Goal: Communication & Community: Answer question/provide support

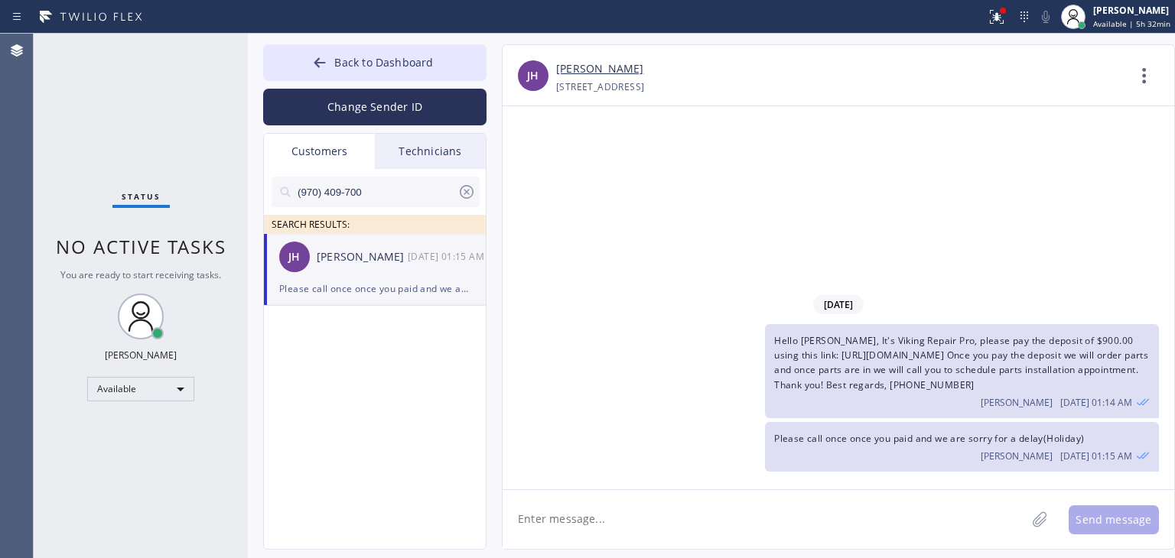
click at [464, 190] on icon at bounding box center [467, 192] width 14 height 14
click at [413, 200] on input "text" at bounding box center [388, 192] width 184 height 31
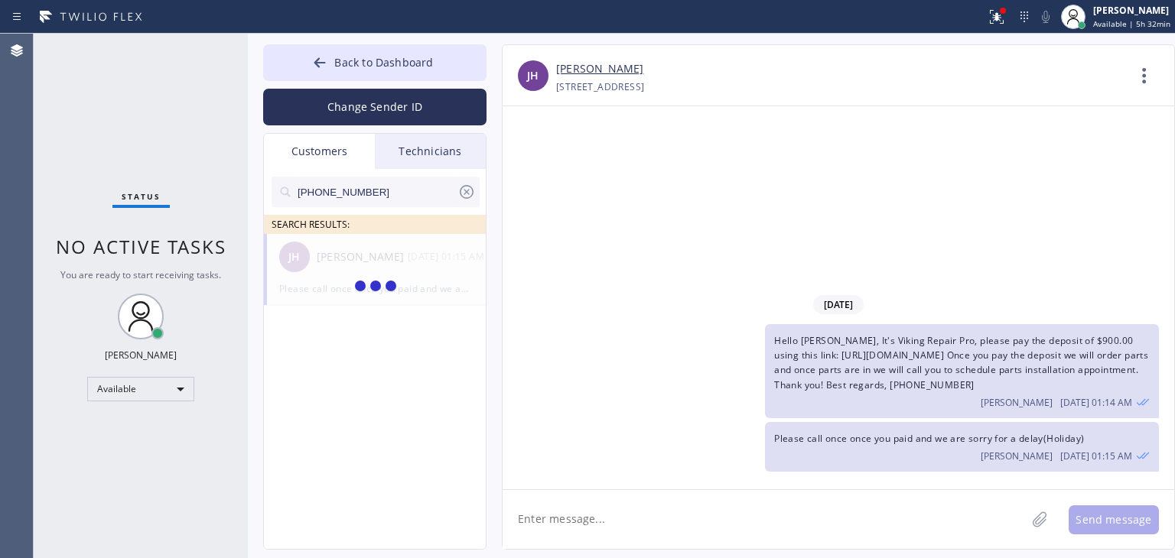
click at [413, 200] on input "[PHONE_NUMBER]" at bounding box center [376, 192] width 161 height 31
click at [413, 200] on input "(415) 922-017_" at bounding box center [376, 192] width 161 height 31
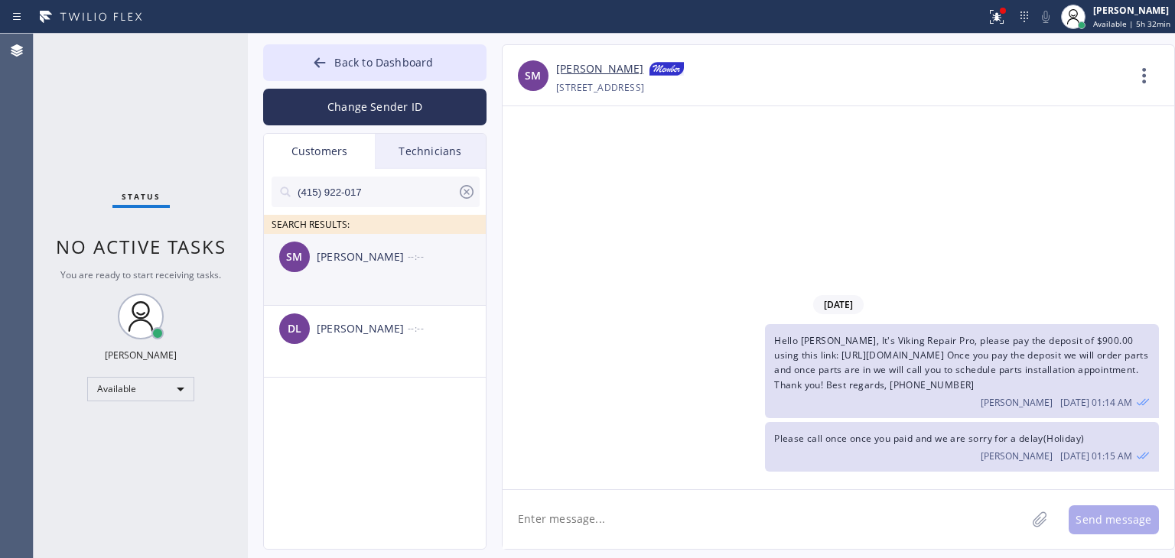
type input "(415) 922-017"
click at [357, 280] on li "SM Stephanie Maldonado --:--" at bounding box center [375, 270] width 223 height 72
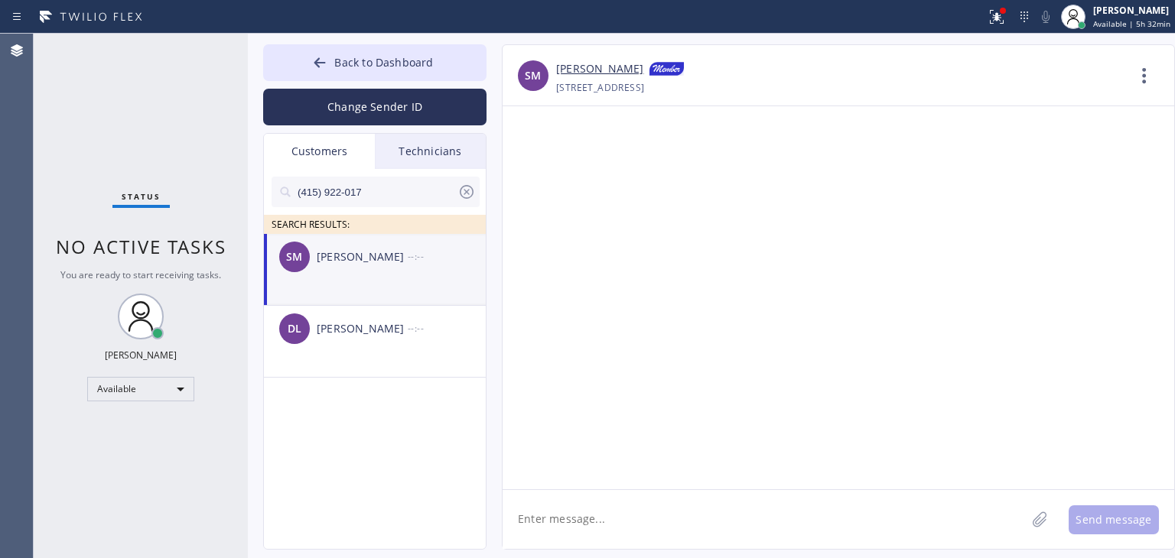
click at [583, 542] on textarea at bounding box center [763, 519] width 523 height 59
paste textarea "Sunnyside Refrigerator Repair"
click at [865, 519] on textarea "Hello Stephanie, It's Sunnyside Refrigerator Repair" at bounding box center [777, 519] width 551 height 59
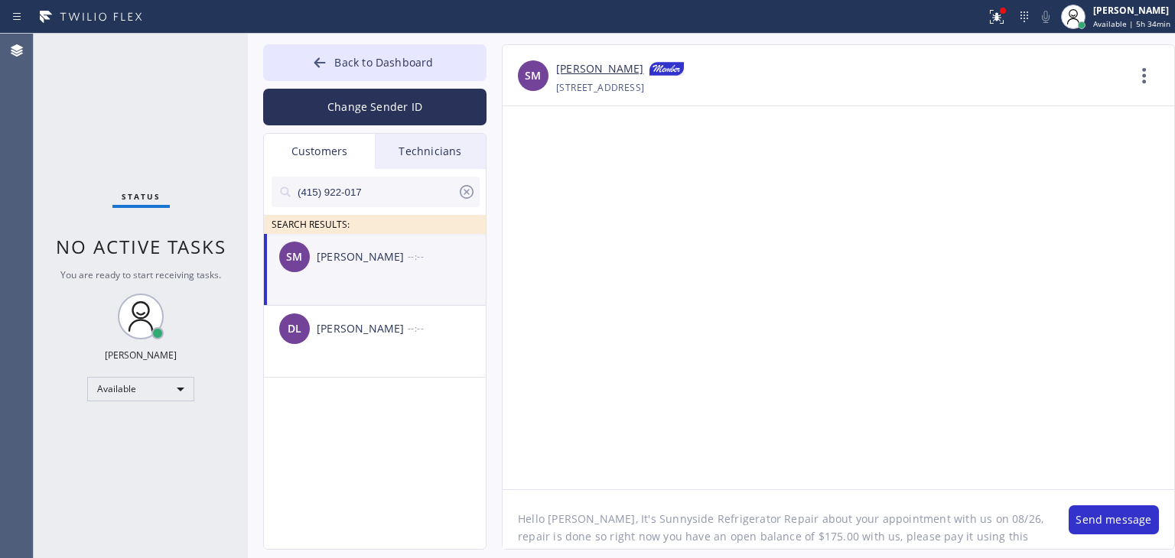
paste textarea "https://swipesimple.com/links/lnk_002fd8f005ec19e6e6ae165381cc71ac"
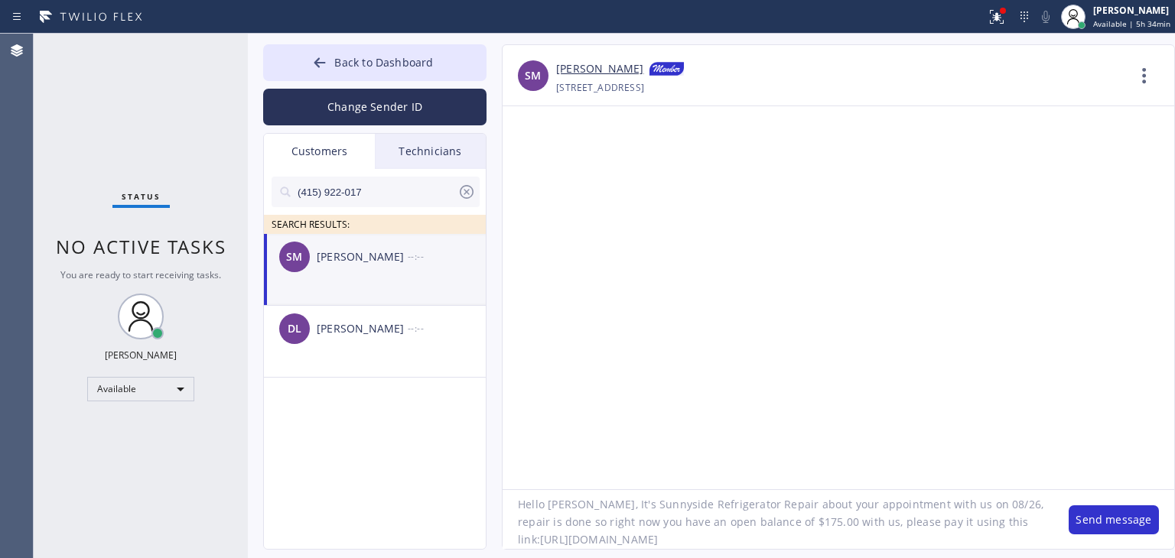
click at [539, 529] on textarea "Hello Stephanie, It's Sunnyside Refrigerator Repair about your appointment with…" at bounding box center [777, 519] width 551 height 59
click at [938, 527] on textarea "Hello Stephanie, It's Sunnyside Refrigerator Repair about your appointment with…" at bounding box center [777, 519] width 551 height 59
click at [957, 533] on textarea "Hello Stephanie, It's Sunnyside Refrigerator Repair about your appointment with…" at bounding box center [777, 519] width 551 height 59
paste textarea "https://swipesimple.com/links/lnk_002fd8f005ec19e6e6ae165381cc71ac"
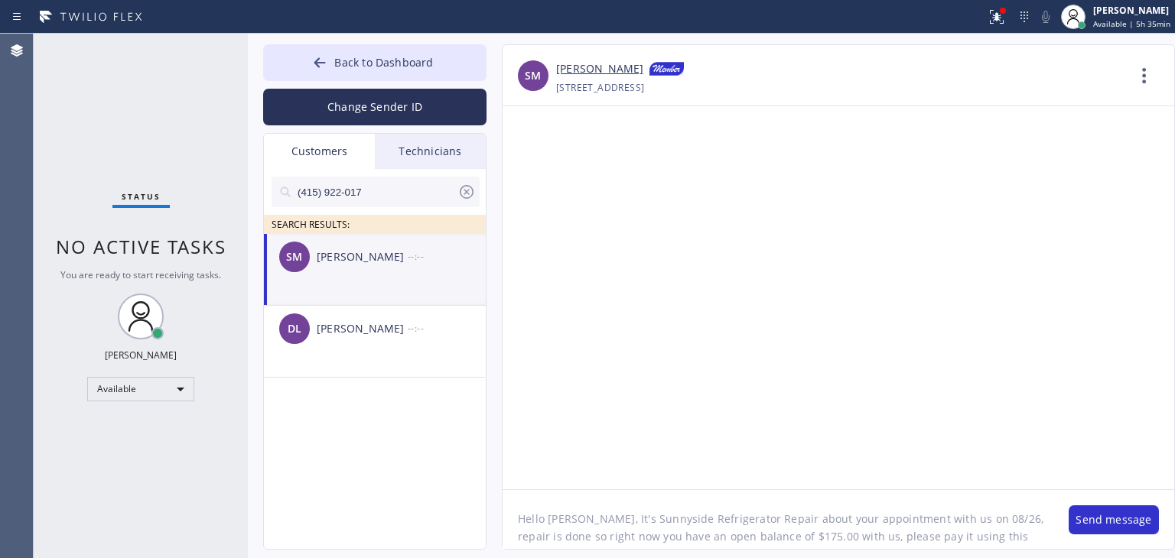
paste textarea "Sunnyside Refrigerator Repair"
click at [826, 544] on textarea "Hello Stephanie, It's Sunnyside Refrigerator Repair about your appointment with…" at bounding box center [777, 519] width 551 height 59
click at [990, 538] on textarea "Hello Stephanie, It's Sunnyside Refrigerator Repair about your appointment with…" at bounding box center [777, 519] width 551 height 59
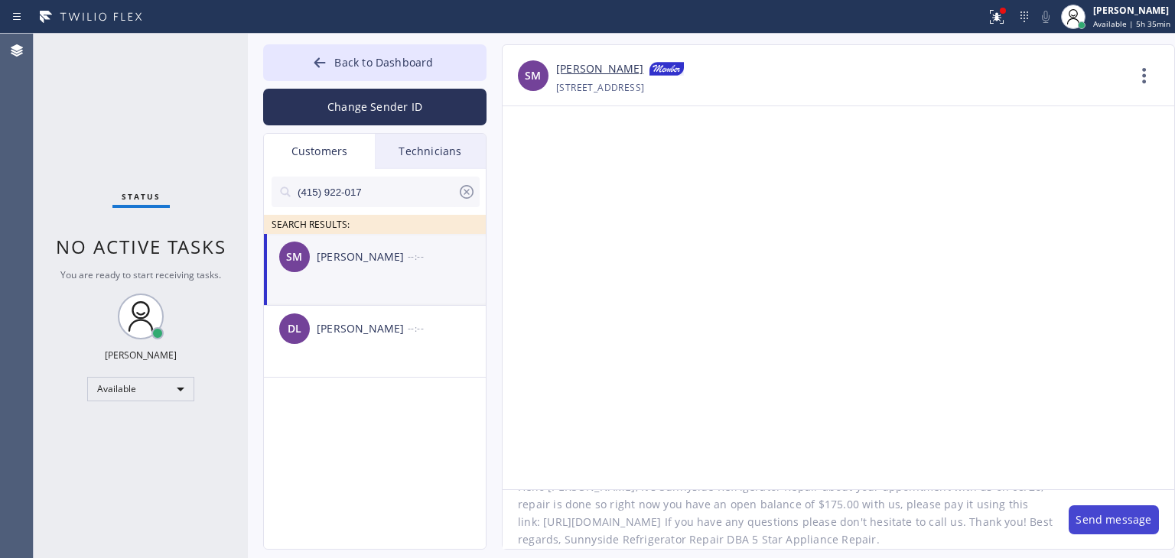
type textarea "Hello [PERSON_NAME], It's Sunnyside Refrigerator Repair about your appointment …"
click at [1142, 515] on button "Send message" at bounding box center [1113, 519] width 90 height 29
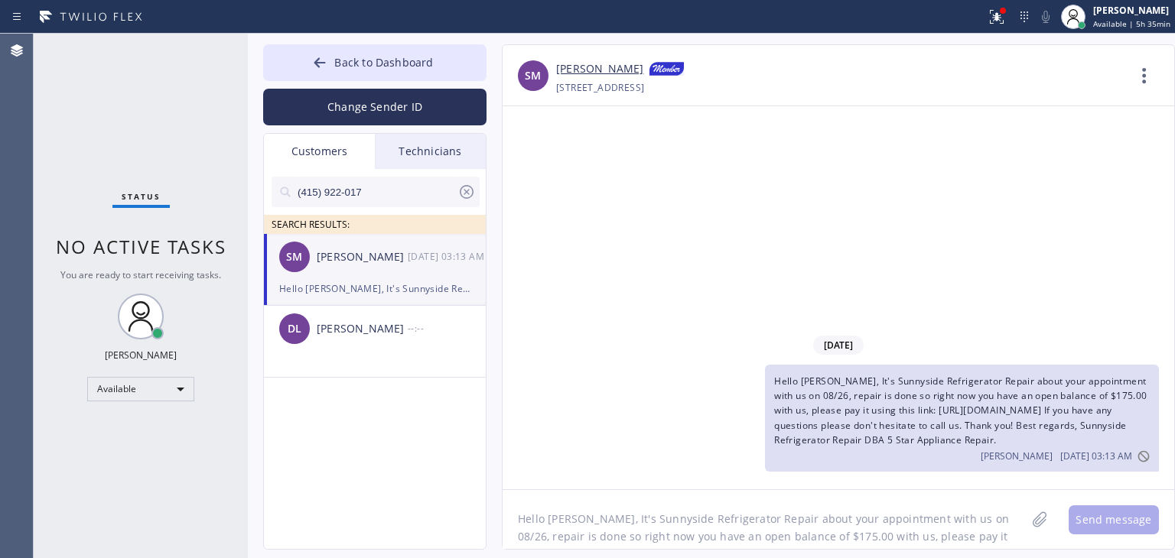
drag, startPoint x: 435, startPoint y: 56, endPoint x: 926, endPoint y: 80, distance: 491.5
click at [926, 80] on div "Back to Dashboard Change Sender ID Customers Technicians (415) 922-017 SEARCH R…" at bounding box center [711, 296] width 927 height 525
click at [431, 50] on button "Back to Dashboard" at bounding box center [374, 62] width 223 height 37
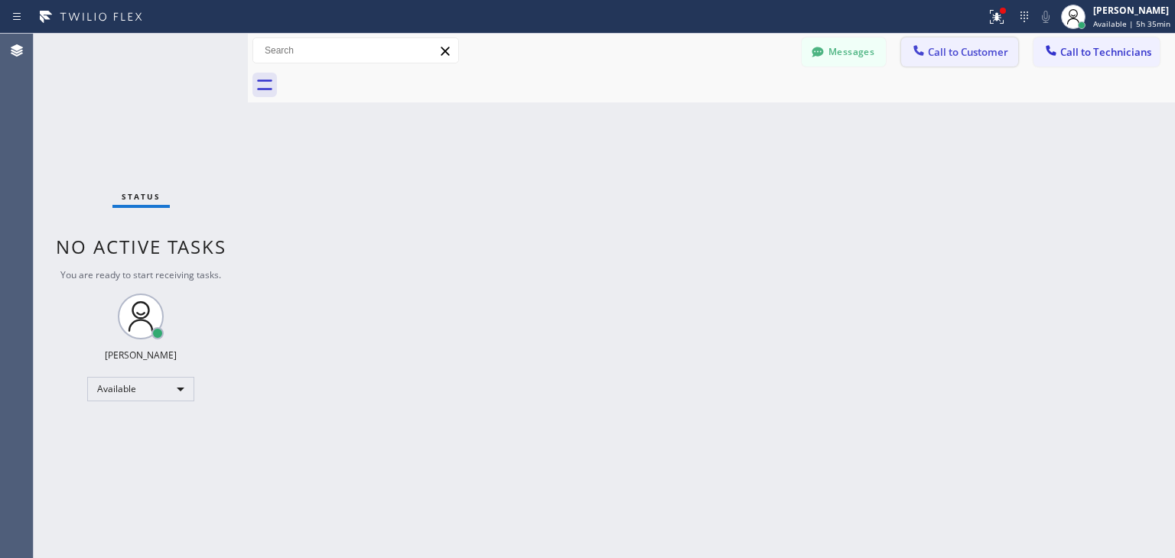
click at [956, 59] on span "Call to Customer" at bounding box center [968, 52] width 80 height 14
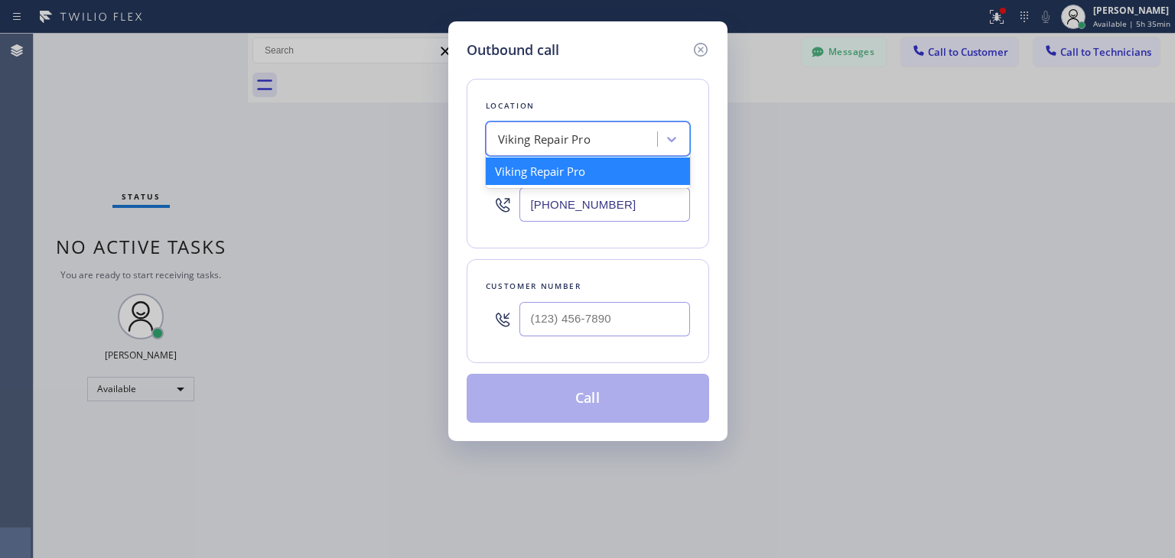
paste input "Sunnyside Refrigerator Repair"
type input "Sunnyside Refrigerator Repair"
click at [618, 129] on div "Viking Repair Pro Sunnyside Refrigerator Repair" at bounding box center [573, 139] width 167 height 27
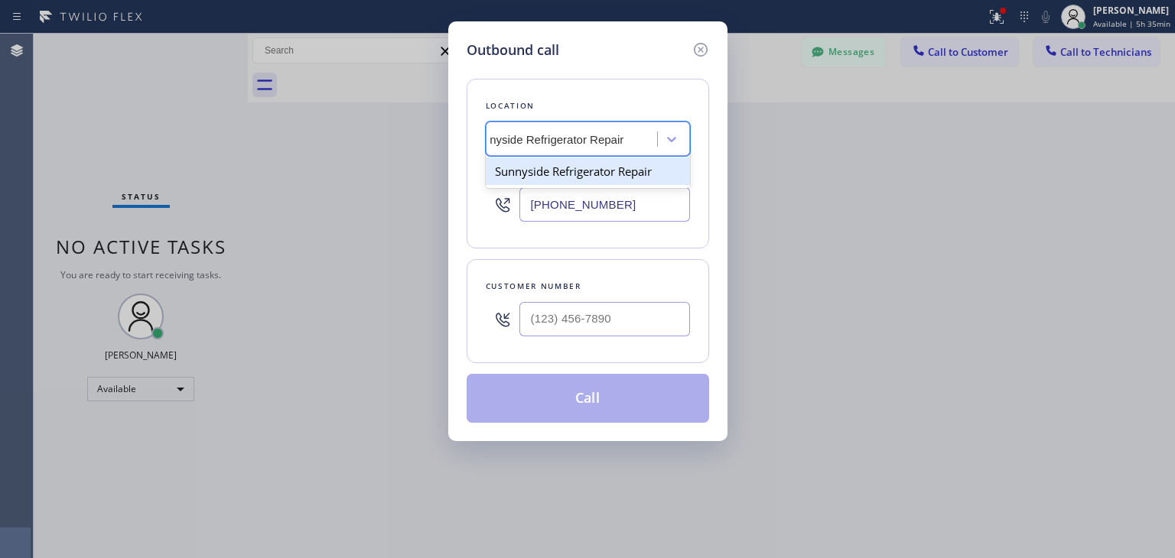
click at [633, 178] on div "Sunnyside Refrigerator Repair" at bounding box center [588, 172] width 204 height 28
type input "[PHONE_NUMBER]"
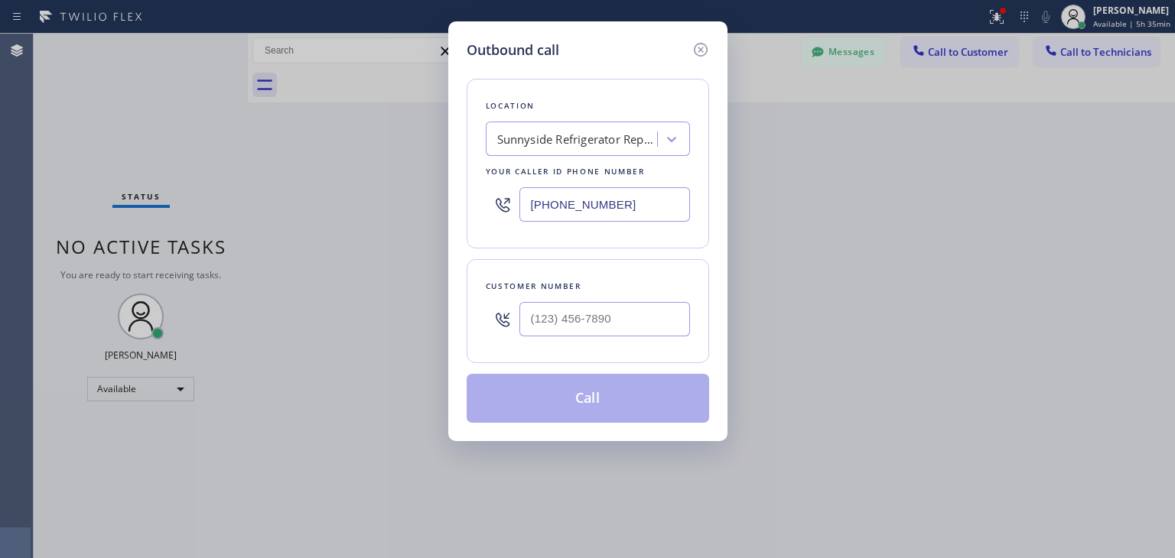
drag, startPoint x: 633, startPoint y: 186, endPoint x: 633, endPoint y: 196, distance: 9.9
click at [633, 196] on div "[PHONE_NUMBER]" at bounding box center [588, 205] width 204 height 50
click at [633, 196] on input "[PHONE_NUMBER]" at bounding box center [604, 204] width 171 height 34
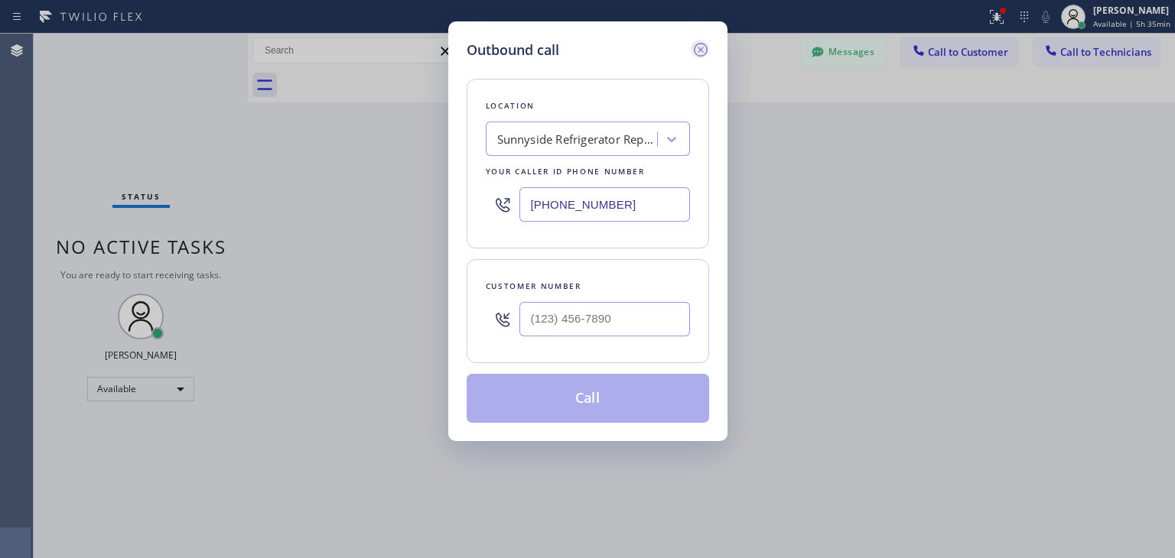
click at [697, 47] on icon at bounding box center [700, 50] width 18 height 18
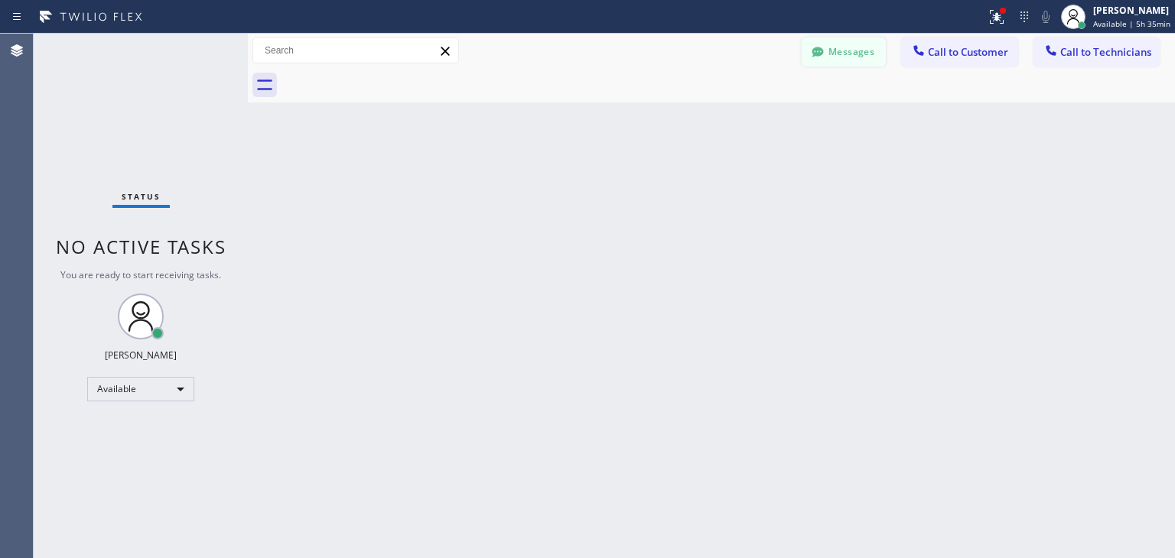
click at [852, 63] on button "Messages" at bounding box center [843, 51] width 84 height 29
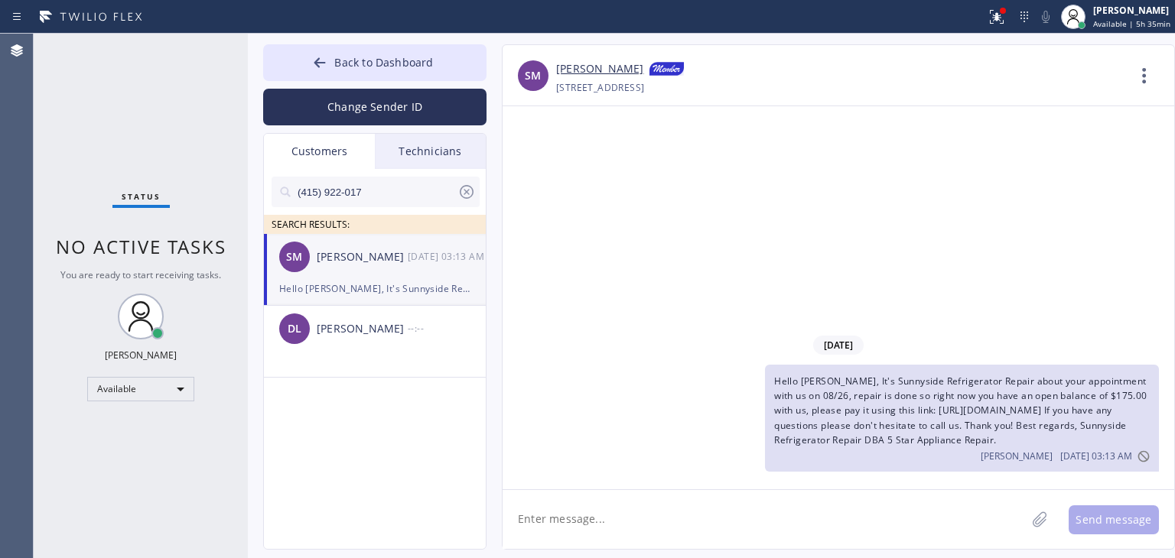
paste textarea "[PHONE_NUMBER]"
click at [846, 505] on textarea "[PHONE_NUMBER]" at bounding box center [763, 519] width 523 height 59
click at [513, 525] on textarea "[PHONE_NUMBER]" at bounding box center [777, 519] width 551 height 59
type textarea "[PHONE_NUMBER]"
click at [414, 265] on div "[DATE] 03:13 AM" at bounding box center [448, 257] width 80 height 18
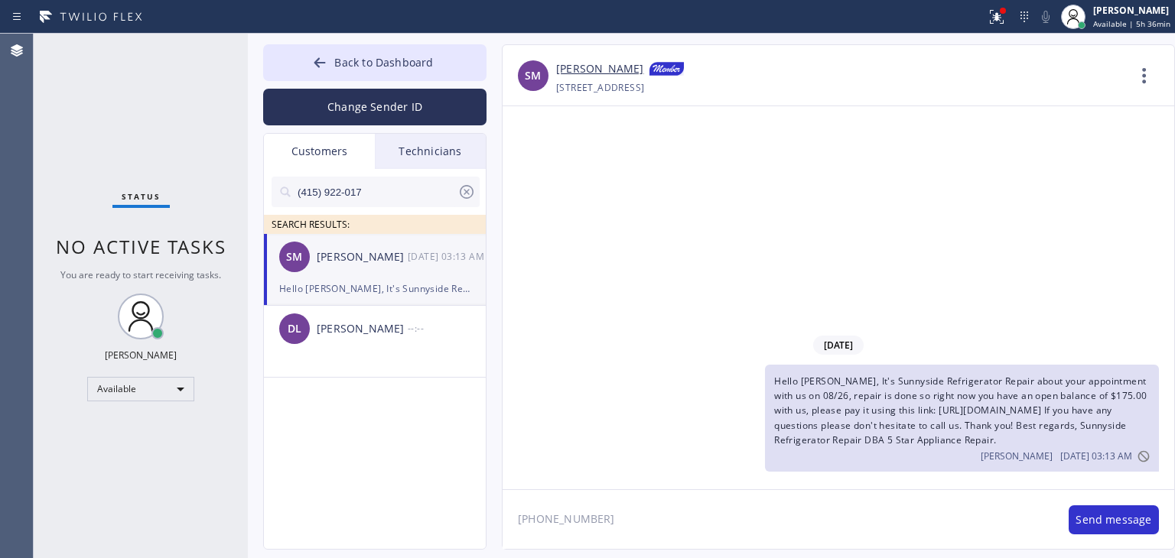
drag, startPoint x: 1012, startPoint y: 539, endPoint x: 963, endPoint y: 460, distance: 93.8
click at [963, 460] on div "SM Stephanie Maldonado +14159220178 Choose phone number +14159220178 301 488 Lo…" at bounding box center [838, 296] width 673 height 505
drag, startPoint x: 963, startPoint y: 460, endPoint x: 972, endPoint y: 440, distance: 21.2
click at [972, 440] on div "Hello [PERSON_NAME], It's Sunnyside Refrigerator Repair about your appointment …" at bounding box center [962, 418] width 394 height 107
click at [972, 440] on span "Hello [PERSON_NAME], It's Sunnyside Refrigerator Repair about your appointment …" at bounding box center [960, 411] width 372 height 72
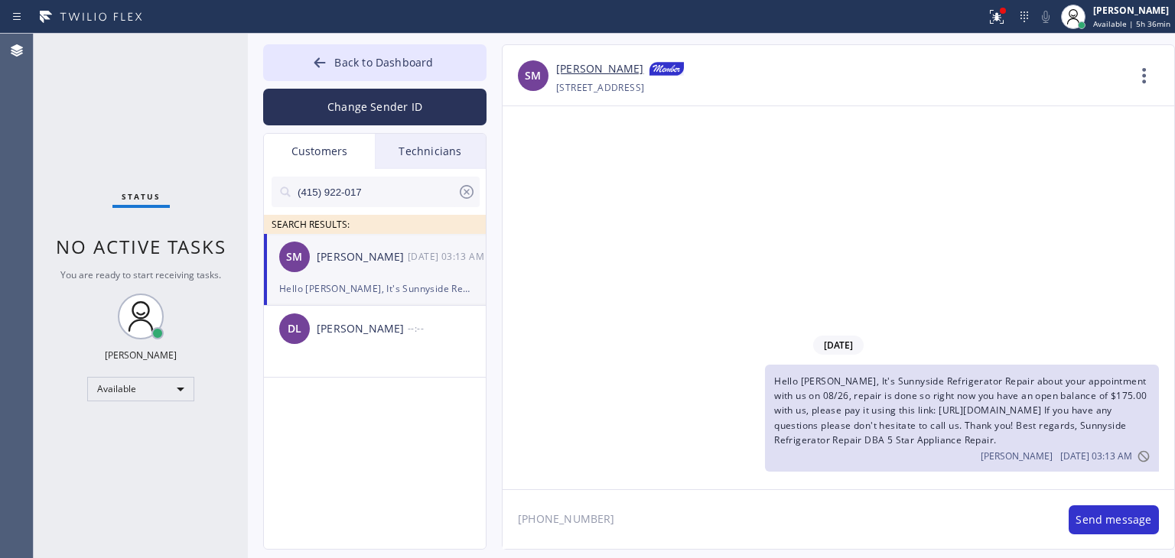
click at [972, 440] on span "Hello [PERSON_NAME], It's Sunnyside Refrigerator Repair about your appointment …" at bounding box center [960, 411] width 372 height 72
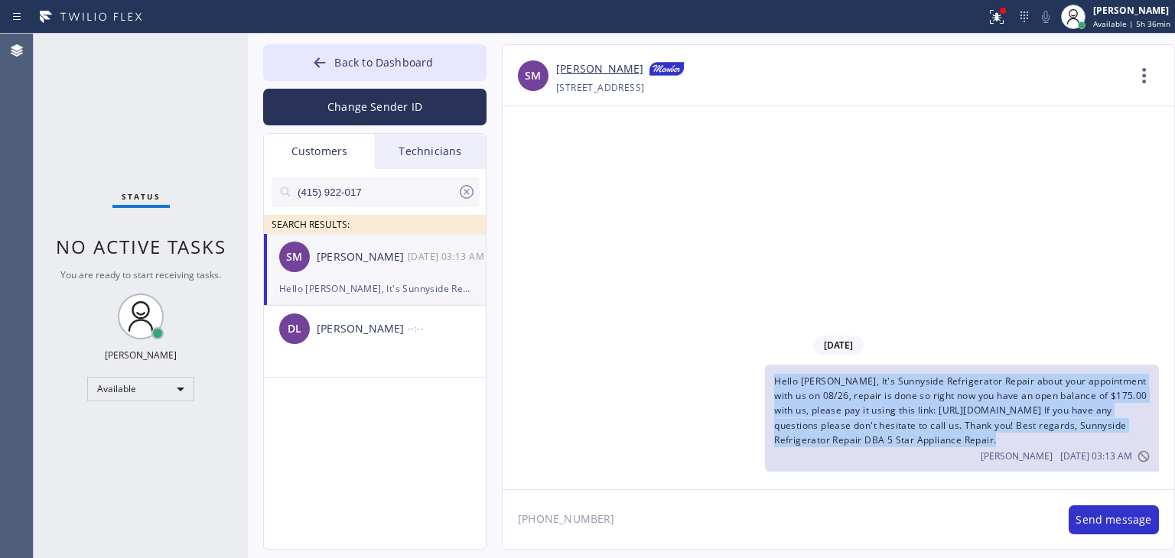
click at [972, 440] on span "Hello [PERSON_NAME], It's Sunnyside Refrigerator Repair about your appointment …" at bounding box center [960, 411] width 372 height 72
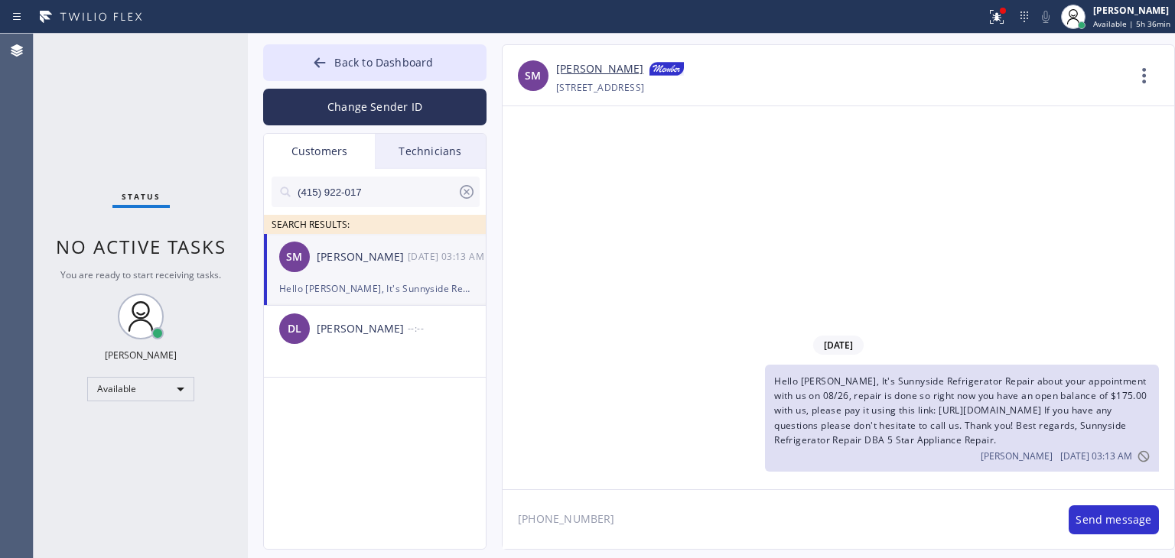
click at [811, 517] on textarea "[PHONE_NUMBER]" at bounding box center [777, 519] width 551 height 59
click at [462, 203] on div at bounding box center [466, 195] width 18 height 24
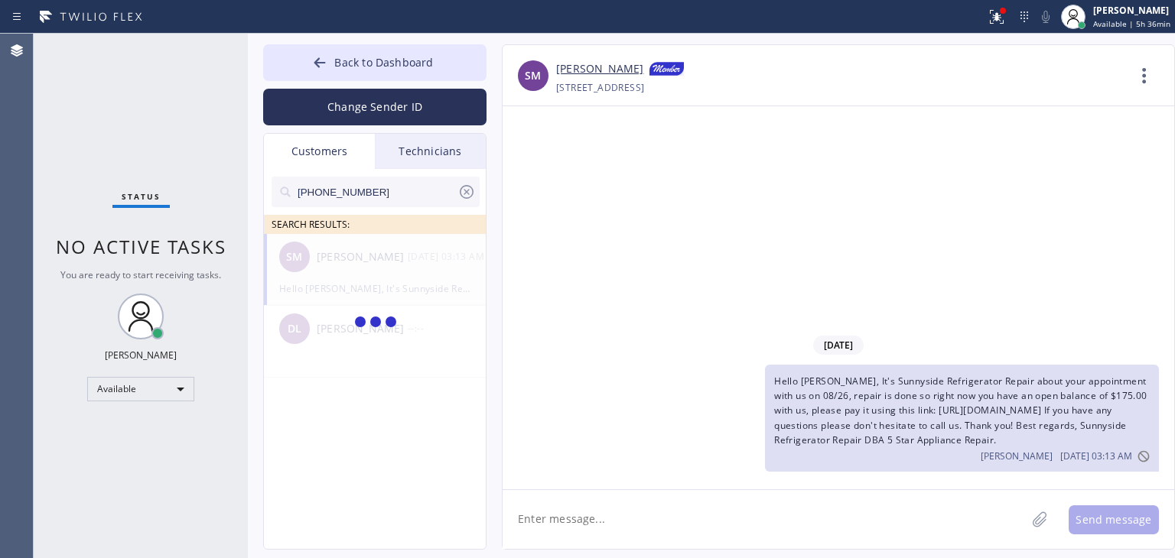
click at [388, 203] on input "(626) 592-2292" at bounding box center [376, 192] width 161 height 31
click at [388, 203] on input "(626) 592-229_" at bounding box center [376, 192] width 161 height 31
click at [407, 270] on div "SM Stephanie Maldonado --:--" at bounding box center [375, 257] width 223 height 46
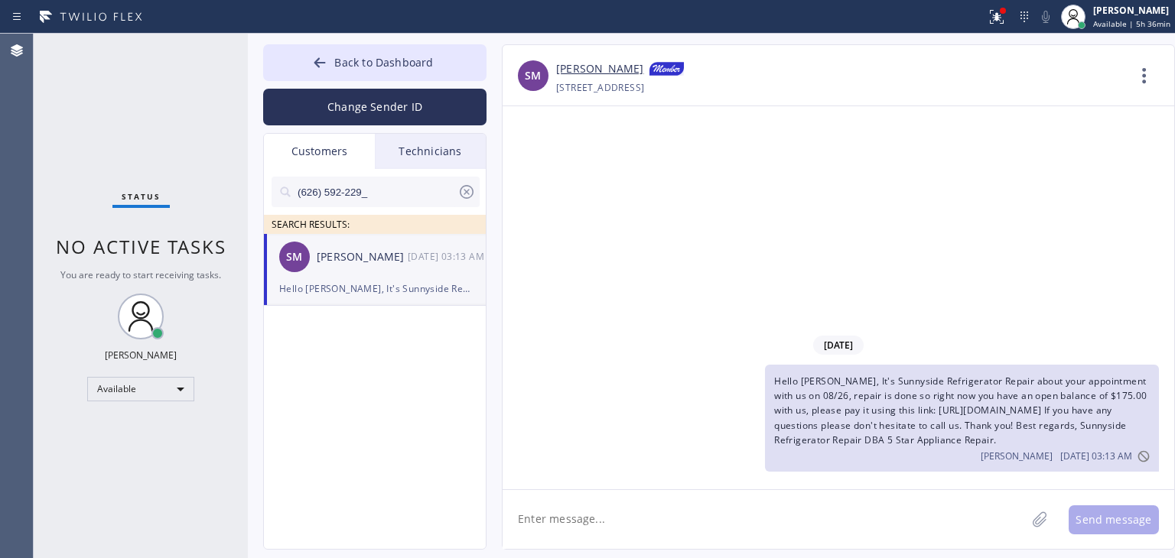
click at [808, 444] on span "Hello [PERSON_NAME], It's Sunnyside Refrigerator Repair about your appointment …" at bounding box center [960, 411] width 372 height 72
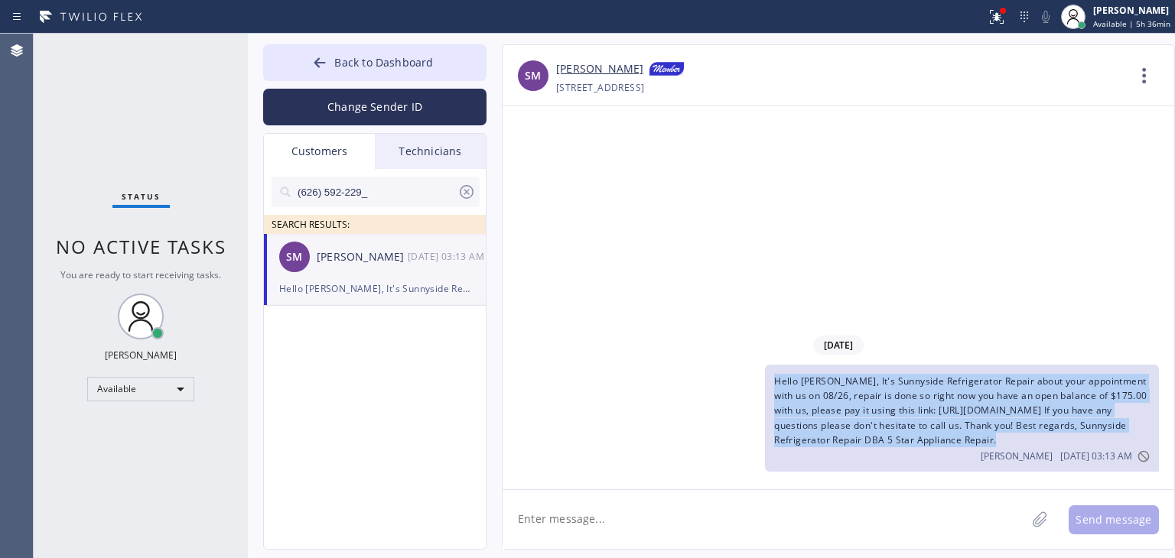
click at [808, 444] on span "Hello [PERSON_NAME], It's Sunnyside Refrigerator Repair about your appointment …" at bounding box center [960, 411] width 372 height 72
copy span "Hello [PERSON_NAME], It's Sunnyside Refrigerator Repair about your appointment …"
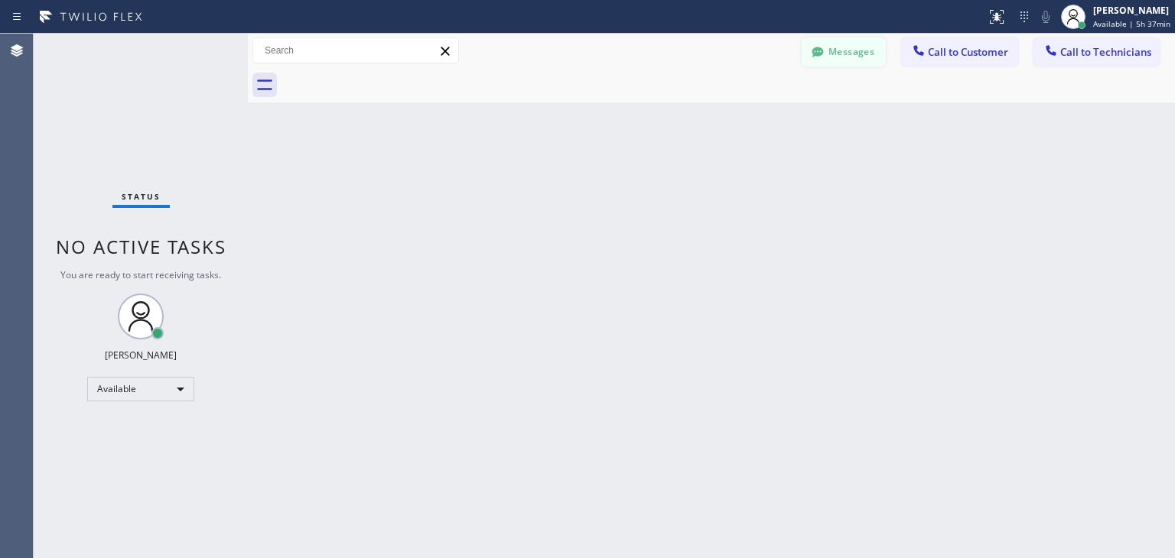
click at [840, 63] on button "Messages" at bounding box center [843, 51] width 84 height 29
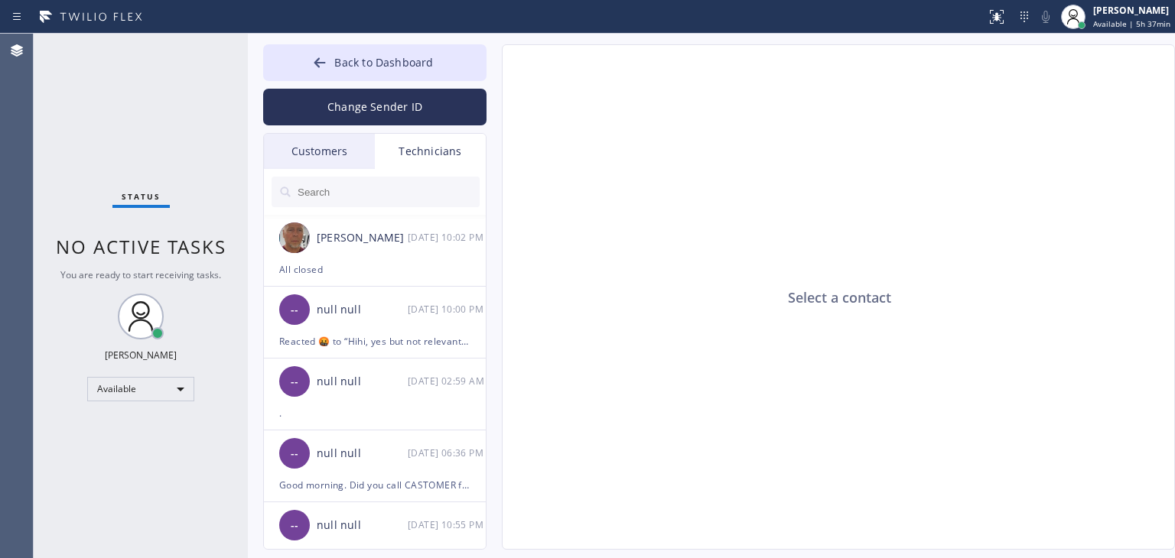
click at [336, 167] on div "Customers" at bounding box center [319, 151] width 111 height 35
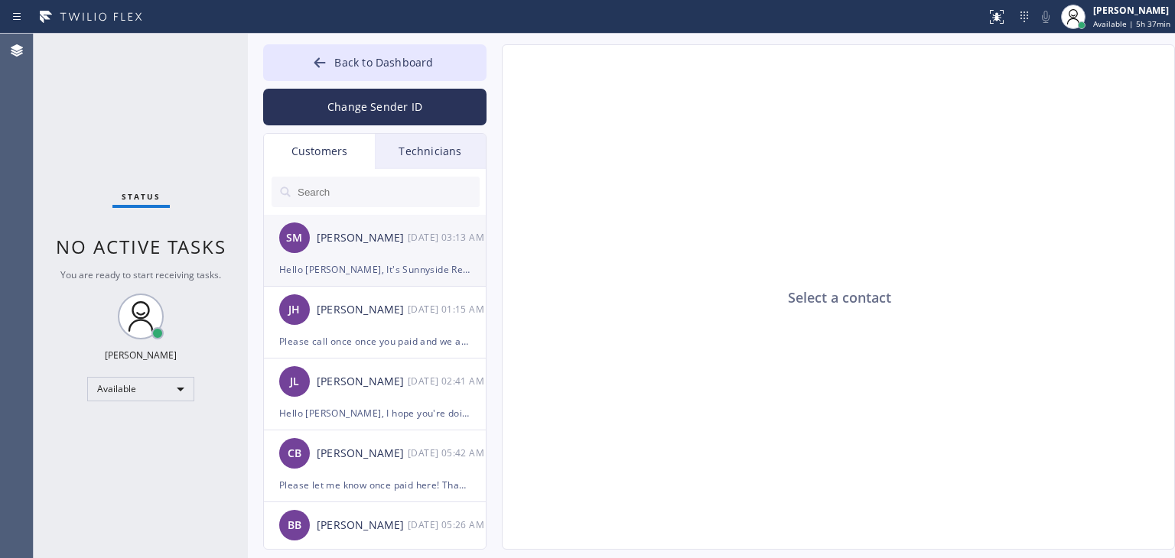
click at [378, 239] on div "[PERSON_NAME]" at bounding box center [362, 238] width 91 height 18
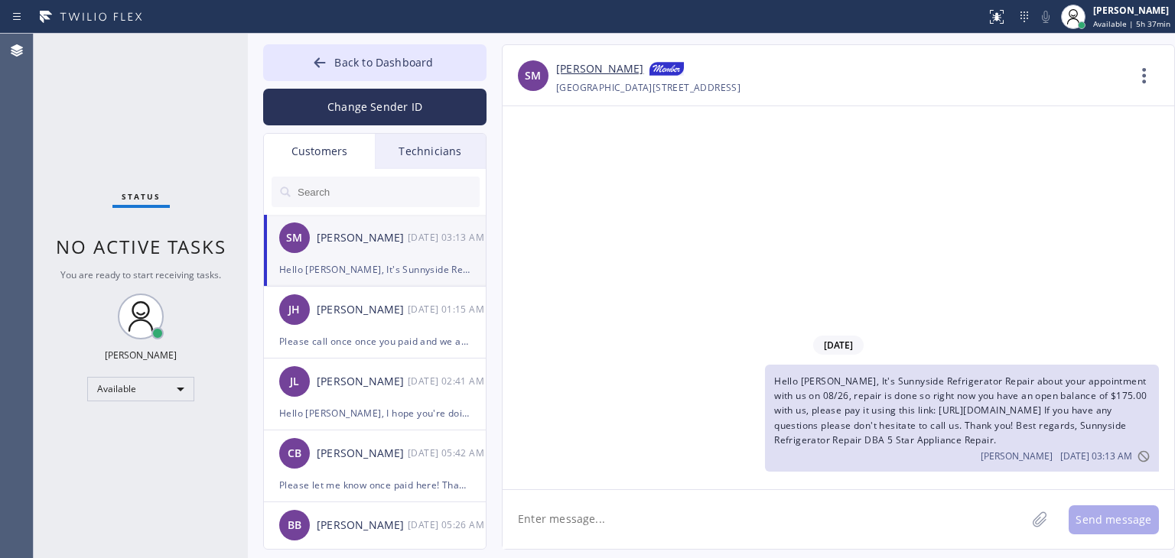
click at [847, 432] on div "Hello [PERSON_NAME], It's Sunnyside Refrigerator Repair about your appointment …" at bounding box center [962, 418] width 394 height 107
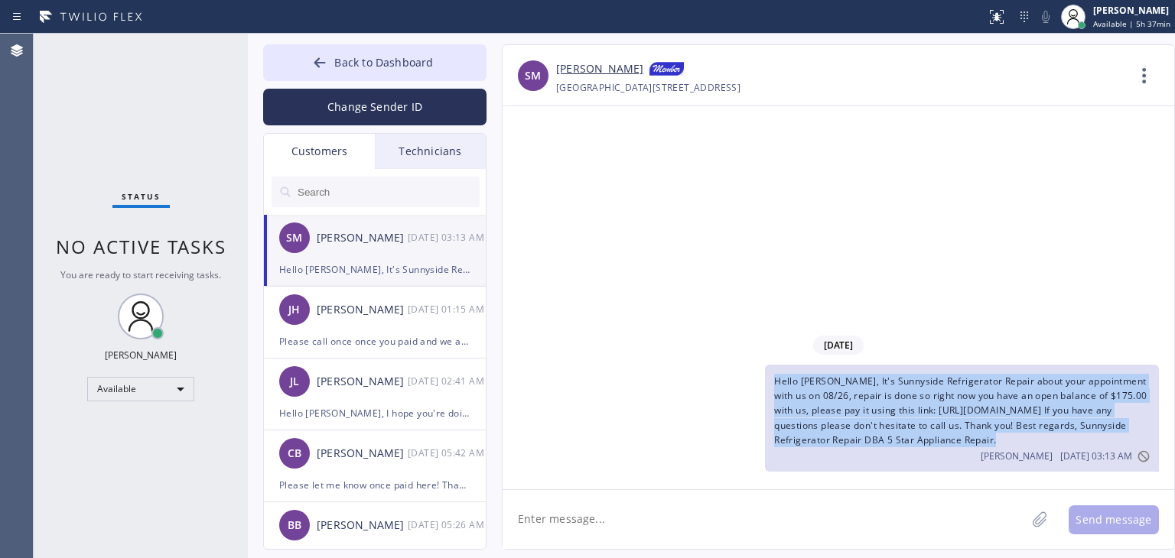
click at [847, 432] on div "Hello [PERSON_NAME], It's Sunnyside Refrigerator Repair about your appointment …" at bounding box center [962, 418] width 394 height 107
copy span "Hello [PERSON_NAME], It's Sunnyside Refrigerator Repair about your appointment …"
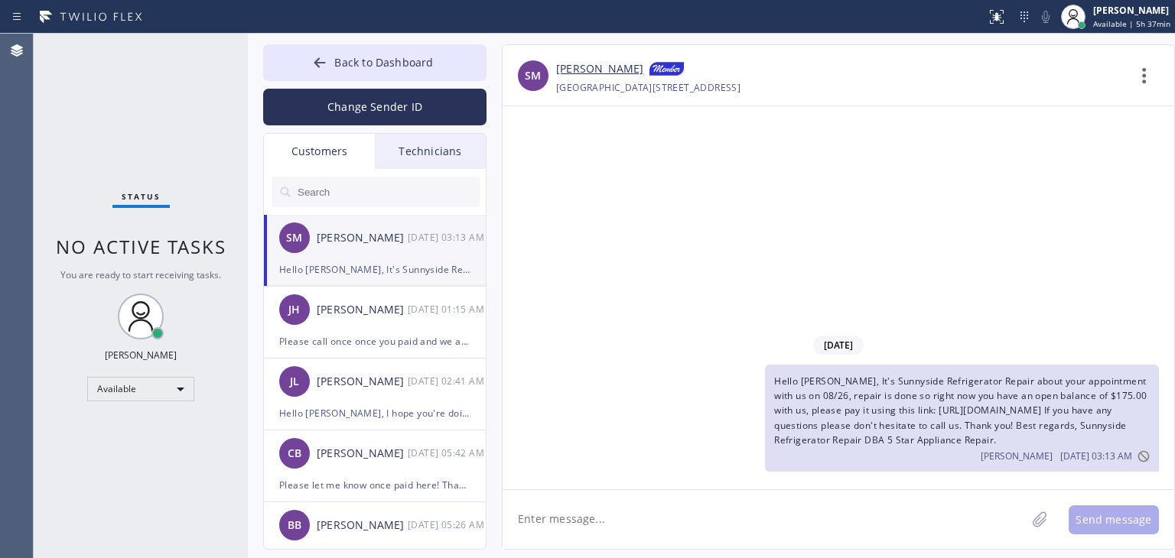
click at [629, 522] on textarea at bounding box center [763, 519] width 523 height 59
paste textarea "Hello [PERSON_NAME], It's Sunnyside Refrigerator Repair about your appointment …"
type textarea "Hello [PERSON_NAME], It's Sunnyside Refrigerator Repair about your appointment …"
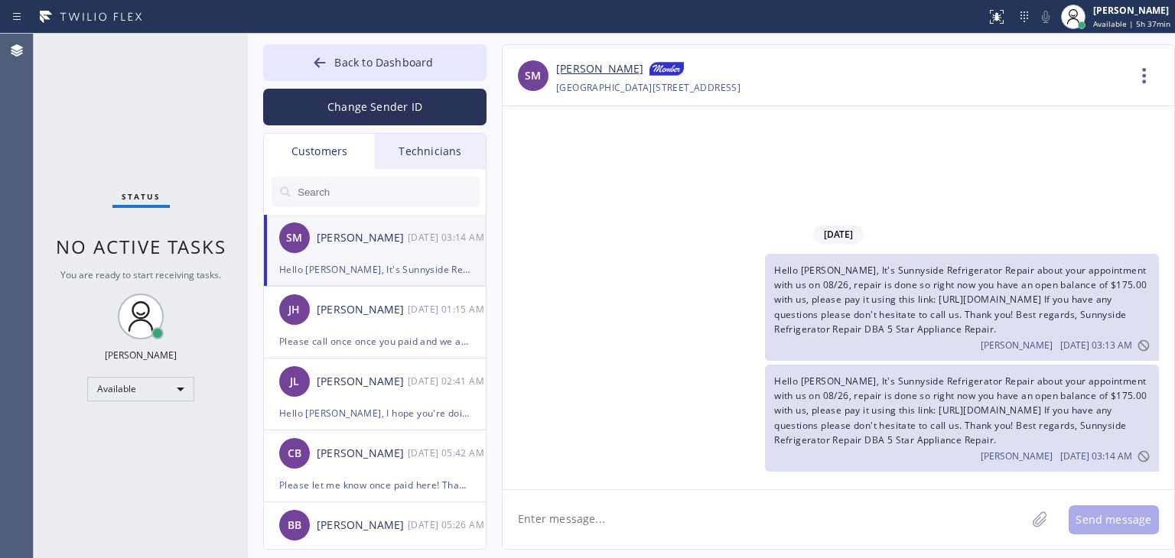
click at [802, 434] on span "Hello [PERSON_NAME], It's Sunnyside Refrigerator Repair about your appointment …" at bounding box center [960, 411] width 372 height 72
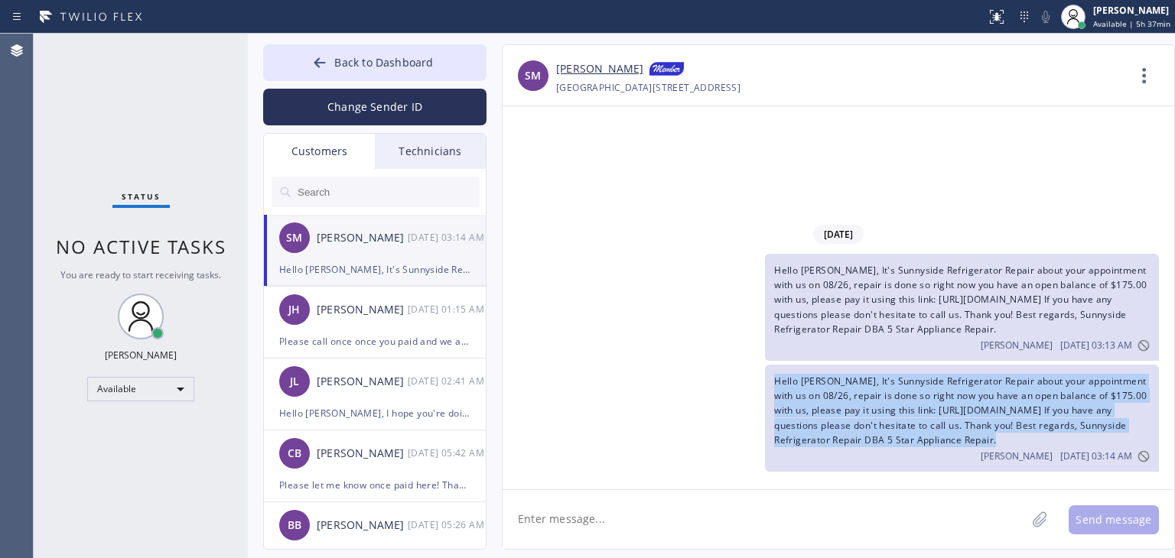
click at [802, 434] on span "Hello [PERSON_NAME], It's Sunnyside Refrigerator Repair about your appointment …" at bounding box center [960, 411] width 372 height 72
copy span "Hello [PERSON_NAME], It's Sunnyside Refrigerator Repair about your appointment …"
click at [385, 62] on span "Back to Dashboard" at bounding box center [383, 62] width 99 height 15
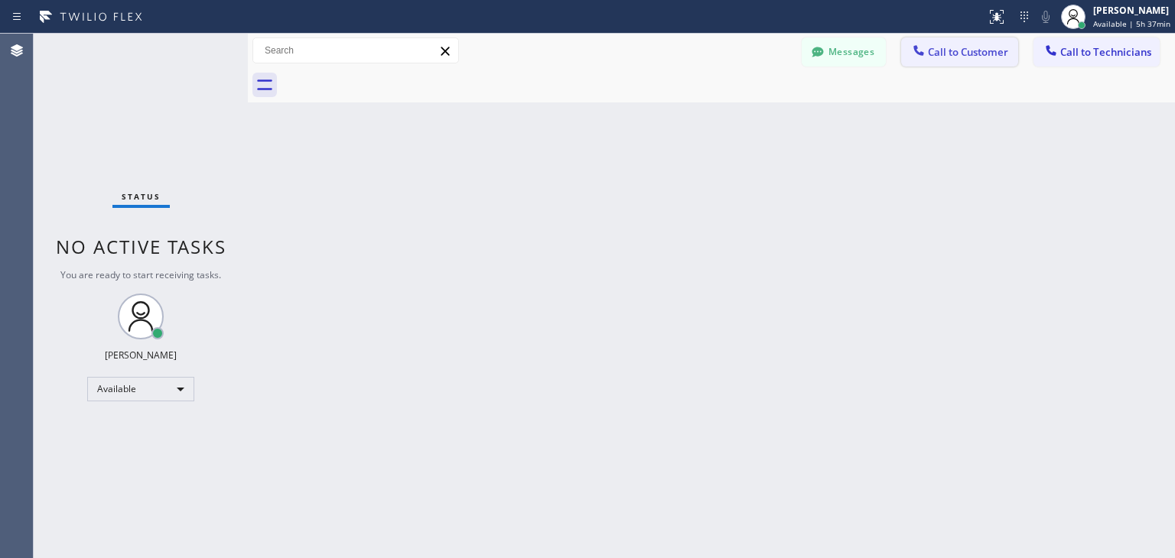
click at [964, 56] on span "Call to Customer" at bounding box center [968, 52] width 80 height 14
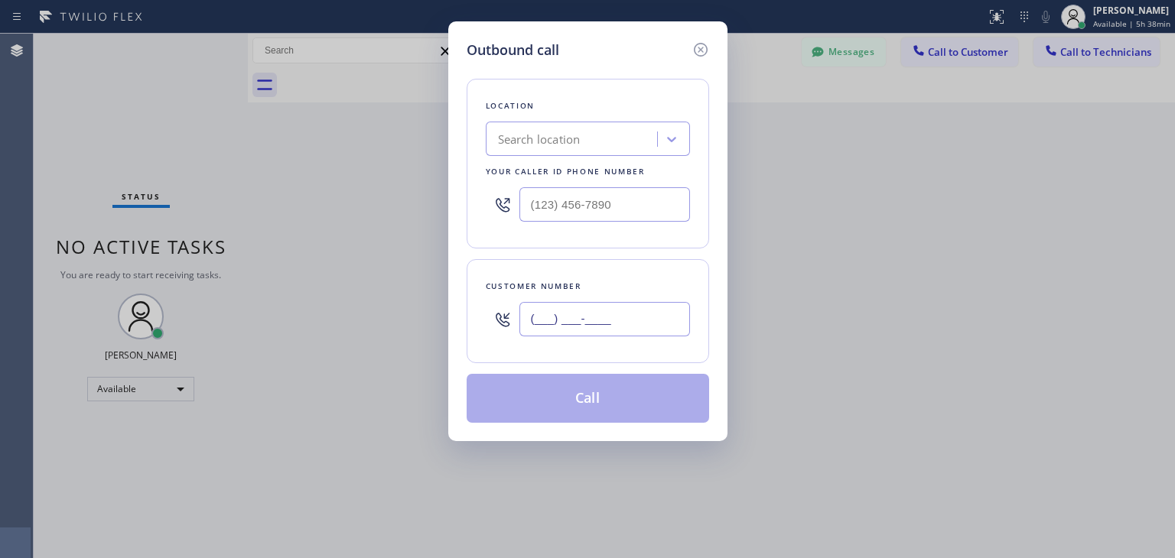
click at [641, 319] on input "(___) ___-____" at bounding box center [604, 319] width 171 height 34
paste input "415) 922-0178"
type input "[PHONE_NUMBER]"
click at [537, 123] on div "Search location" at bounding box center [588, 139] width 204 height 34
paste input "Sunnyside Refrigerator Repair"
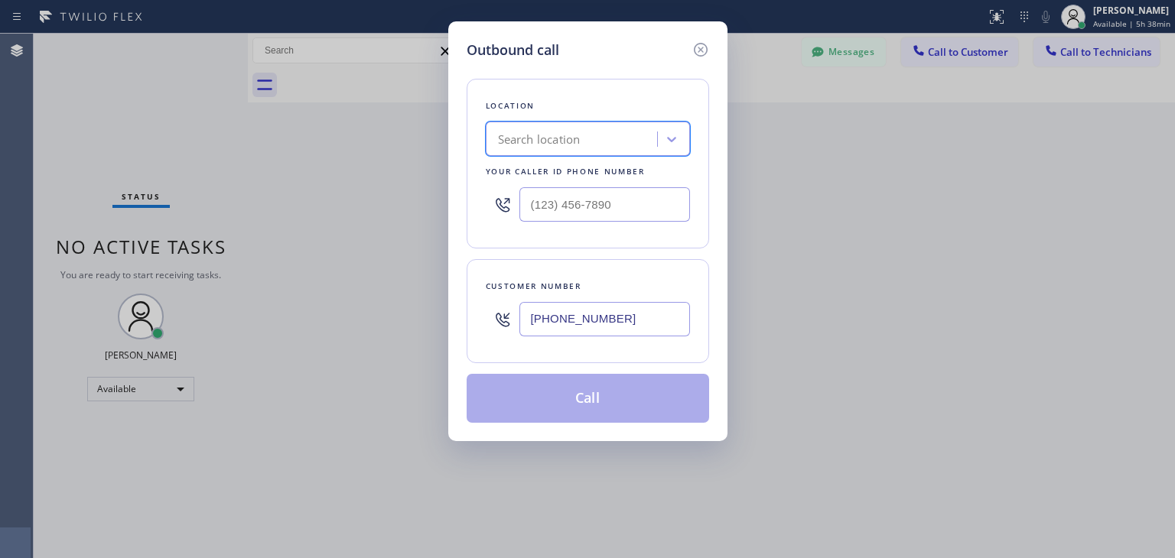
type input "Sunnyside Refrigerator Repair"
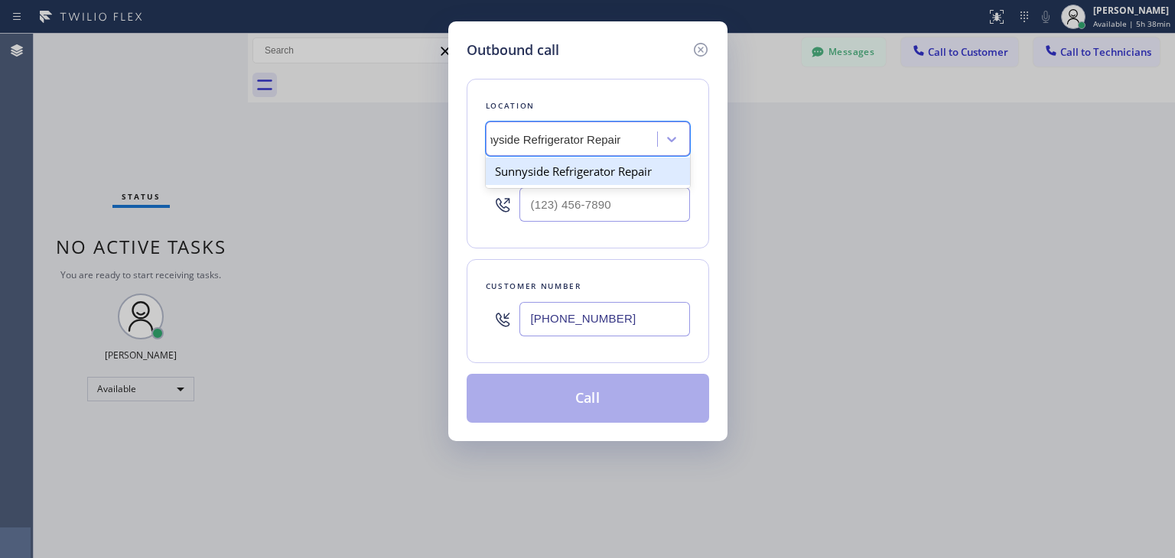
click at [613, 169] on div "Sunnyside Refrigerator Repair" at bounding box center [588, 172] width 204 height 28
type input "[PHONE_NUMBER]"
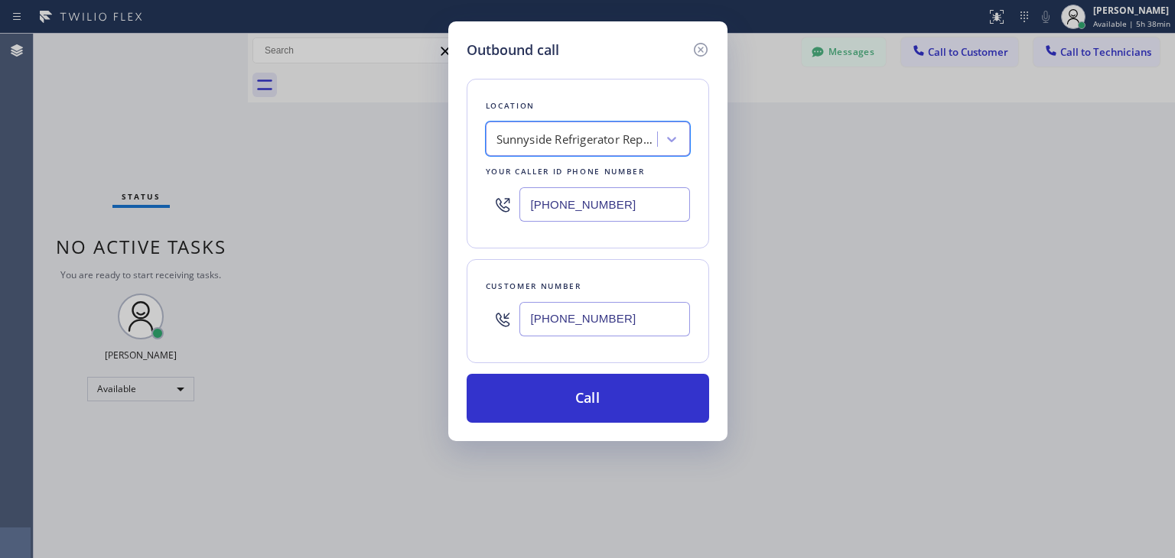
scroll to position [0, 1]
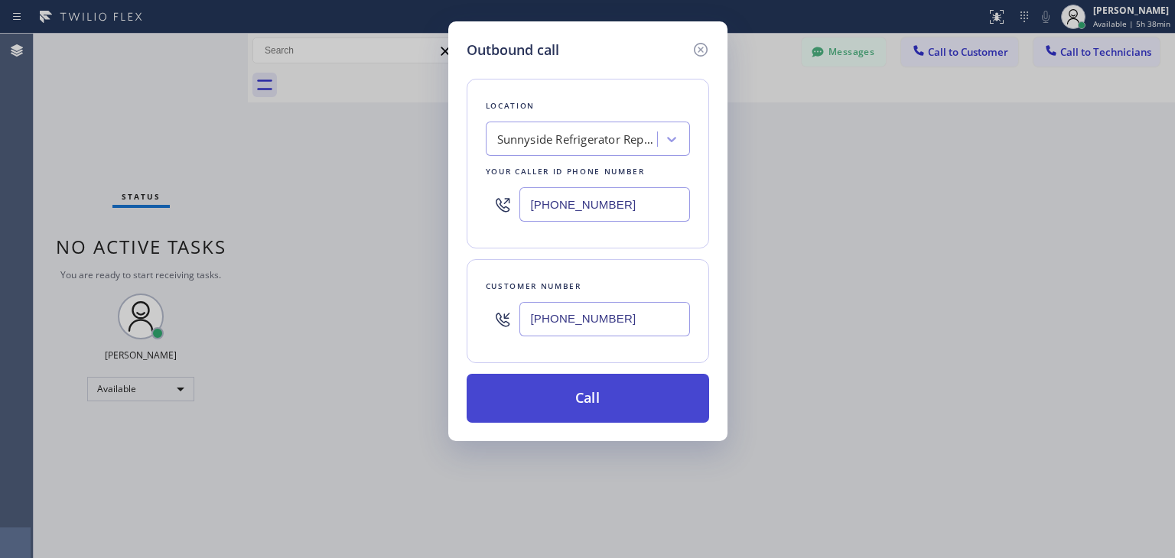
click at [582, 405] on button "Call" at bounding box center [587, 398] width 242 height 49
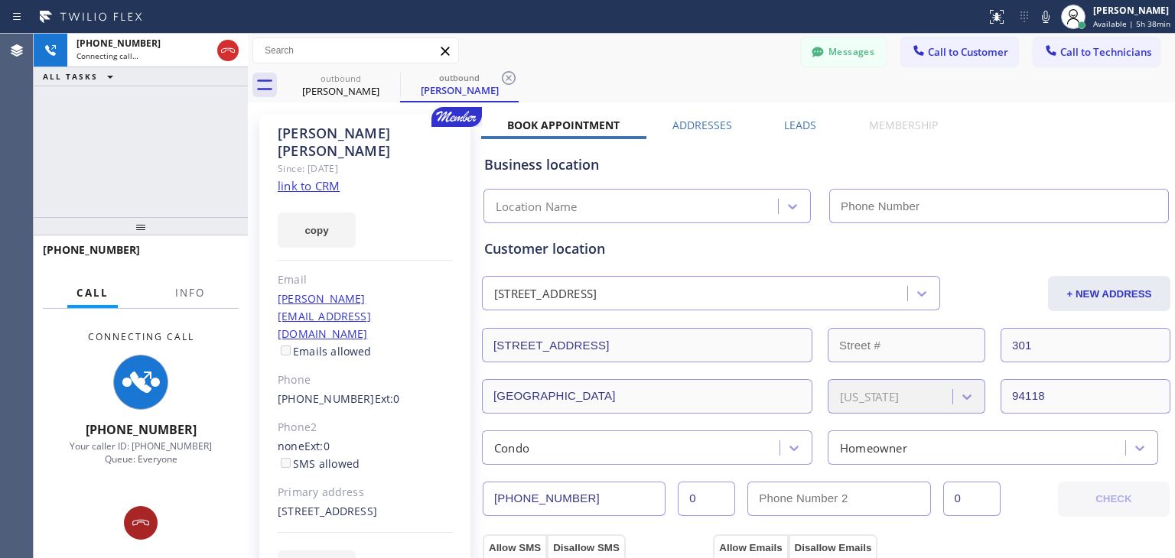
click at [148, 525] on icon at bounding box center [141, 523] width 18 height 18
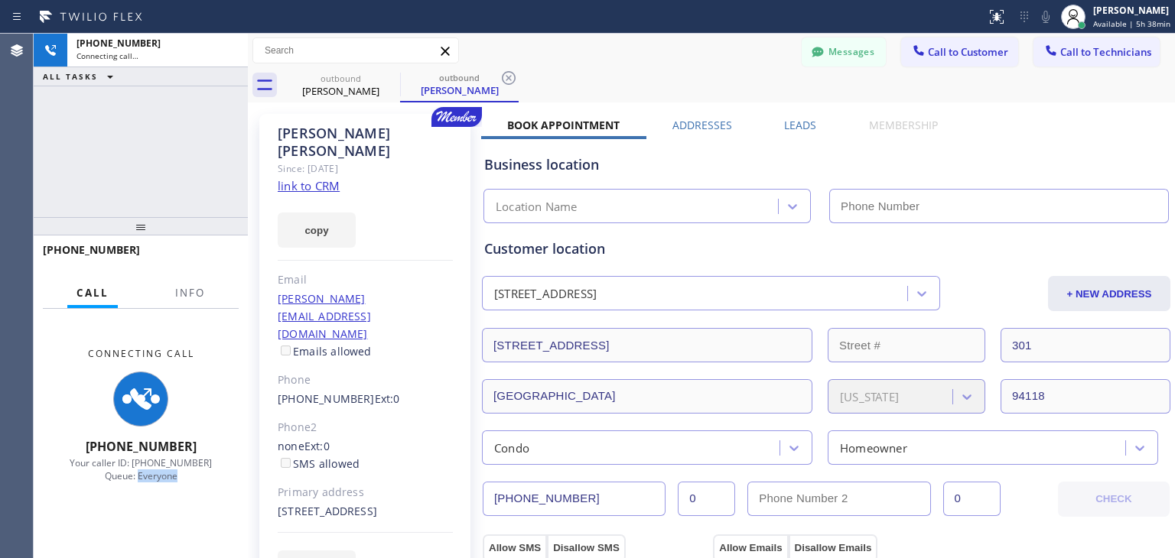
click at [148, 525] on div "Connecting Call [PHONE_NUMBER] Your caller ID: [PHONE_NUMBER] Queue: Everyone" at bounding box center [141, 433] width 214 height 249
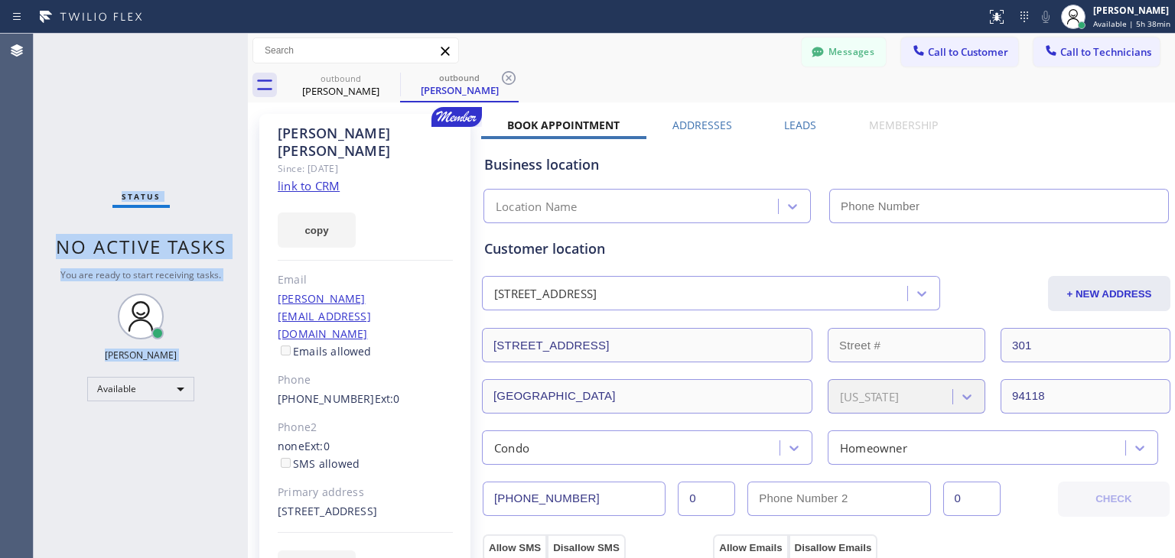
type input "[PHONE_NUMBER]"
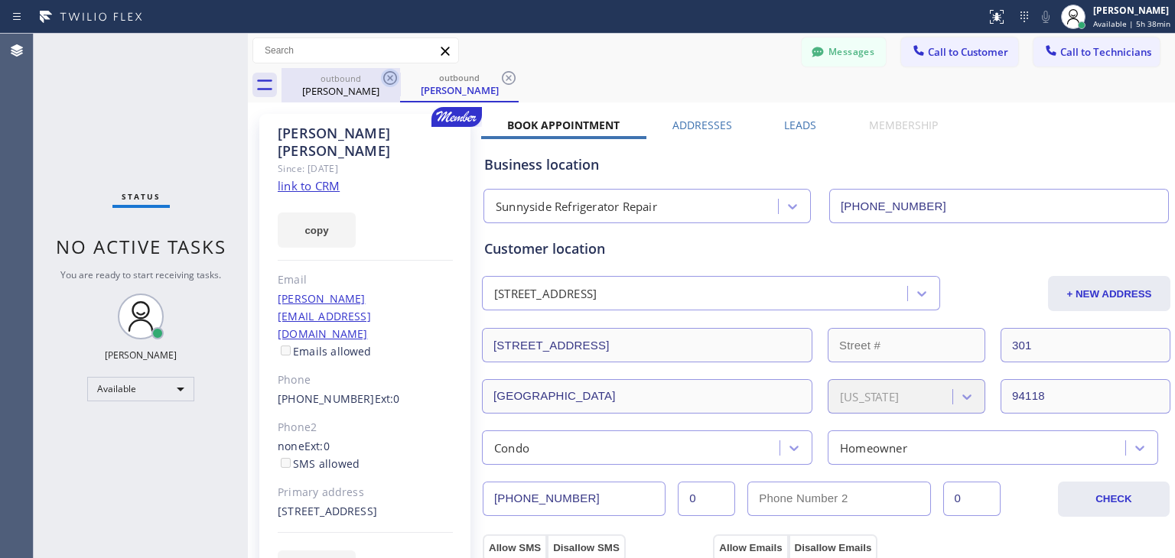
click at [388, 81] on icon at bounding box center [390, 78] width 18 height 18
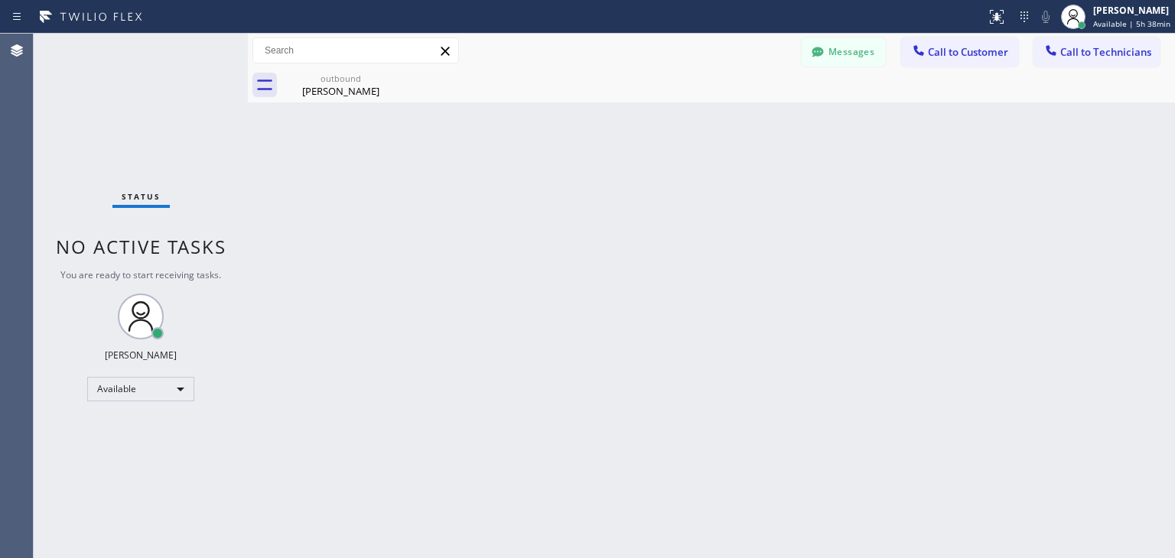
click at [0, 0] on icon at bounding box center [0, 0] width 0 height 0
click at [924, 57] on icon at bounding box center [918, 50] width 15 height 15
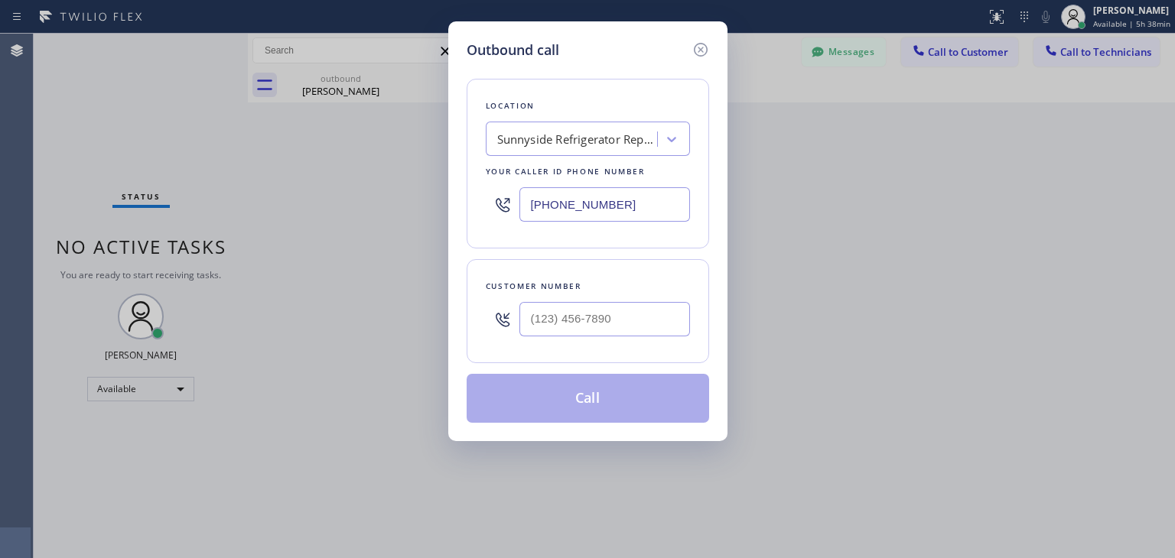
click at [614, 148] on div "Sunnyside Refrigerator Repair" at bounding box center [573, 139] width 167 height 27
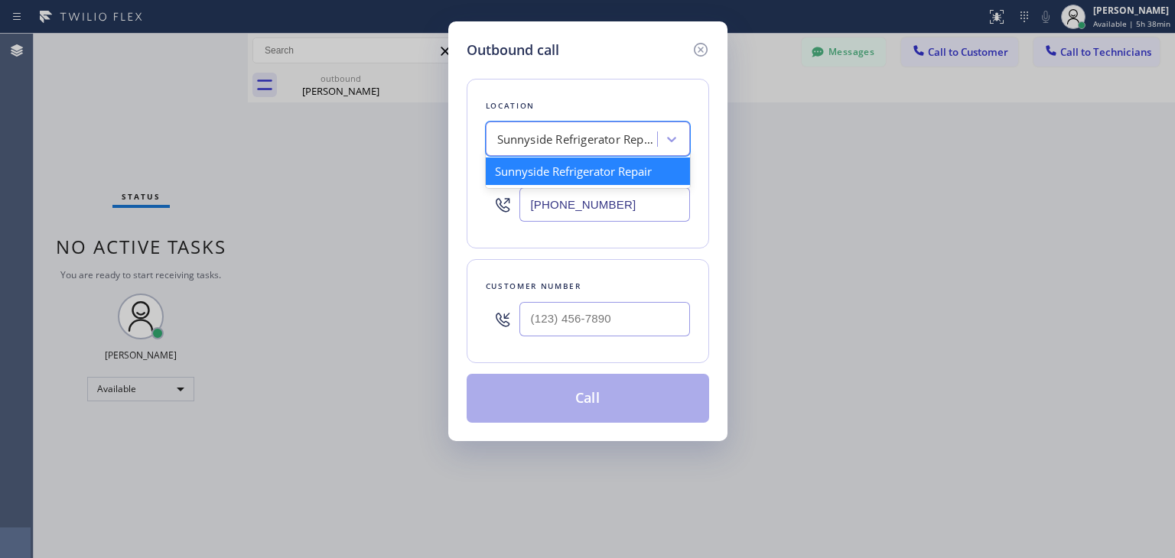
click at [614, 148] on div "Sunnyside Refrigerator Repair" at bounding box center [573, 139] width 167 height 27
click at [617, 167] on div "Sunnyside Refrigerator Repair" at bounding box center [588, 172] width 204 height 28
click at [617, 167] on div "Your caller id phone number" at bounding box center [588, 172] width 204 height 16
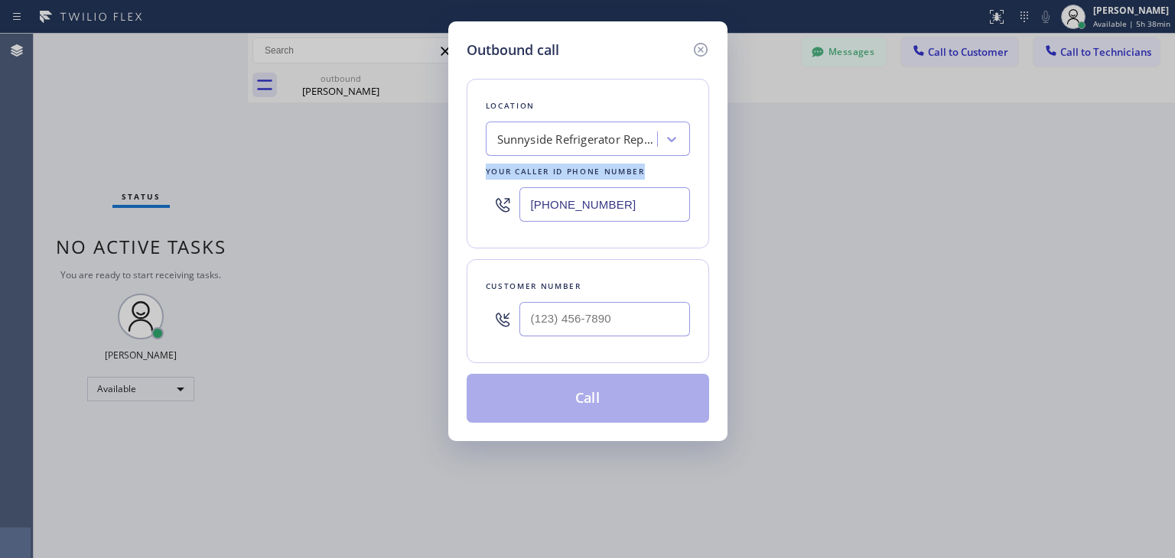
click at [617, 167] on div "Your caller id phone number" at bounding box center [588, 172] width 204 height 16
click at [660, 308] on input "(___) ___-____" at bounding box center [604, 319] width 171 height 34
paste input "415) 922-0178"
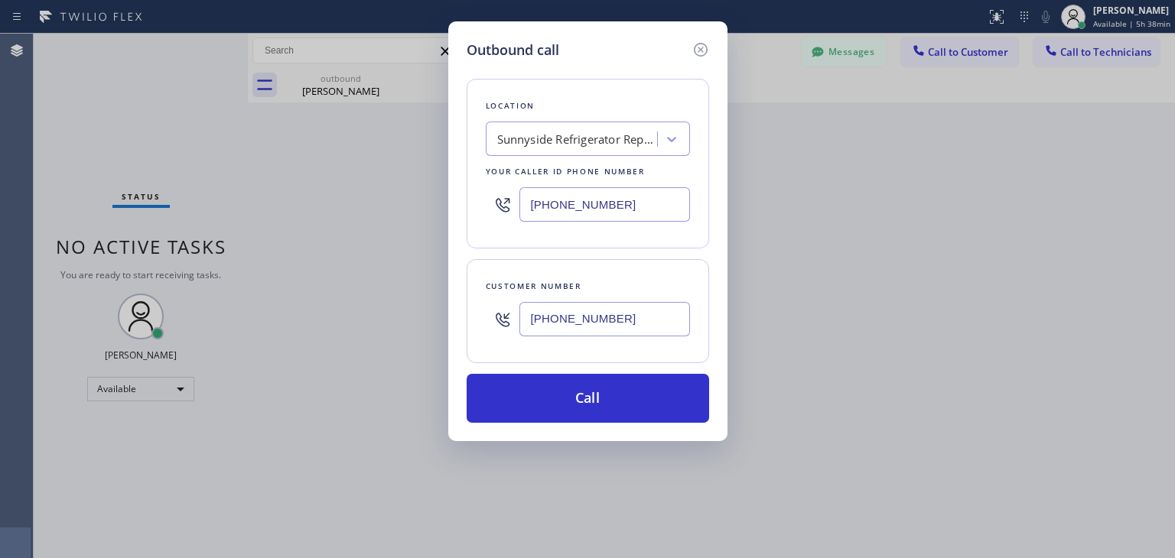
type input "[PHONE_NUMBER]"
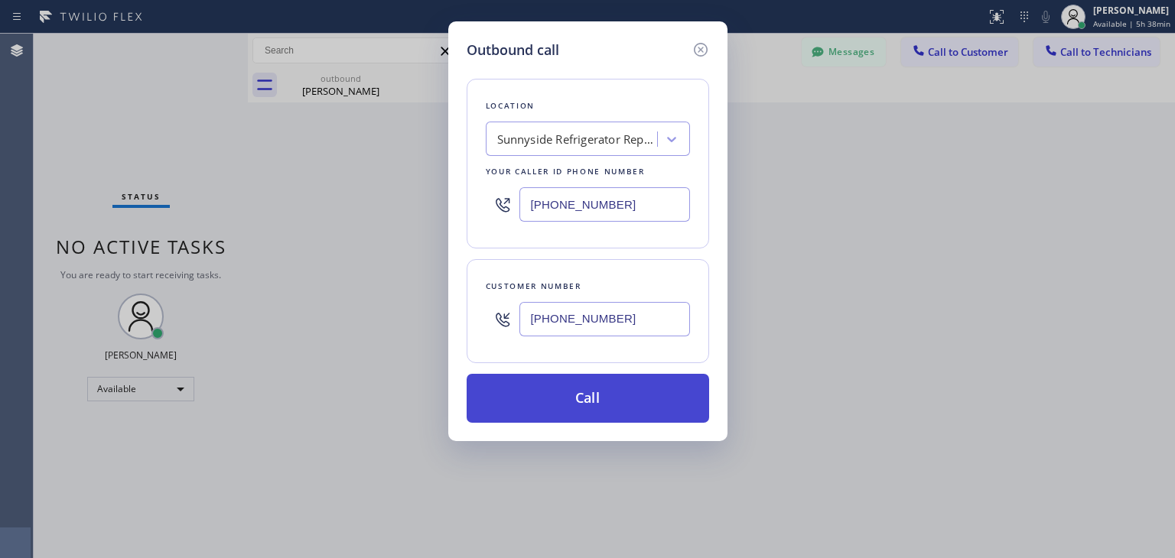
click at [590, 374] on button "Call" at bounding box center [587, 398] width 242 height 49
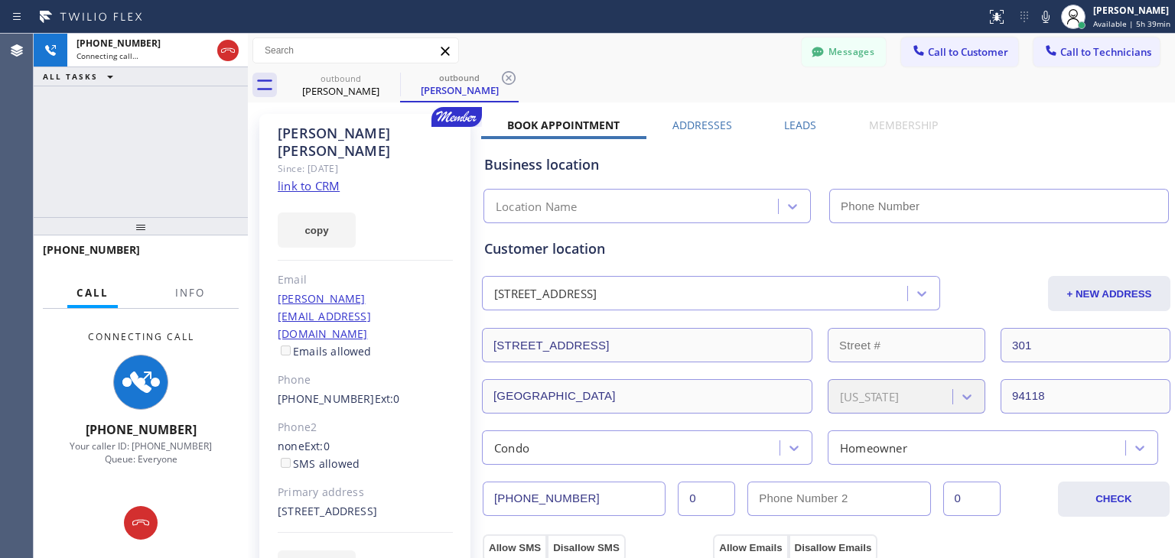
type input "[PHONE_NUMBER]"
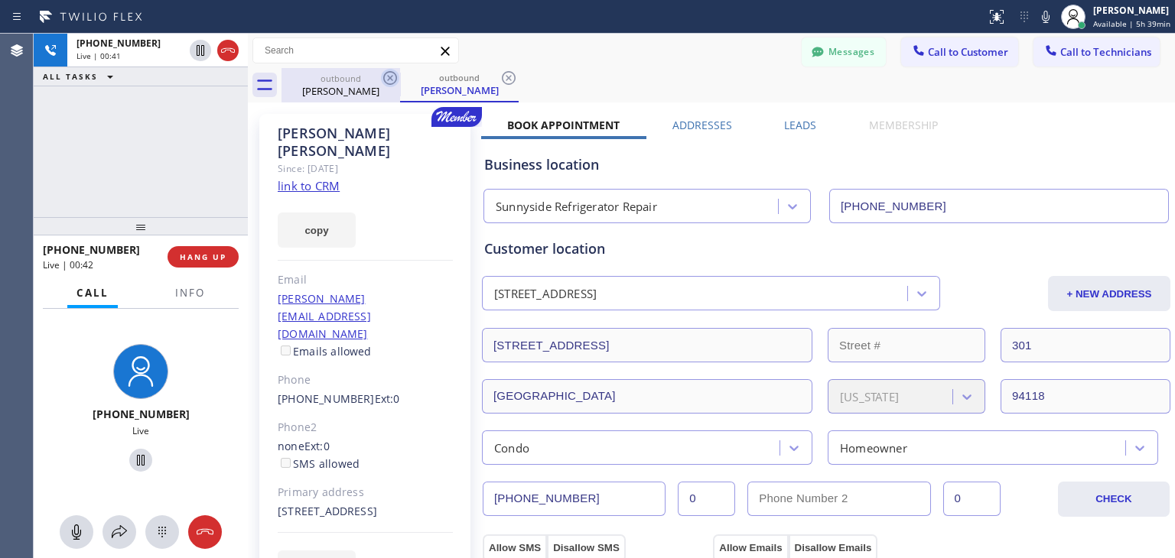
click at [395, 76] on icon at bounding box center [390, 78] width 18 height 18
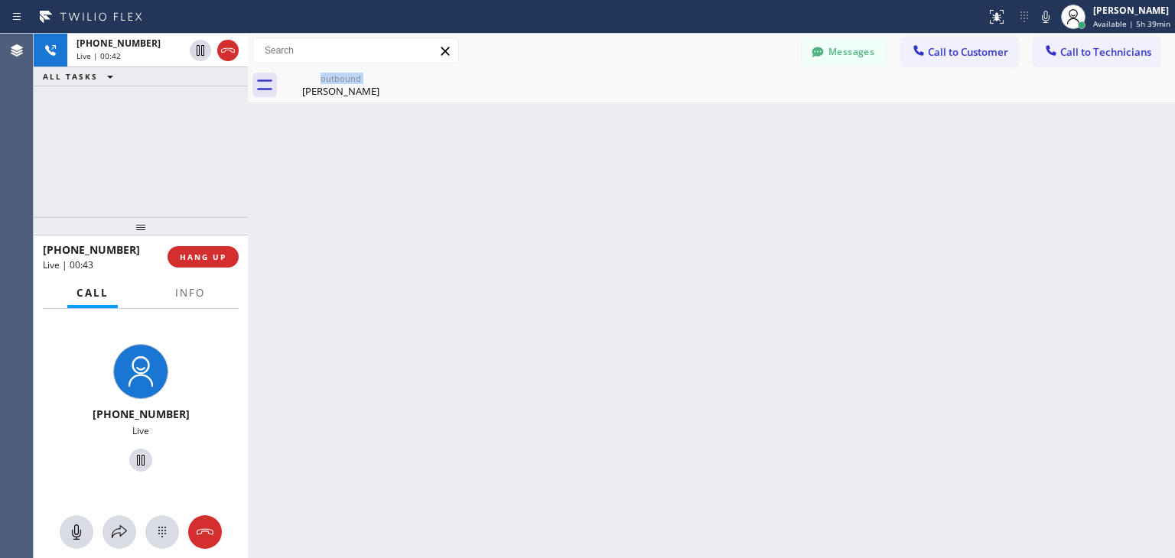
click at [395, 76] on div "outbound [PERSON_NAME]" at bounding box center [340, 85] width 119 height 34
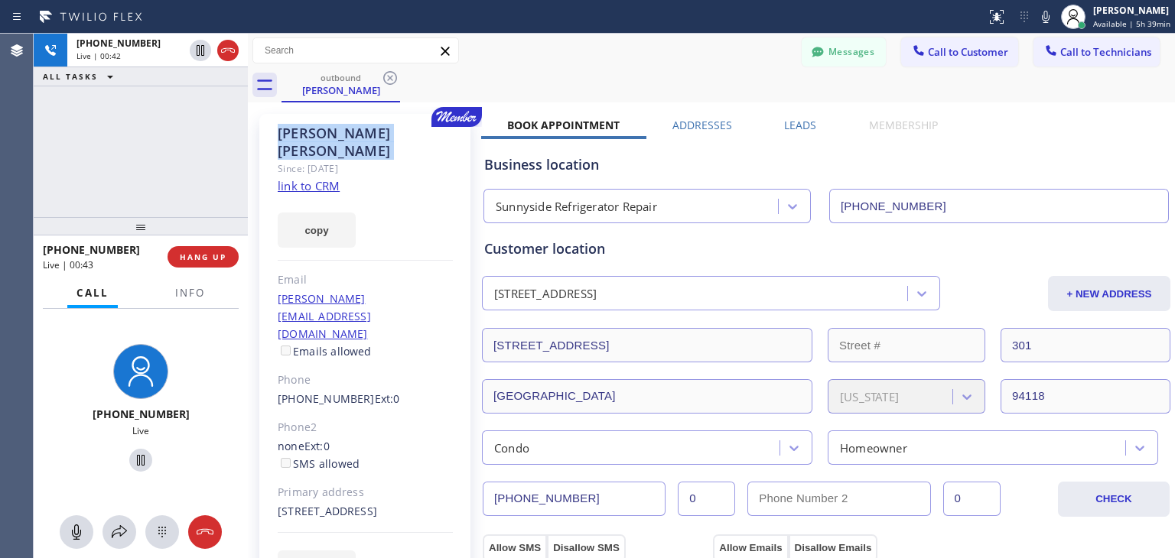
click at [395, 76] on icon at bounding box center [390, 78] width 18 height 18
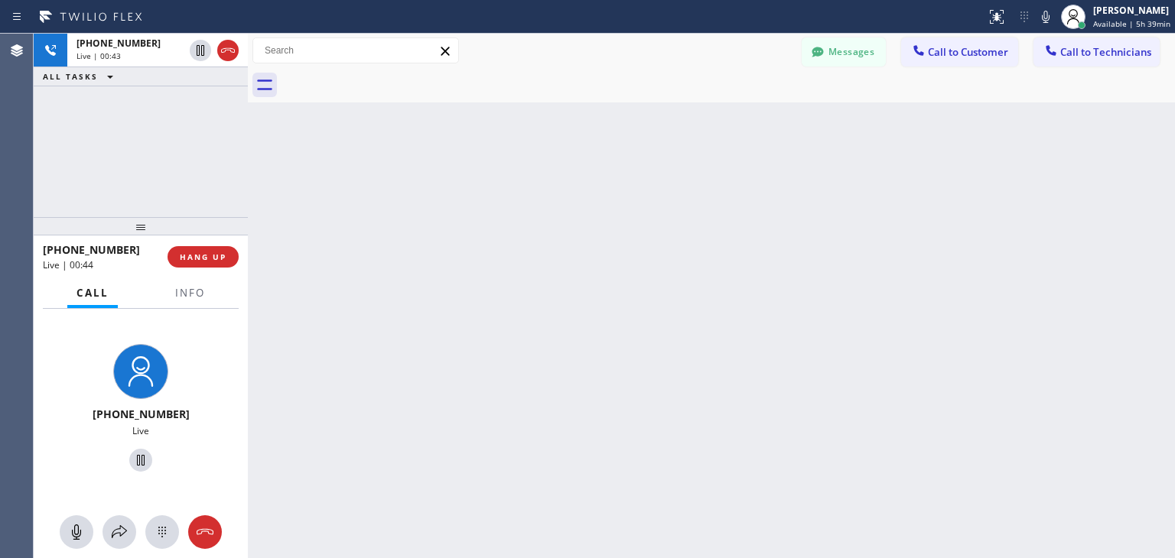
drag, startPoint x: 395, startPoint y: 76, endPoint x: 393, endPoint y: 95, distance: 18.4
click at [393, 95] on div at bounding box center [727, 85] width 893 height 34
click at [152, 518] on button at bounding box center [162, 532] width 34 height 34
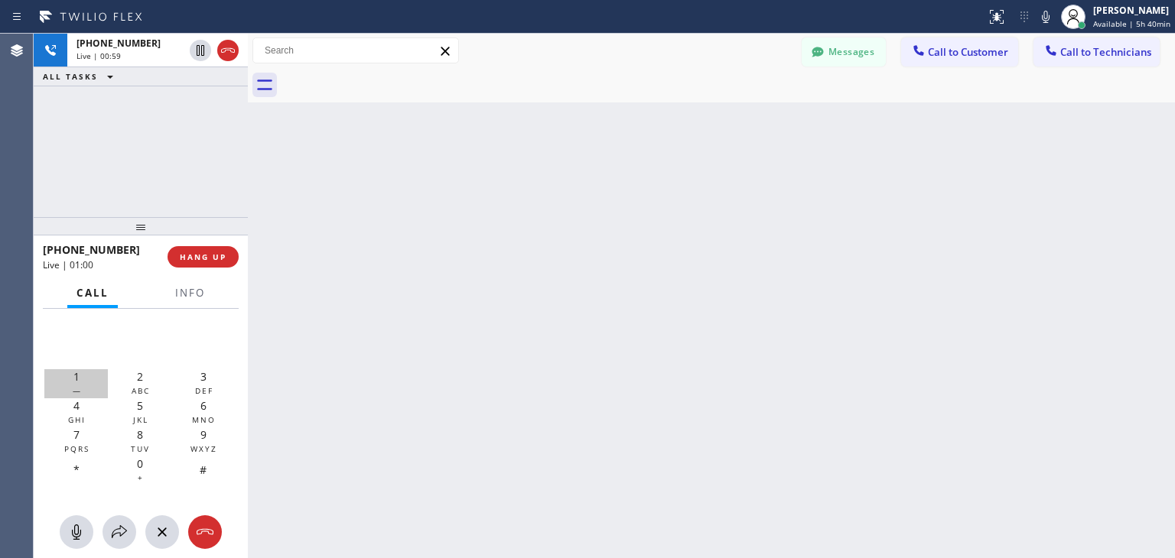
click at [97, 382] on div "1 —" at bounding box center [75, 383] width 63 height 29
click at [203, 372] on div "11 1 — 2 ABC 3 DEF 4 GHI 5 JKL 6 MNO 7 PQRS 8 TUV 9 WXYZ * 0 + #" at bounding box center [140, 410] width 193 height 203
click at [203, 372] on span "3" at bounding box center [203, 376] width 6 height 15
click at [207, 252] on span "HANG UP" at bounding box center [203, 257] width 47 height 11
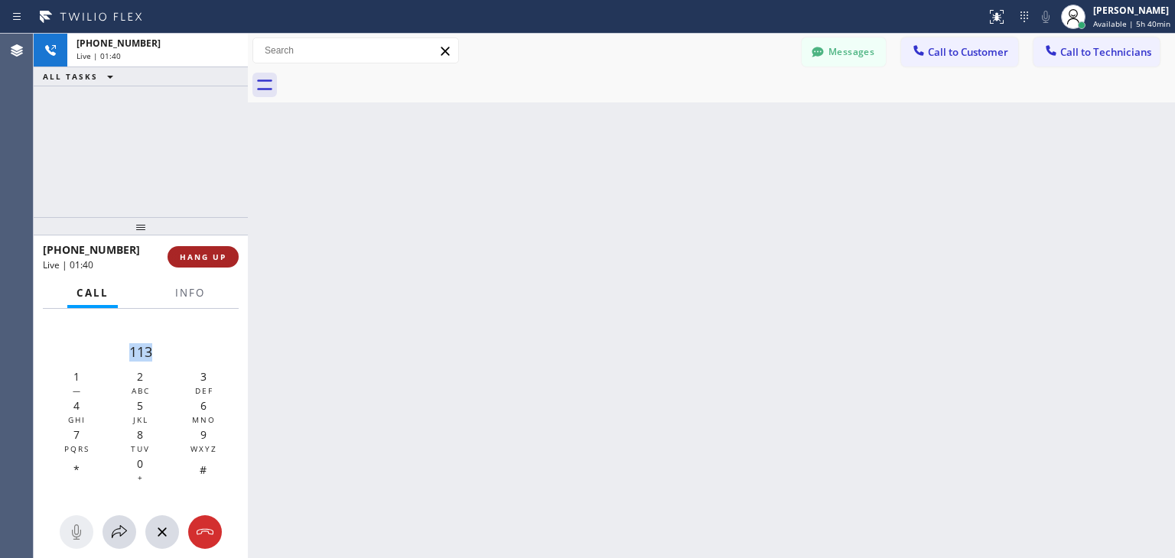
click at [207, 252] on span "HANG UP" at bounding box center [203, 257] width 47 height 11
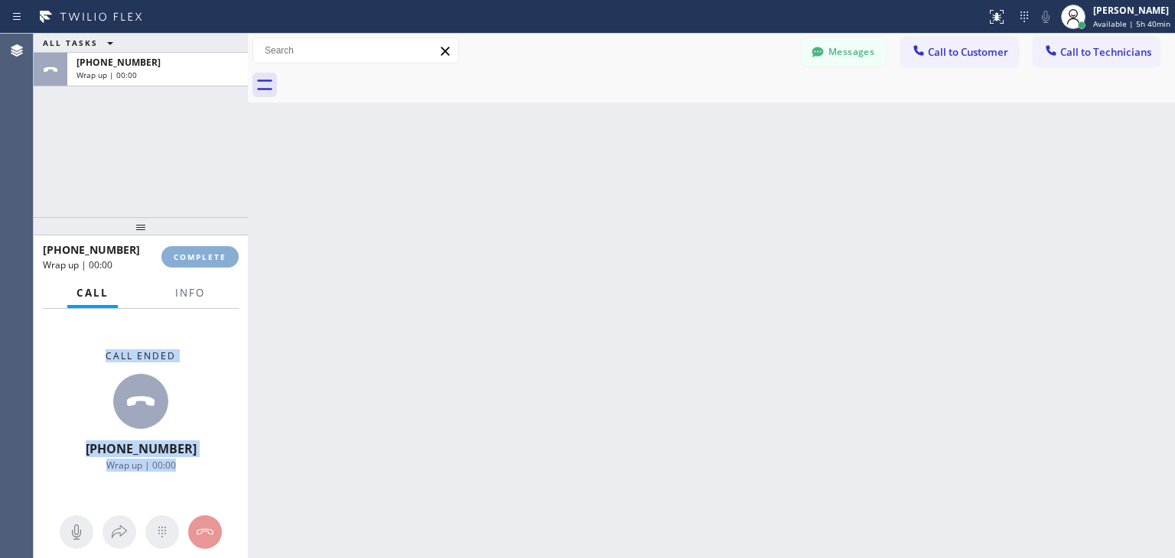
click at [207, 252] on span "COMPLETE" at bounding box center [200, 257] width 53 height 11
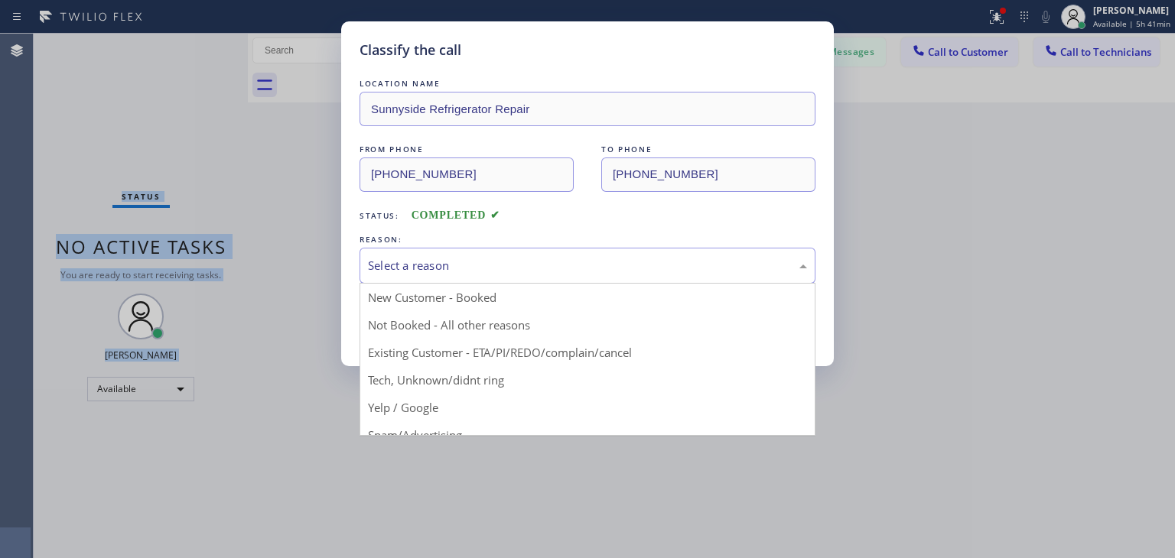
click at [668, 272] on div "Select a reason" at bounding box center [587, 266] width 439 height 18
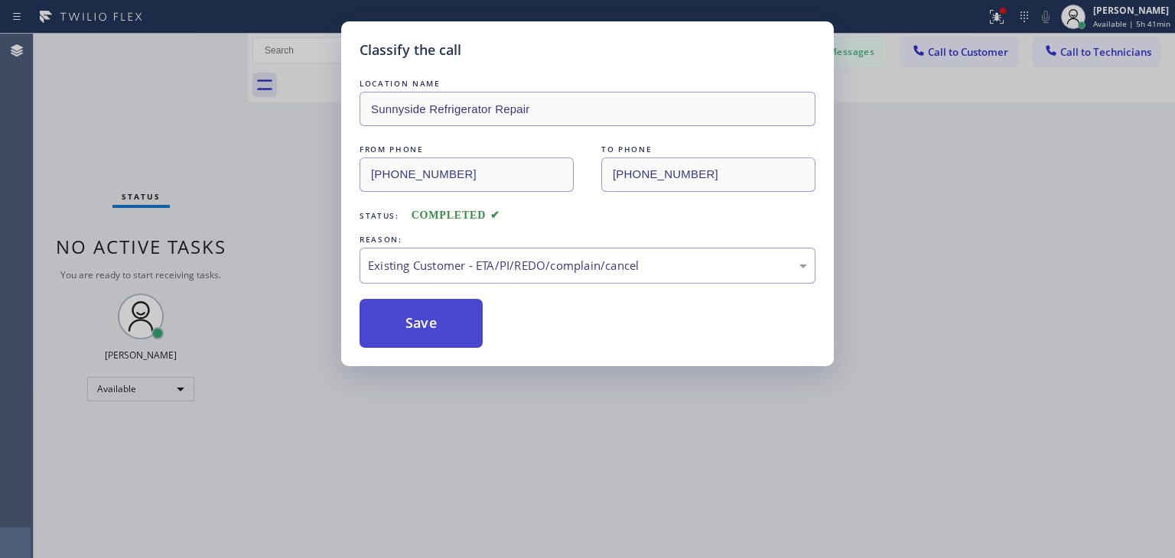
drag, startPoint x: 681, startPoint y: 359, endPoint x: 422, endPoint y: 324, distance: 260.8
click at [422, 324] on button "Save" at bounding box center [420, 323] width 123 height 49
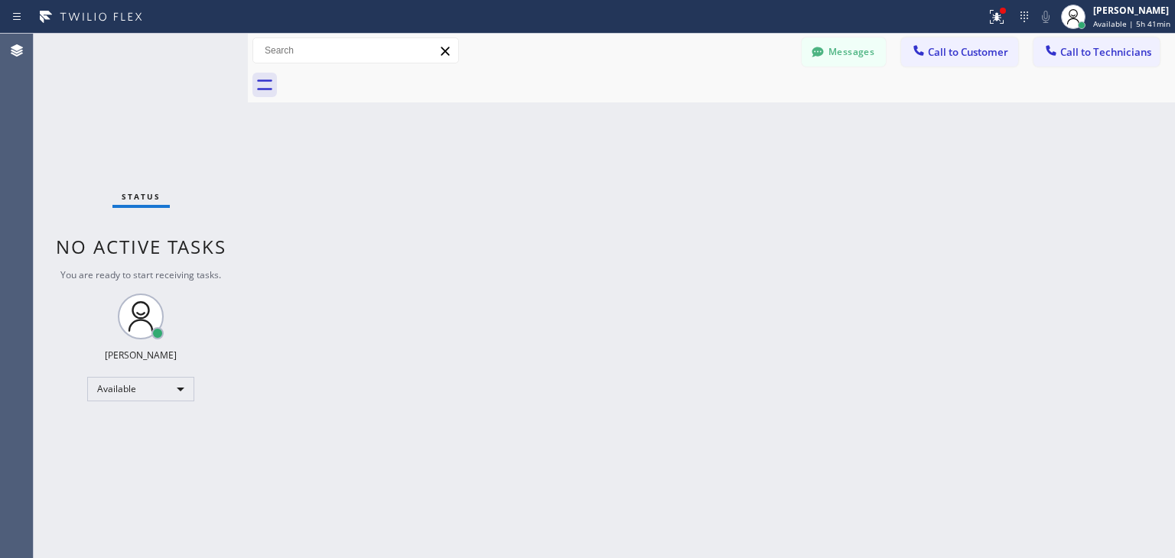
click at [861, 44] on button "Messages" at bounding box center [843, 51] width 84 height 29
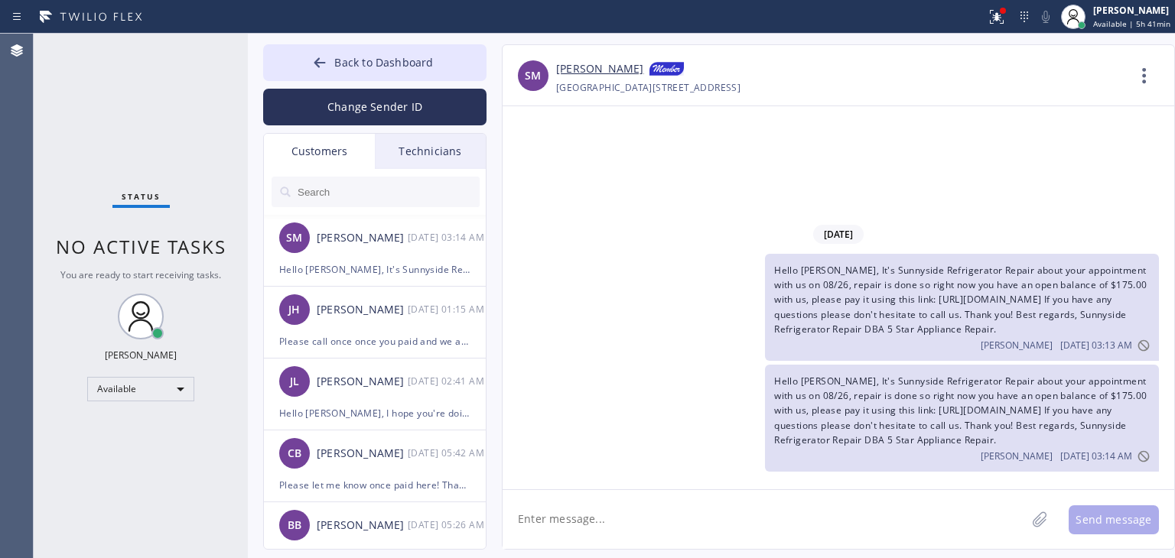
click at [863, 310] on span "Hello [PERSON_NAME], It's Sunnyside Refrigerator Repair about your appointment …" at bounding box center [960, 300] width 372 height 72
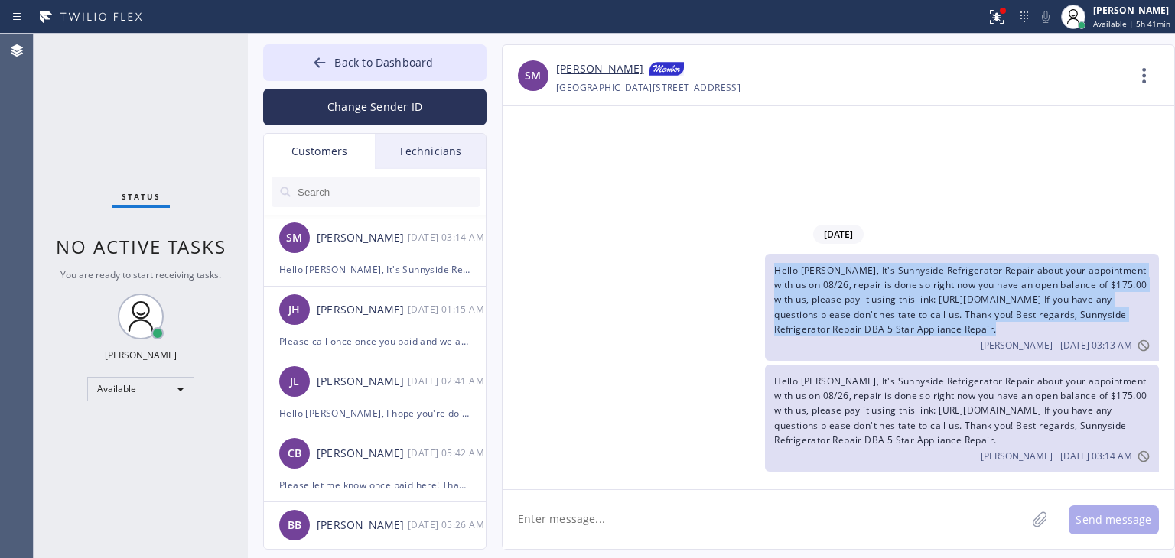
click at [863, 310] on span "Hello [PERSON_NAME], It's Sunnyside Refrigerator Repair about your appointment …" at bounding box center [960, 300] width 372 height 72
copy span "Hello [PERSON_NAME], It's Sunnyside Refrigerator Repair about your appointment …"
click at [473, 68] on button "Back to Dashboard" at bounding box center [374, 62] width 223 height 37
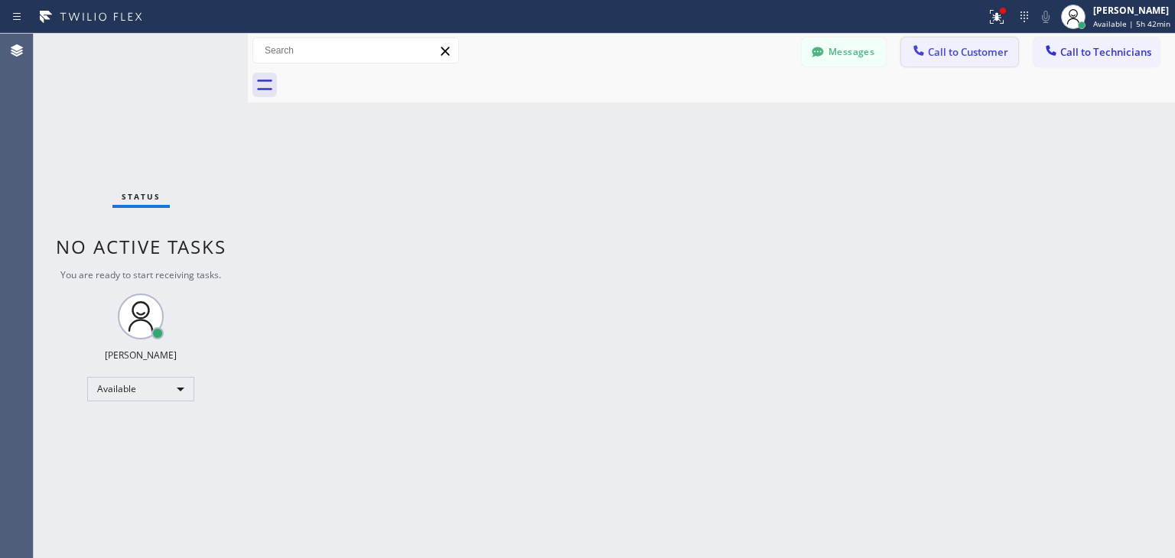
click at [916, 44] on icon at bounding box center [918, 50] width 15 height 15
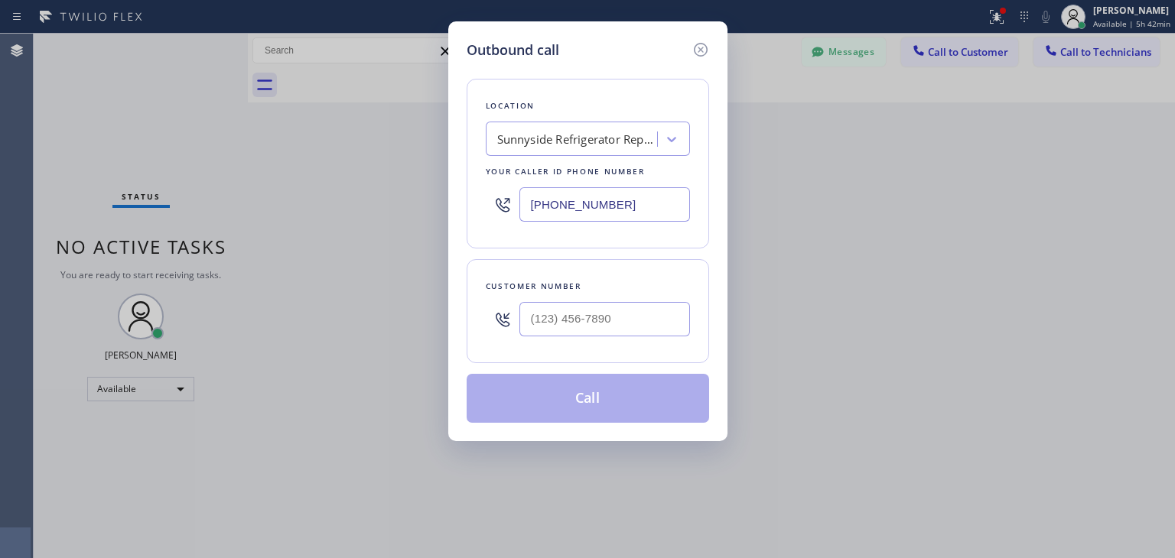
click at [562, 210] on input "[PHONE_NUMBER]" at bounding box center [604, 204] width 171 height 34
click at [703, 48] on icon at bounding box center [700, 50] width 18 height 18
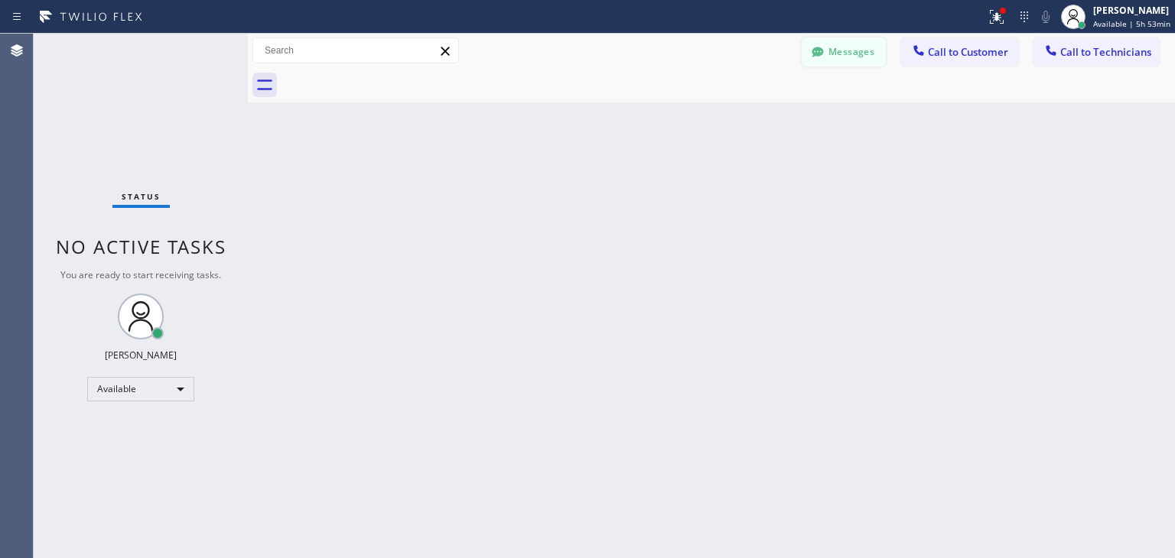
click at [866, 59] on button "Messages" at bounding box center [843, 51] width 84 height 29
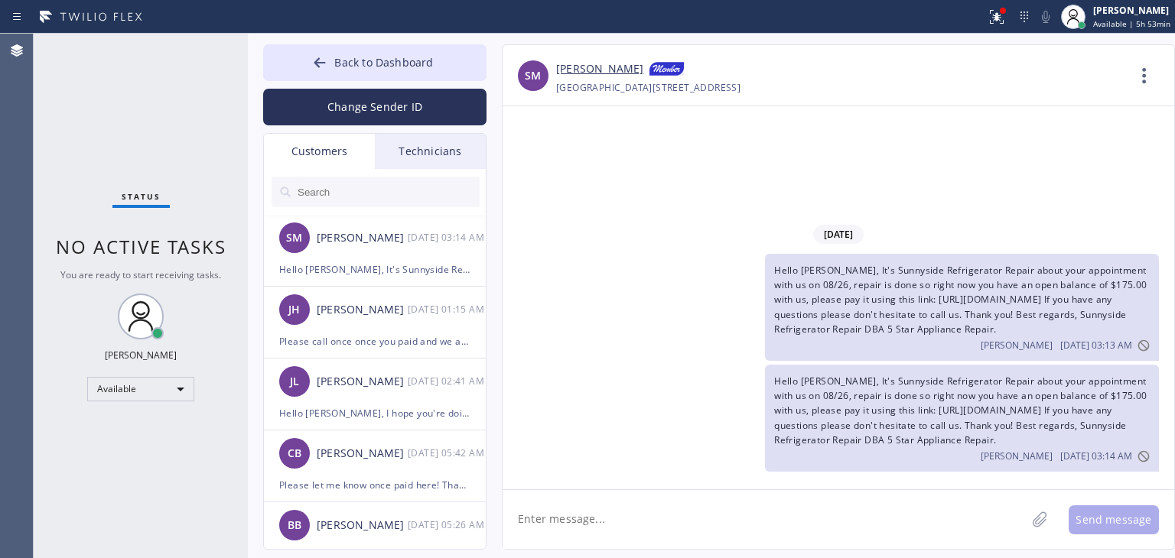
click at [405, 196] on input "text" at bounding box center [388, 192] width 184 height 31
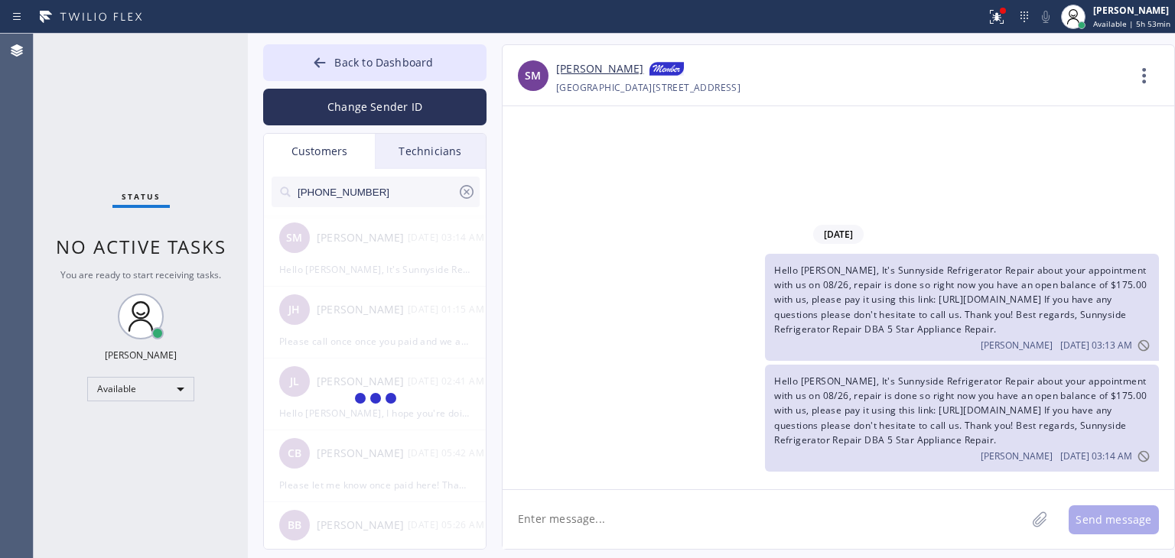
click at [405, 196] on input "[PHONE_NUMBER]" at bounding box center [376, 192] width 161 height 31
click at [405, 196] on input "(480) 538-829_" at bounding box center [376, 192] width 161 height 31
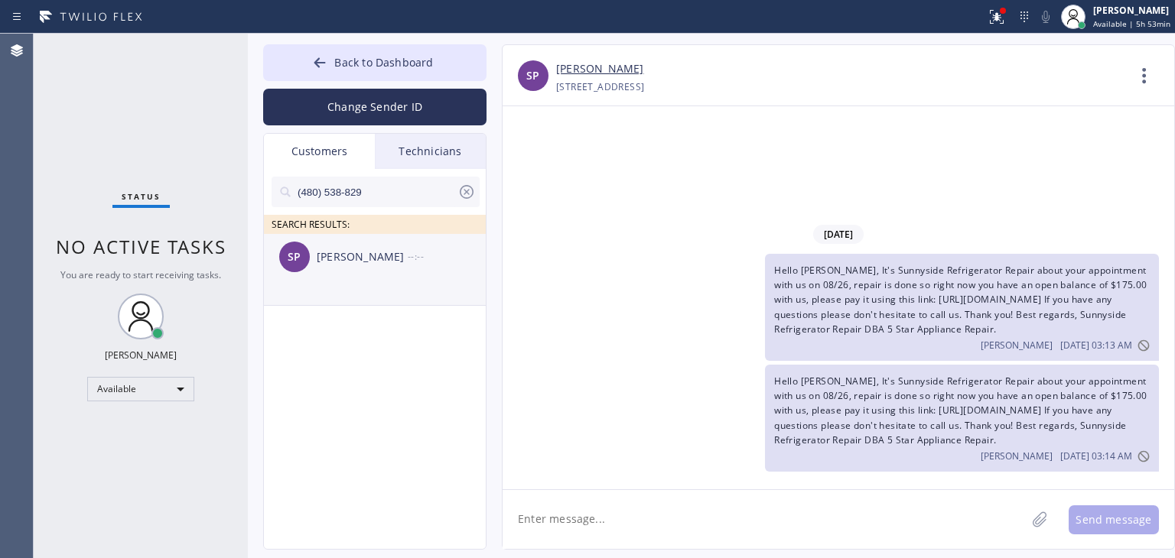
type input "(480) 538-829"
click at [400, 271] on div "SP [PERSON_NAME] --:--" at bounding box center [375, 257] width 223 height 46
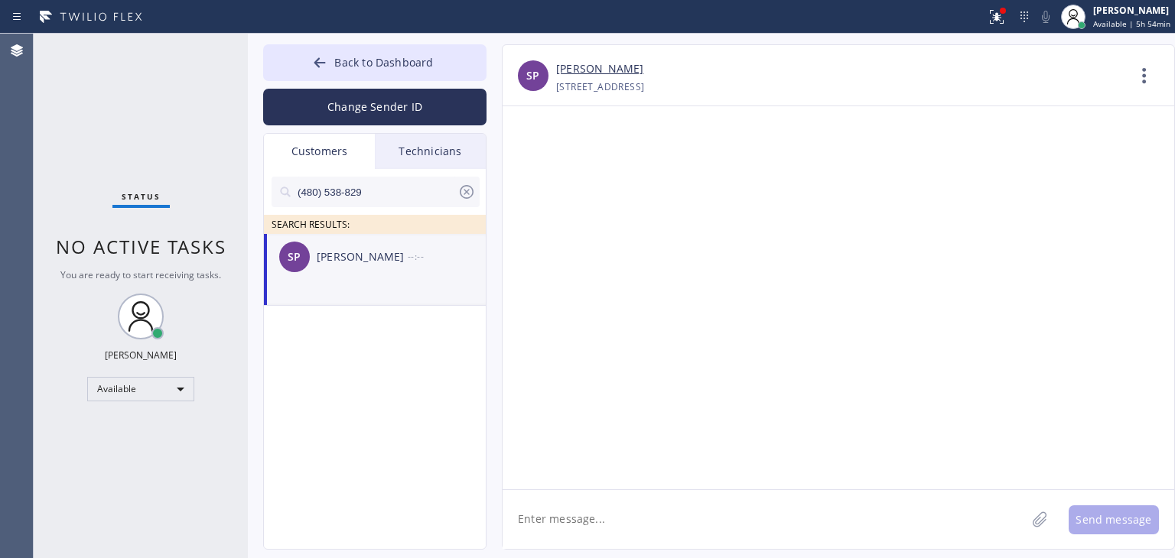
click at [743, 524] on textarea at bounding box center [763, 519] width 523 height 59
click at [847, 514] on textarea at bounding box center [763, 519] width 523 height 59
click at [856, 517] on textarea "Hello [PERSON_NAME], I'm texting you from Appliance Repair about" at bounding box center [777, 519] width 551 height 59
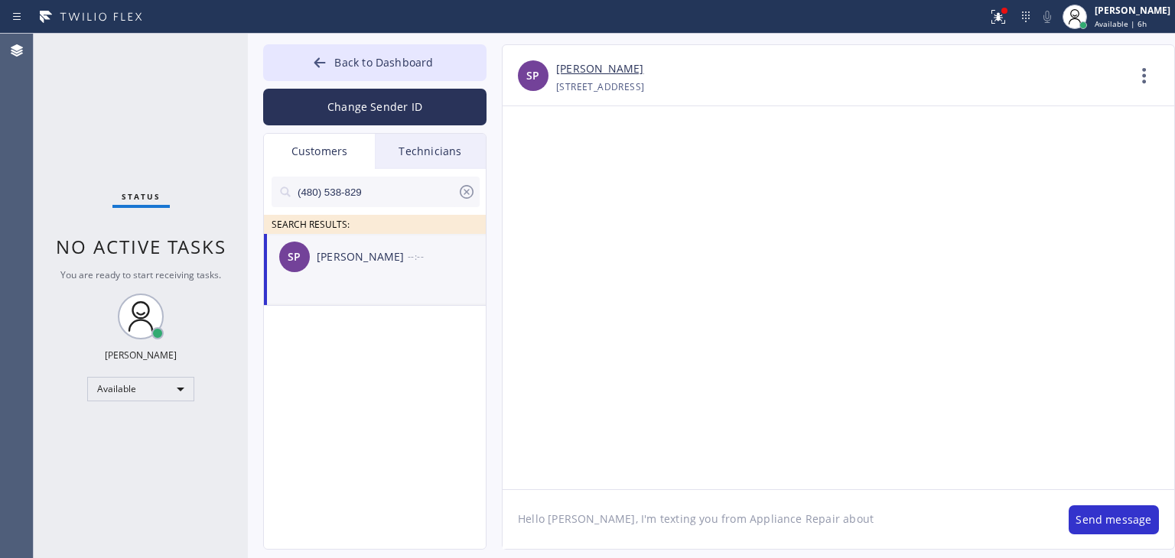
paste textarea "[DATE]"
click at [808, 522] on textarea "Hello Spiro, I'm texting you from Appliance Repair about [DATE]" at bounding box center [777, 519] width 551 height 59
click at [994, 528] on textarea "Hello [PERSON_NAME], I'm texting you from Appliance Repair about your appointme…" at bounding box center [777, 519] width 551 height 59
click at [1000, 522] on textarea "Hello [PERSON_NAME], I'm texting you from Appliance Repair about your appointme…" at bounding box center [777, 519] width 551 height 59
click at [922, 540] on textarea "Hello Spiro, I'm texting you from Appliance Repair about your appointment on [D…" at bounding box center [777, 519] width 551 height 59
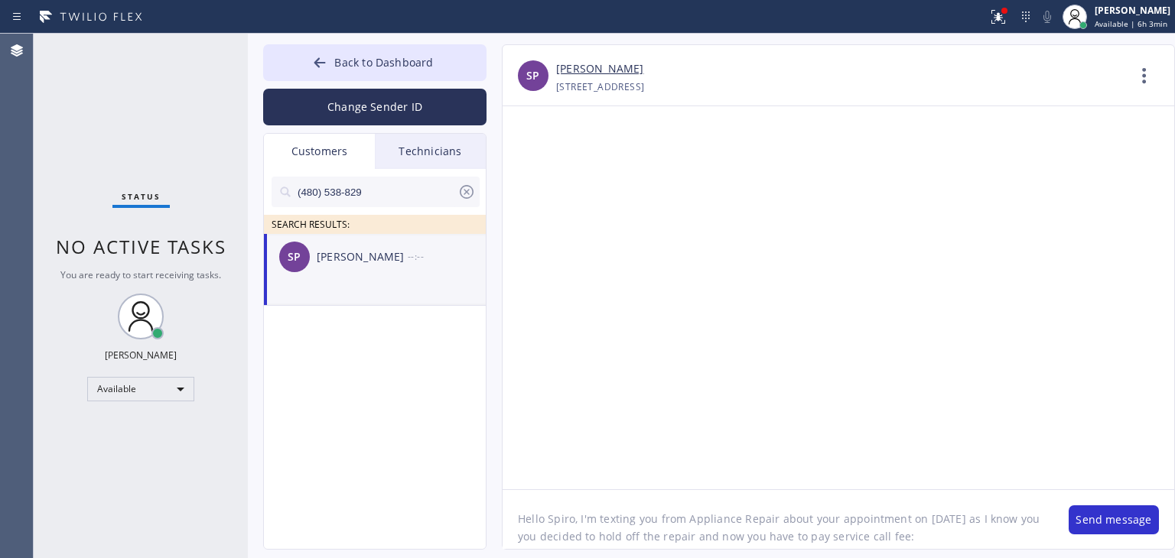
paste textarea "[URL][DOMAIN_NAME]"
click at [919, 524] on textarea "Hello Spiro, I'm texting you from Appliance Repair about your appointment on [D…" at bounding box center [777, 519] width 551 height 59
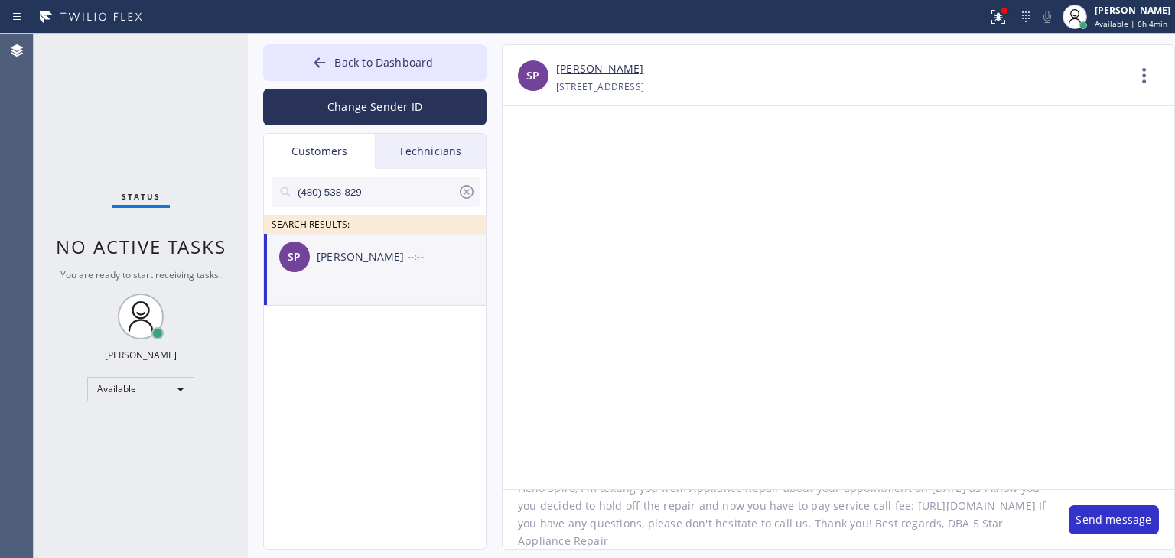
type textarea "Hello Spiro, I'm texting you from Appliance Repair about your appointment on [D…"
click at [431, 65] on span "Back to Dashboard" at bounding box center [383, 62] width 99 height 15
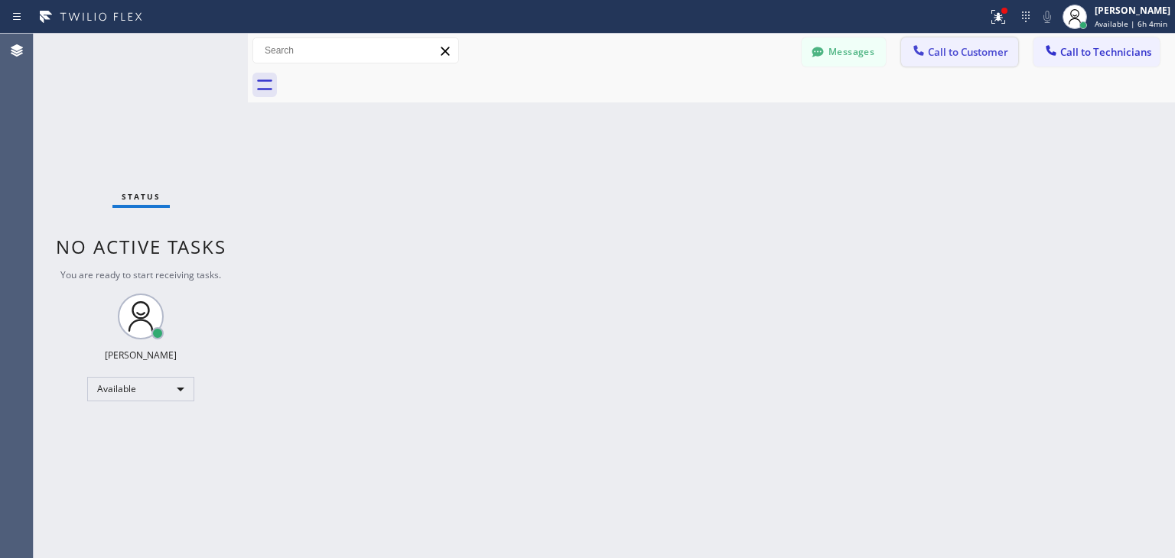
click at [905, 54] on button "Call to Customer" at bounding box center [959, 51] width 117 height 29
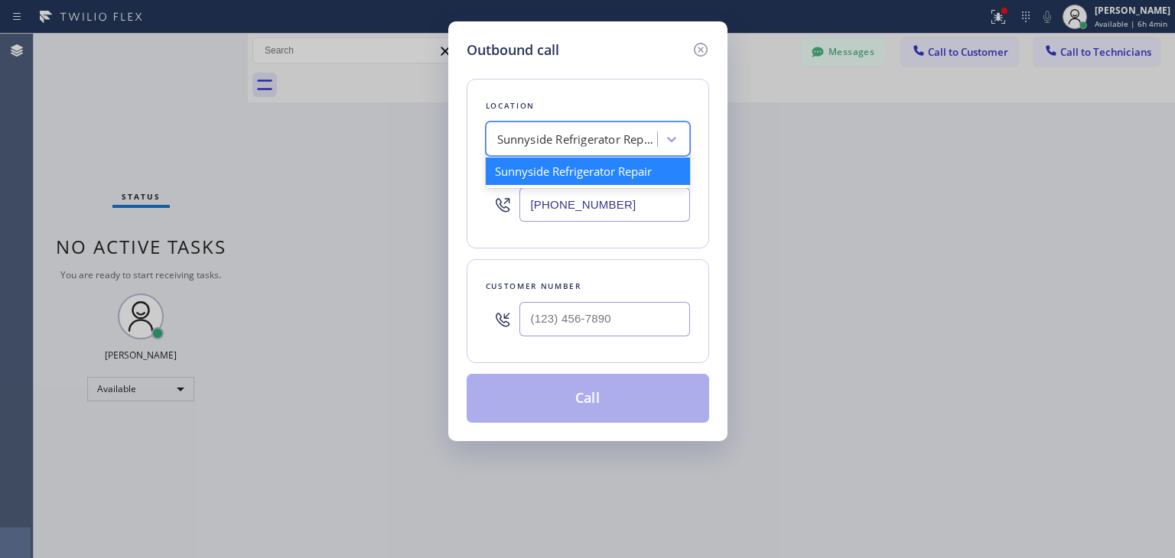
click at [615, 124] on div "Sunnyside Refrigerator Repair" at bounding box center [588, 139] width 204 height 34
paste input "H4ZCML"
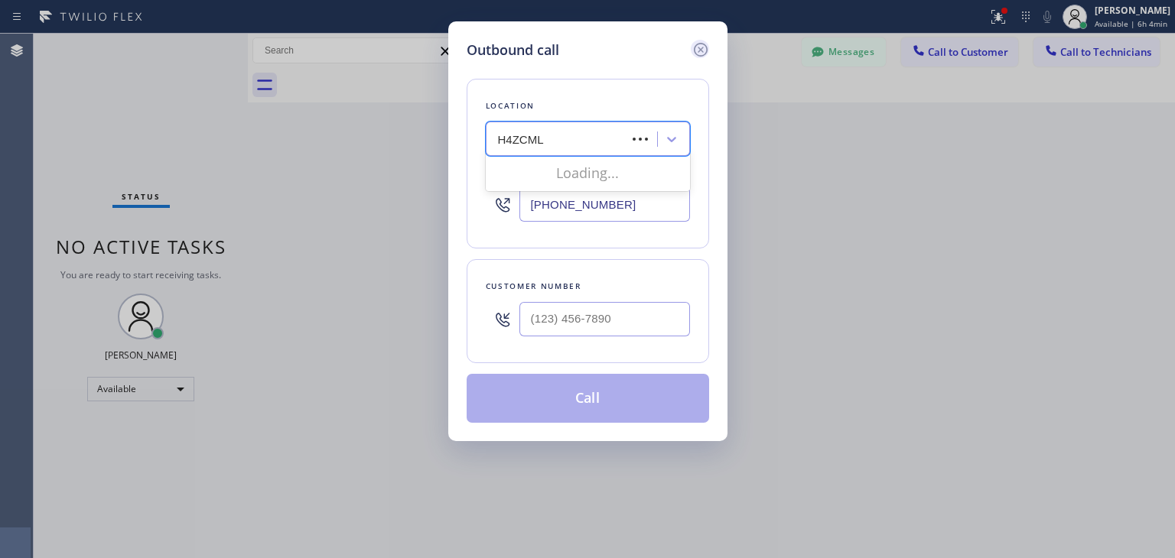
type input "H4ZCML"
click at [699, 57] on icon at bounding box center [700, 50] width 18 height 18
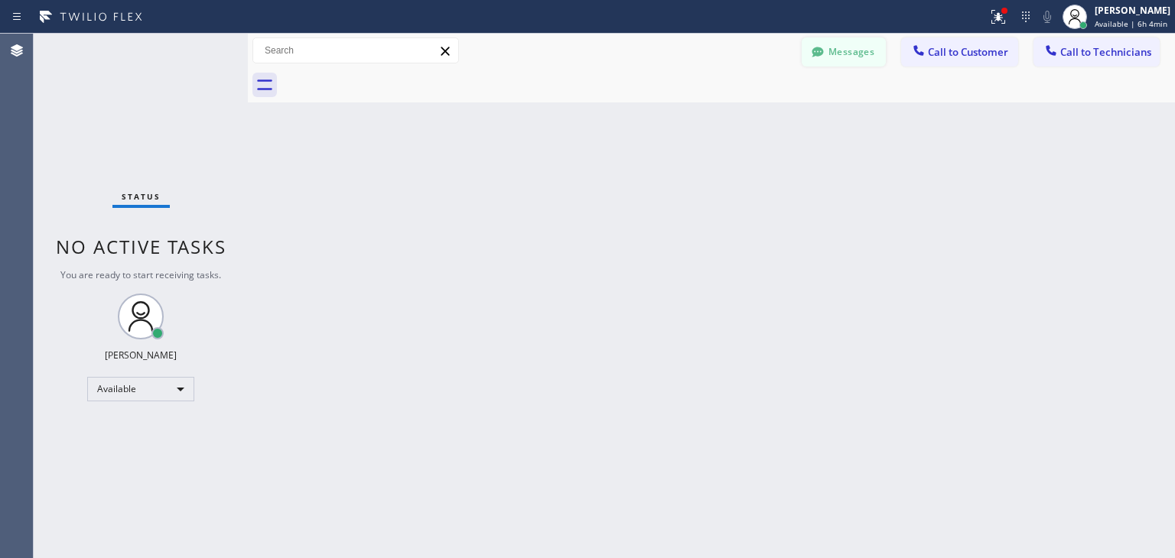
click at [827, 50] on button "Messages" at bounding box center [843, 51] width 84 height 29
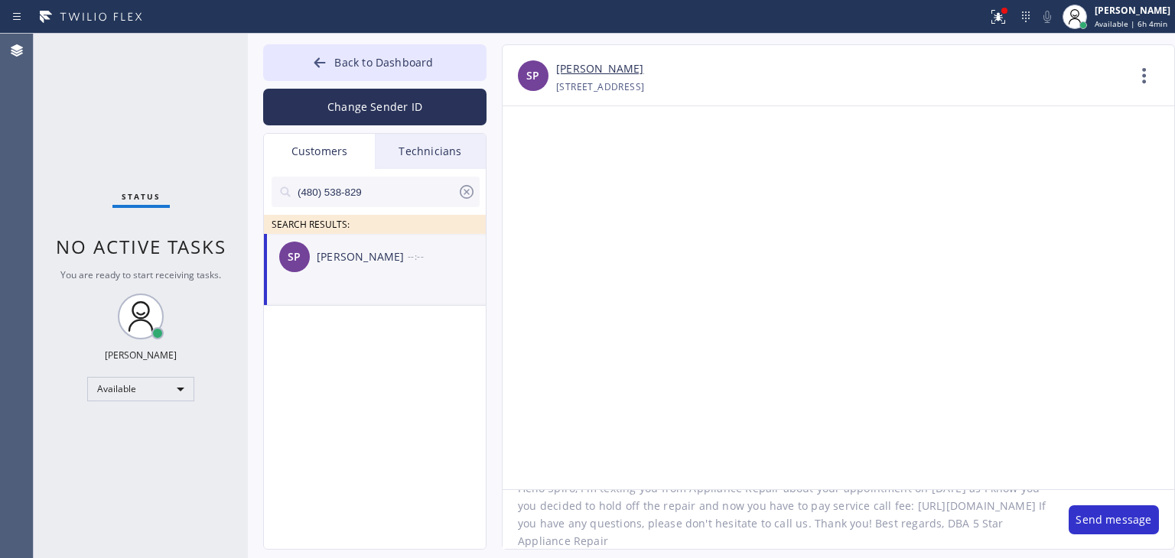
click at [463, 200] on icon at bounding box center [466, 192] width 18 height 18
click at [456, 47] on button "Back to Dashboard" at bounding box center [374, 62] width 223 height 37
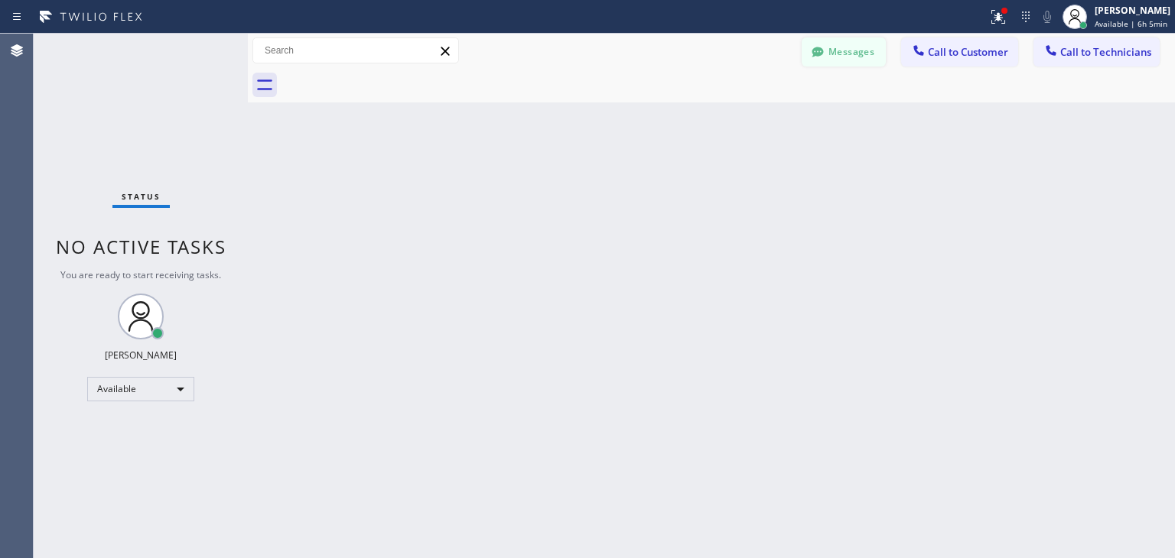
click at [837, 50] on button "Messages" at bounding box center [843, 51] width 84 height 29
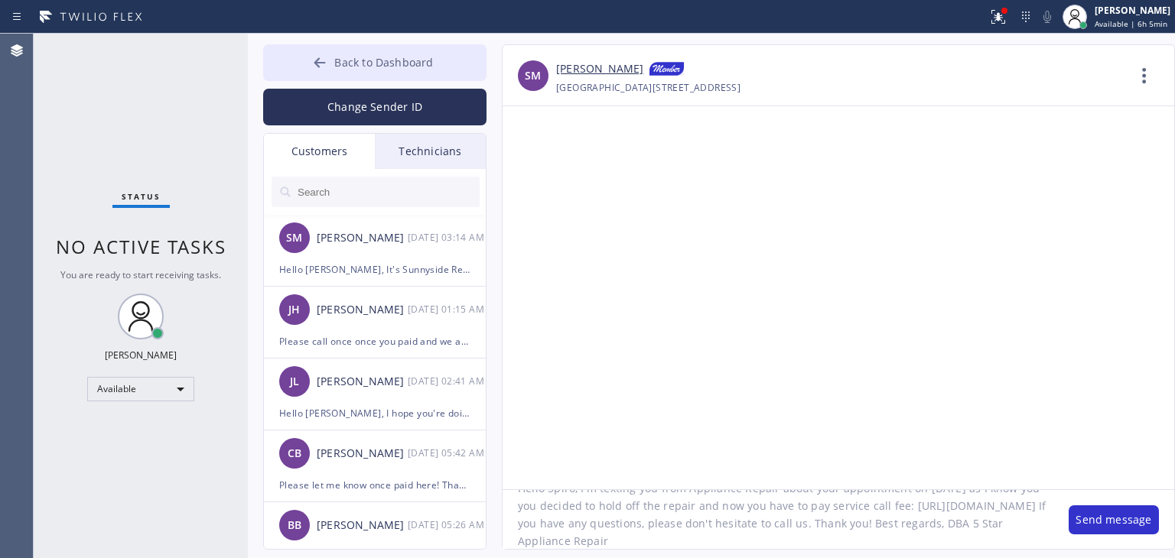
click at [388, 60] on span "Back to Dashboard" at bounding box center [383, 62] width 99 height 15
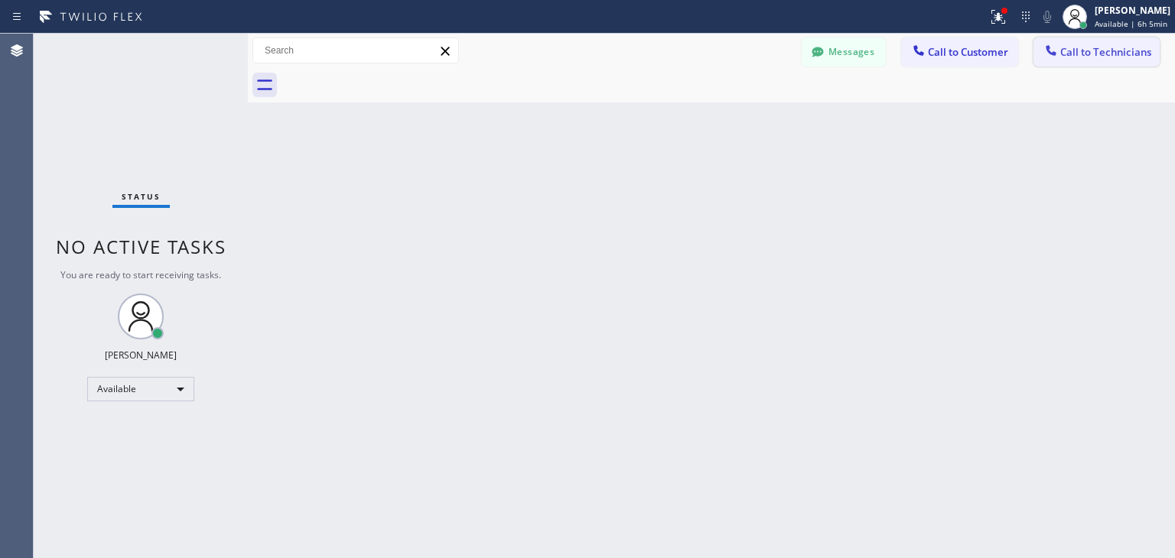
click at [1096, 47] on span "Call to Technicians" at bounding box center [1105, 52] width 91 height 14
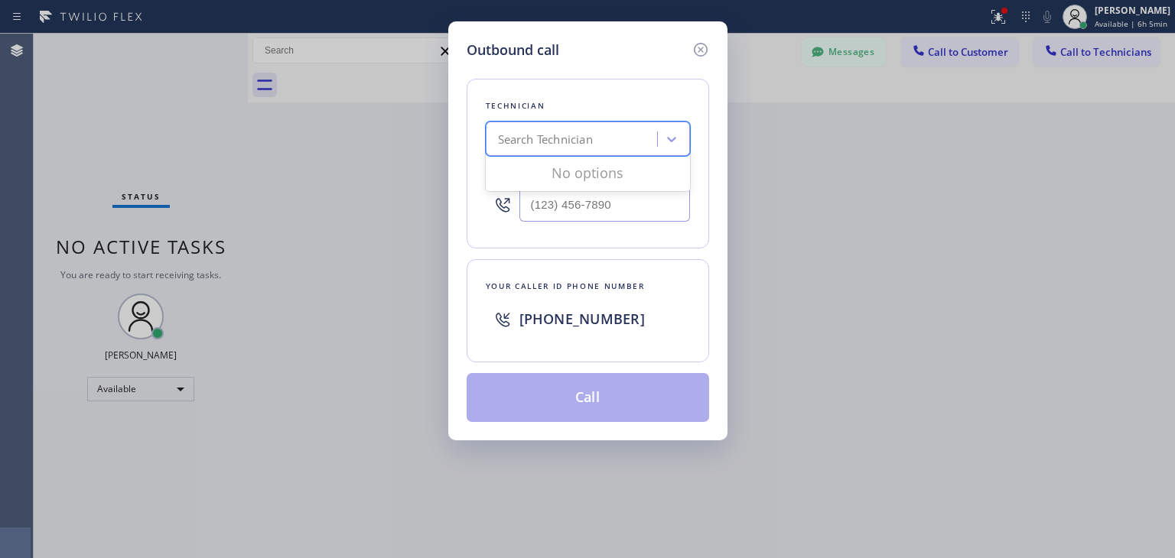
paste input "AR B2B SMS"
click at [618, 142] on div "Search Technician AR B2B SMS" at bounding box center [573, 139] width 167 height 27
type input "AR B2B SMS"
click at [697, 54] on icon at bounding box center [700, 50] width 18 height 18
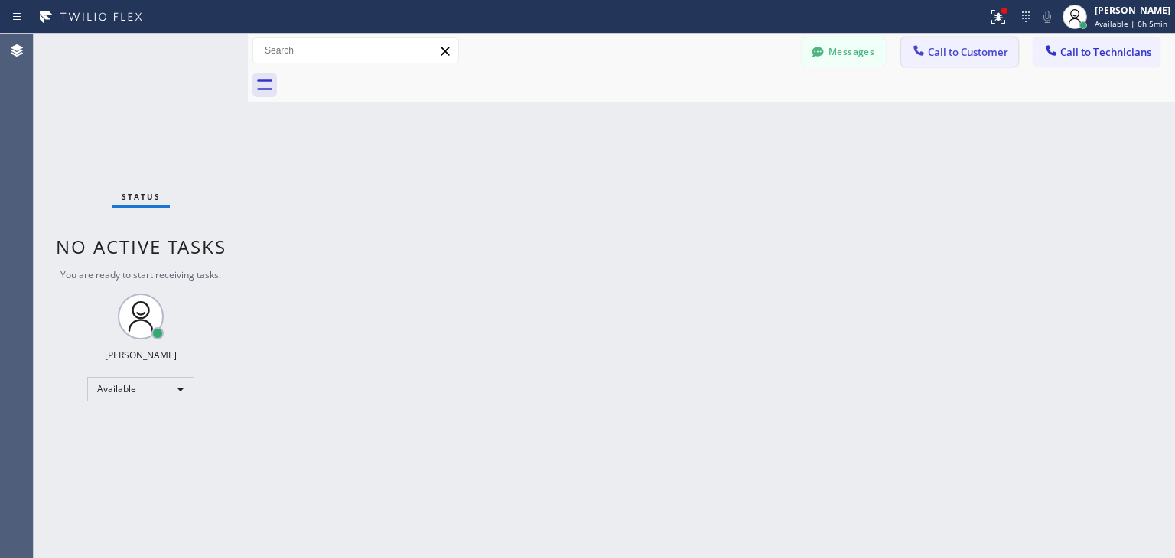
click at [905, 47] on button "Call to Customer" at bounding box center [959, 51] width 117 height 29
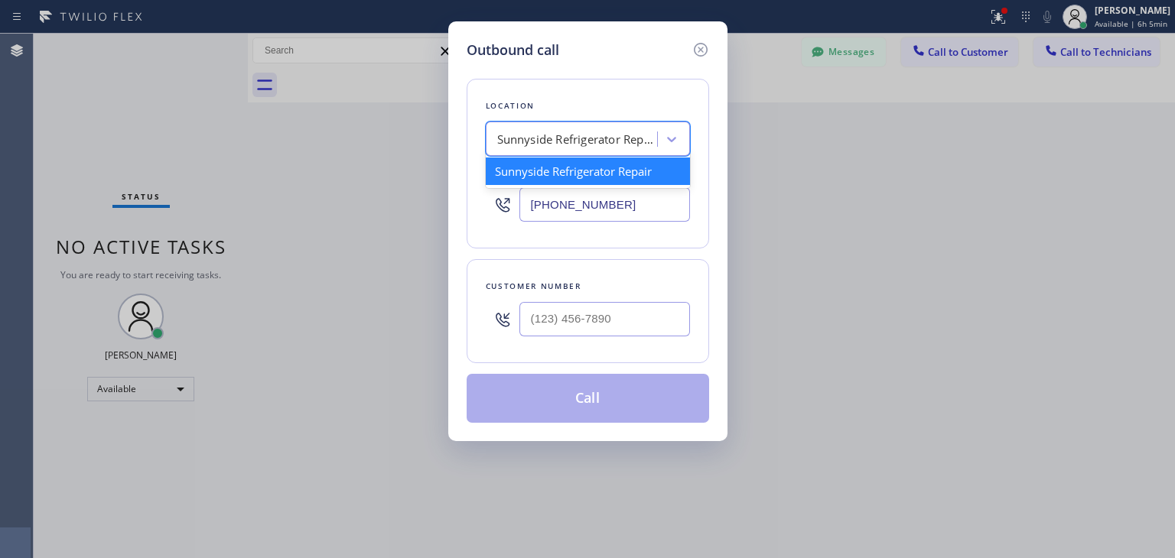
paste input "AR B2B SMS"
type input "AR B2B SMS"
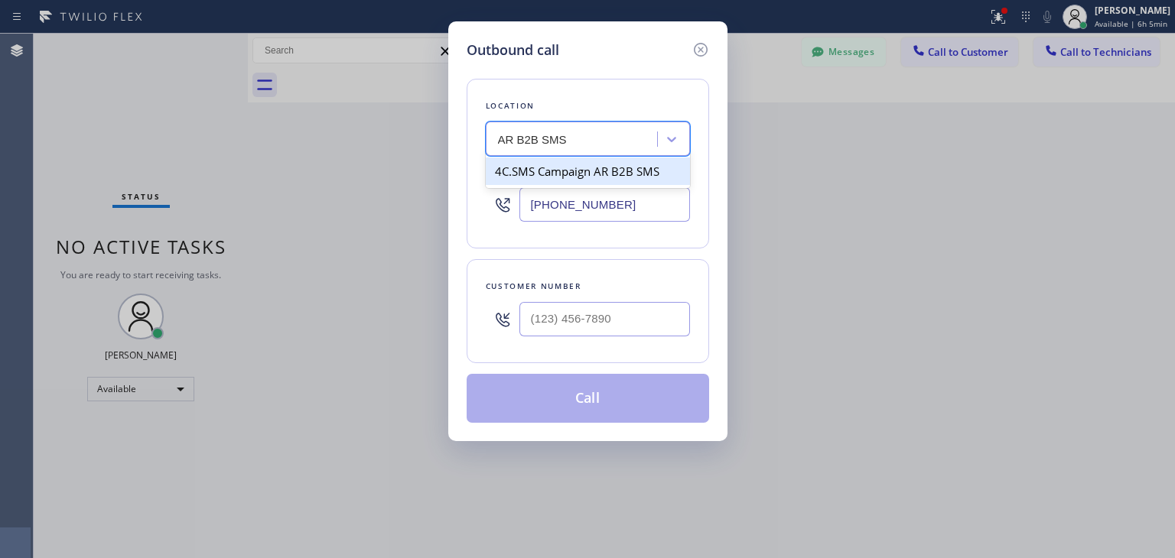
click at [622, 180] on div "4C.SMS Campaign AR B2B SMS" at bounding box center [588, 172] width 204 height 28
type input "[PHONE_NUMBER]"
click at [663, 203] on input "[PHONE_NUMBER]" at bounding box center [604, 204] width 171 height 34
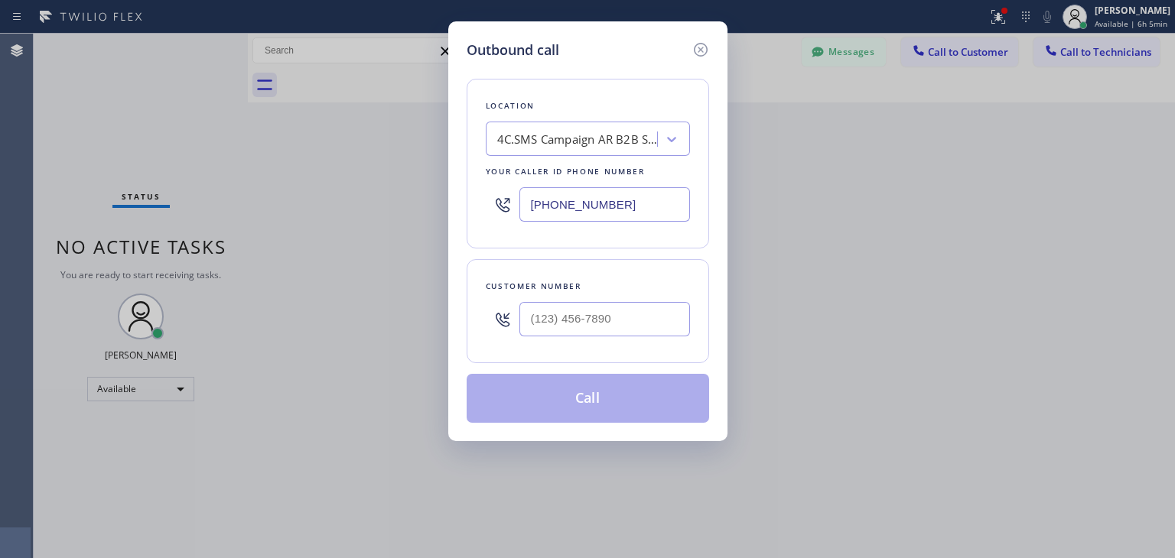
click at [663, 203] on input "[PHONE_NUMBER]" at bounding box center [604, 204] width 171 height 34
click at [707, 45] on icon at bounding box center [700, 50] width 18 height 18
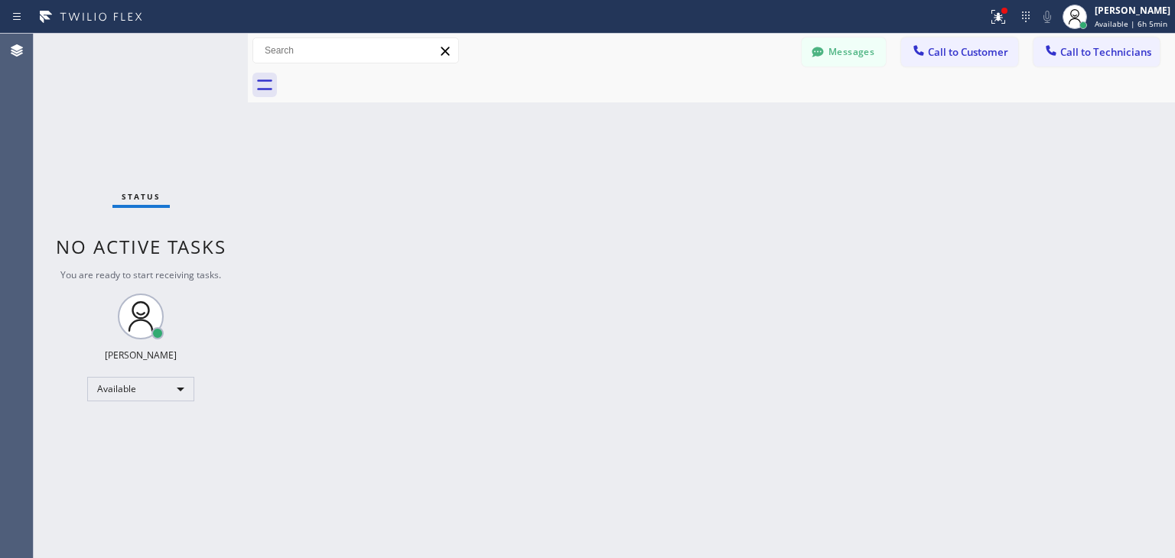
click at [447, 44] on icon at bounding box center [445, 51] width 18 height 18
click at [866, 37] on button "Messages" at bounding box center [843, 51] width 84 height 29
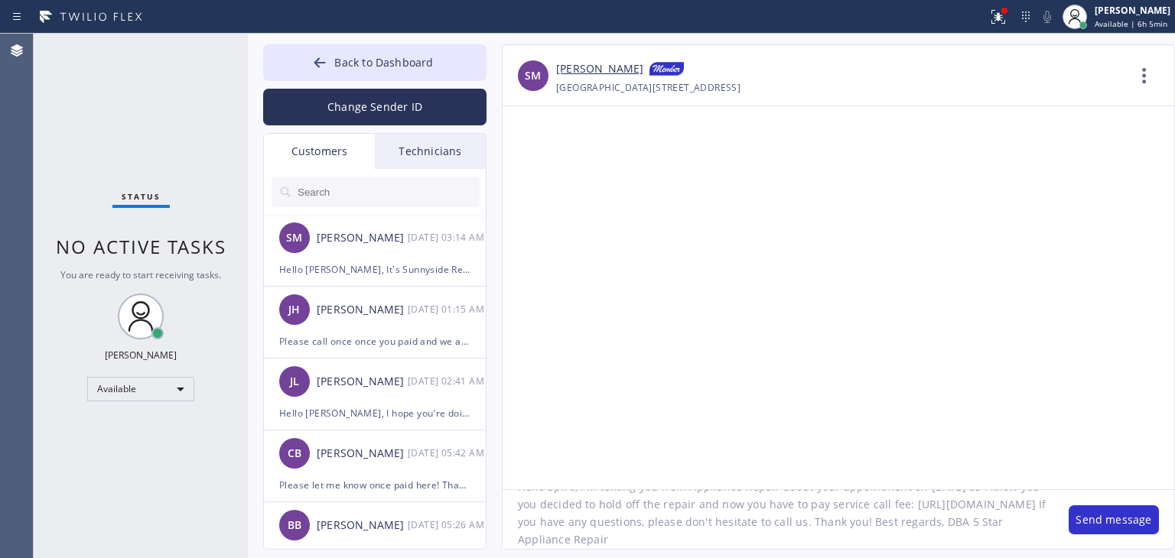
scroll to position [67, 0]
click at [988, 505] on textarea "Hello Spiro, I'm texting you from Appliance Repair about your appointment on [D…" at bounding box center [777, 519] width 551 height 59
click at [447, 37] on div "Back to Dashboard Change Sender ID Customers Technicians SM [PERSON_NAME] [DATE…" at bounding box center [711, 296] width 927 height 525
click at [447, 54] on button "Back to Dashboard" at bounding box center [374, 62] width 223 height 37
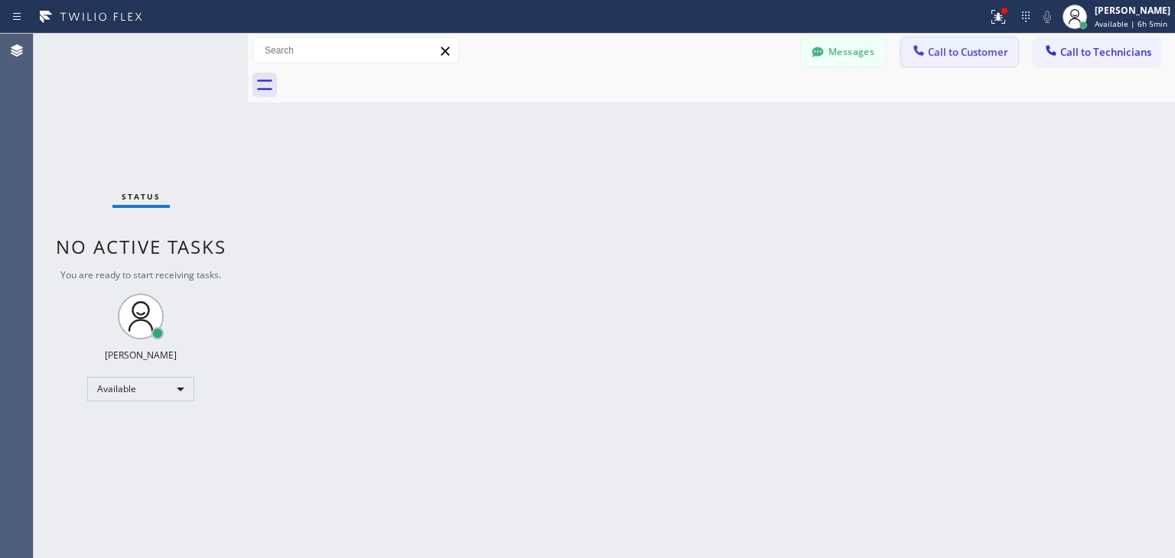
click at [988, 53] on span "Call to Customer" at bounding box center [968, 52] width 80 height 14
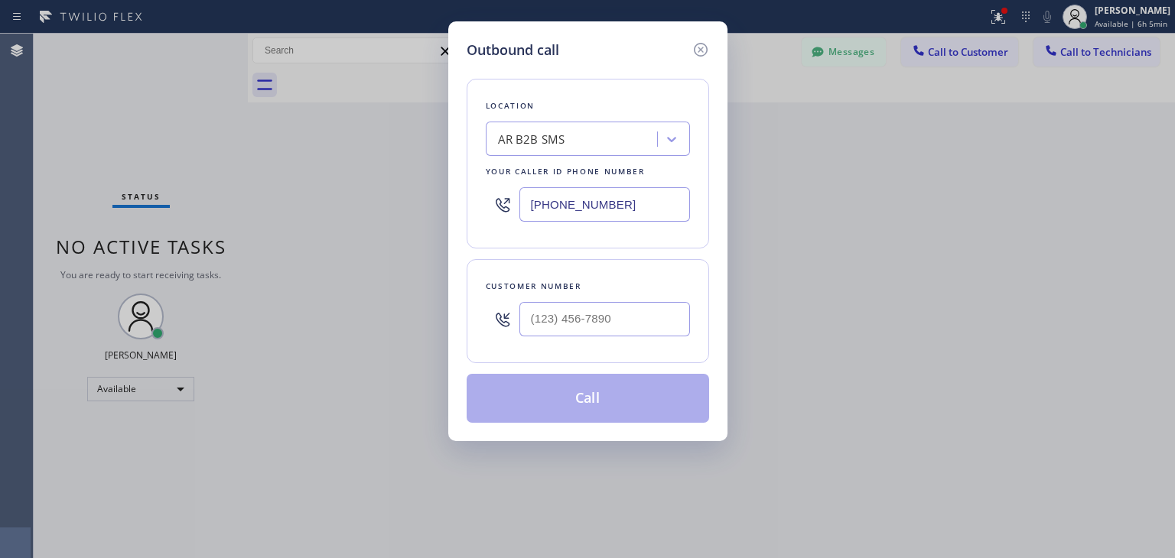
drag, startPoint x: 622, startPoint y: 225, endPoint x: 645, endPoint y: 208, distance: 28.4
click at [645, 208] on div "[PHONE_NUMBER]" at bounding box center [588, 205] width 204 height 50
click at [645, 208] on input "[PHONE_NUMBER]" at bounding box center [604, 204] width 171 height 34
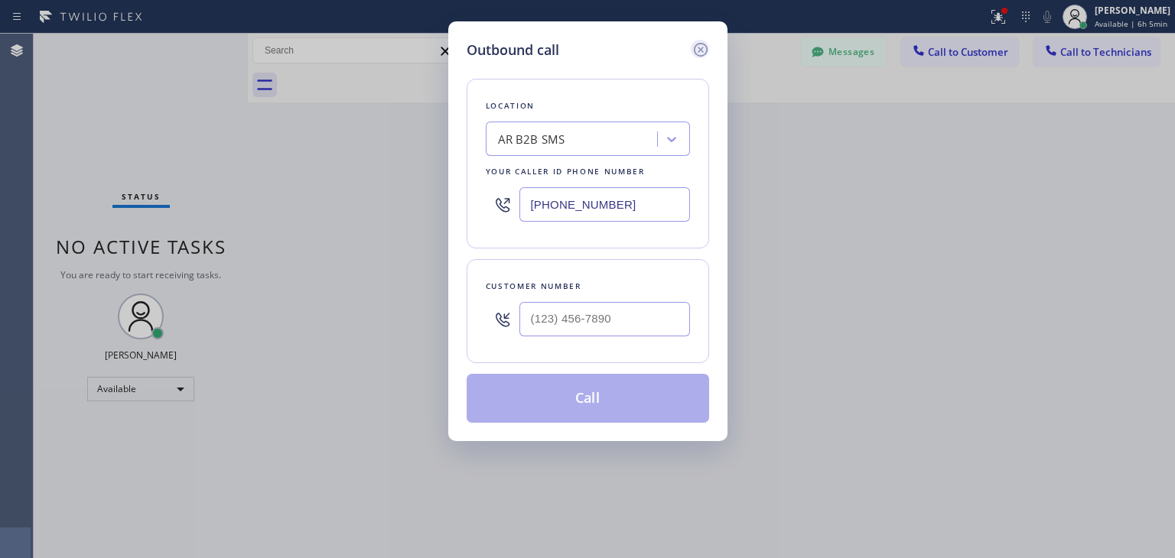
click at [698, 46] on icon at bounding box center [700, 50] width 18 height 18
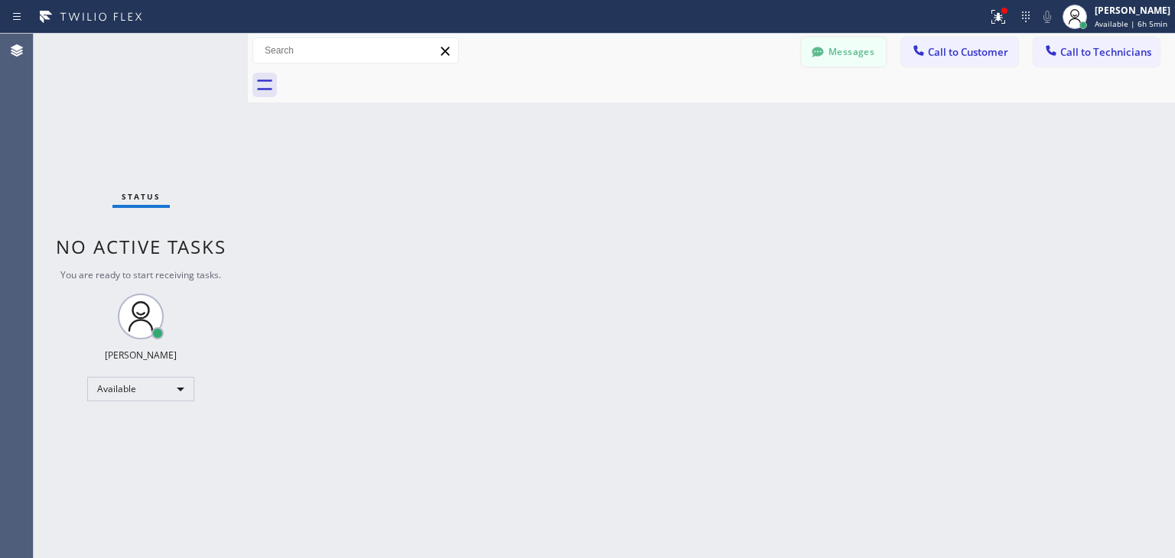
click at [839, 46] on button "Messages" at bounding box center [843, 51] width 84 height 29
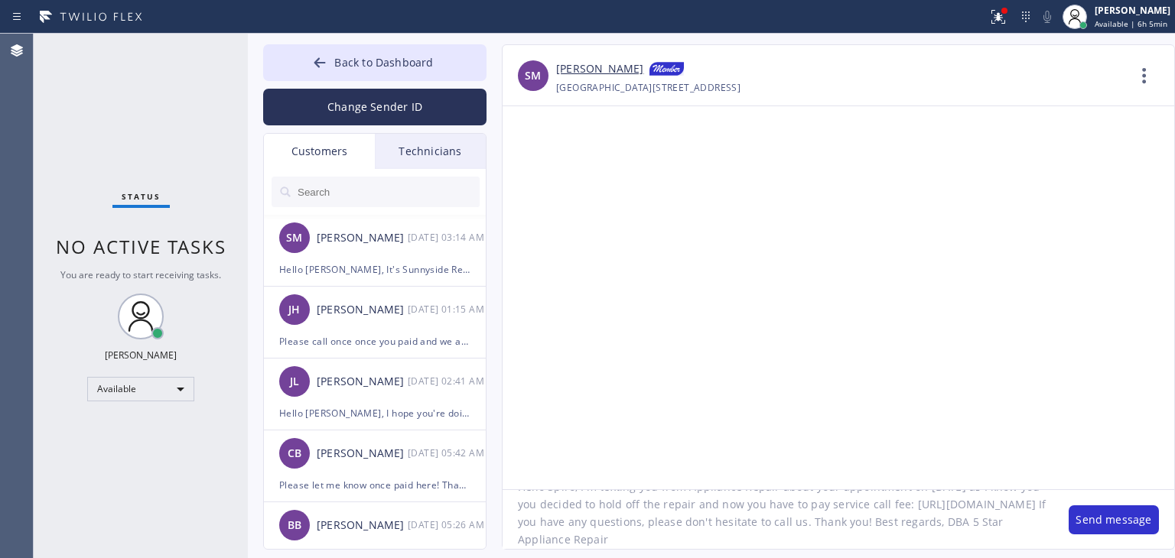
click at [979, 499] on textarea "Hello Spiro, I'm texting you from Appliance Repair about your appointment on [D…" at bounding box center [777, 519] width 551 height 59
paste textarea "[PHONE_NUMBER]"
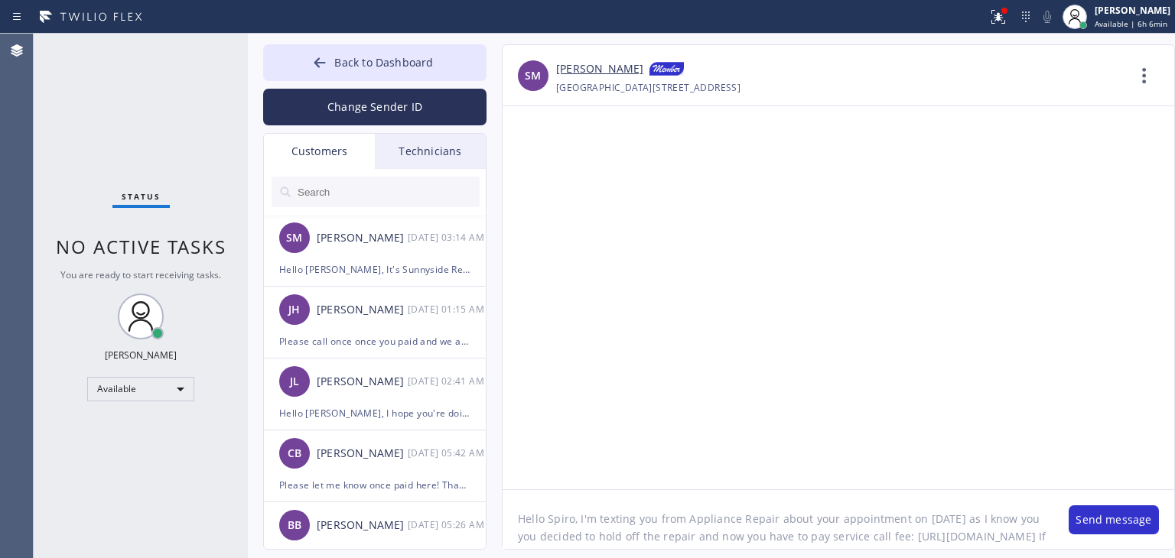
type textarea "Hello Spiro, I'm texting you from Appliance Repair about your appointment on [D…"
click at [408, 197] on input "text" at bounding box center [388, 192] width 184 height 31
paste input "[PERSON_NAME]"
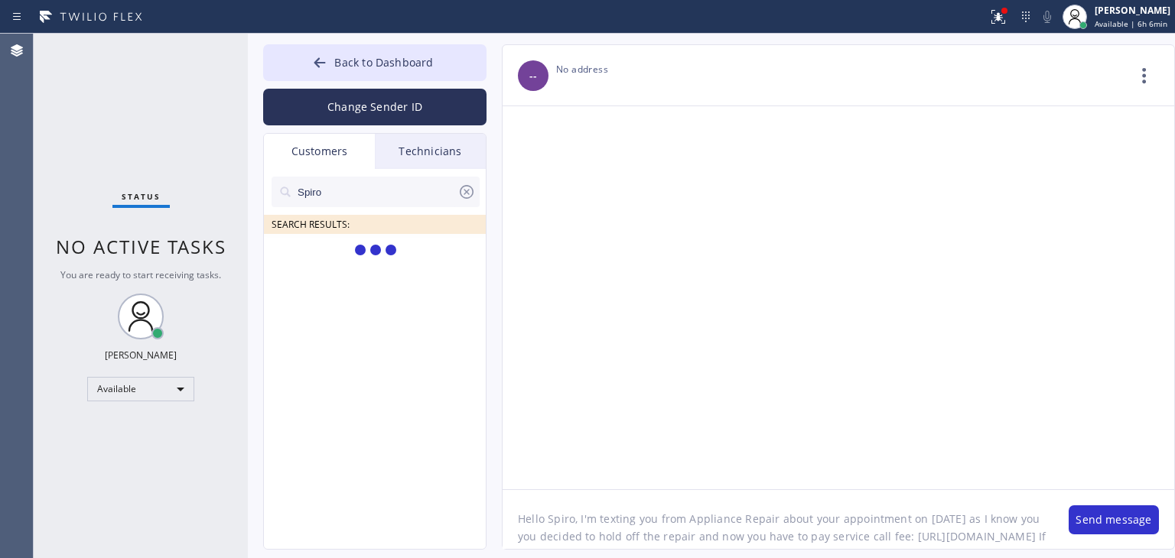
type input "Spiro"
click at [470, 187] on icon at bounding box center [467, 192] width 14 height 14
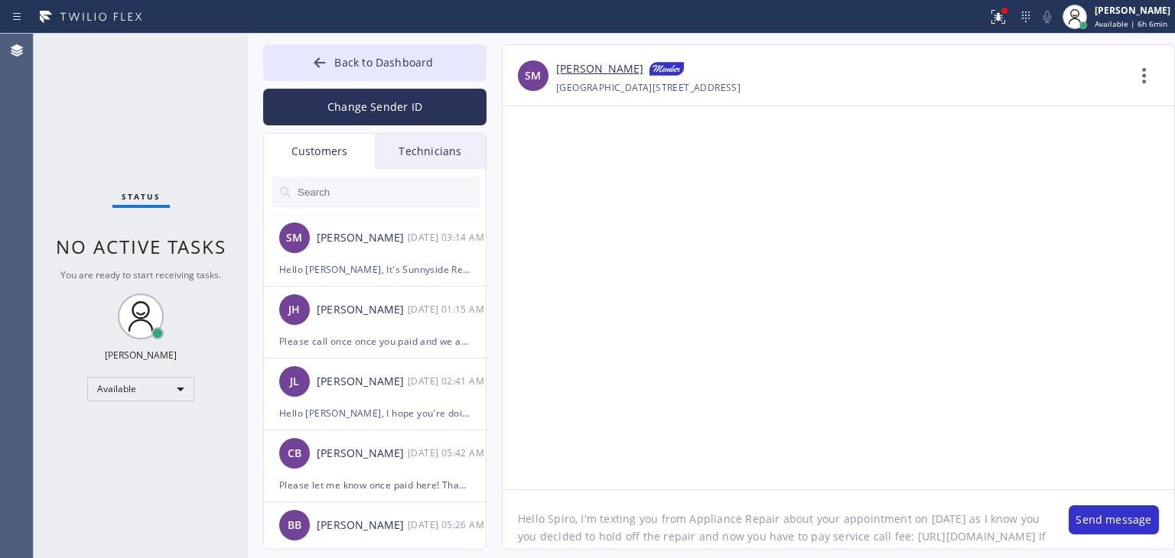
click at [421, 181] on input "text" at bounding box center [388, 192] width 184 height 31
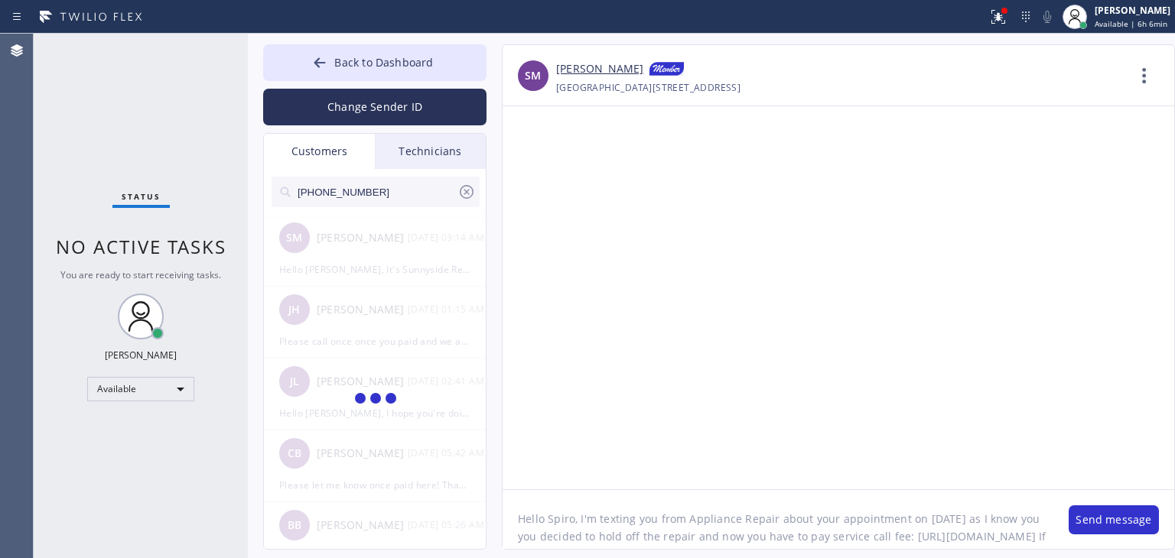
click at [421, 184] on input "[PHONE_NUMBER]" at bounding box center [376, 192] width 161 height 31
click at [421, 184] on input "(480) 538-829" at bounding box center [376, 192] width 161 height 31
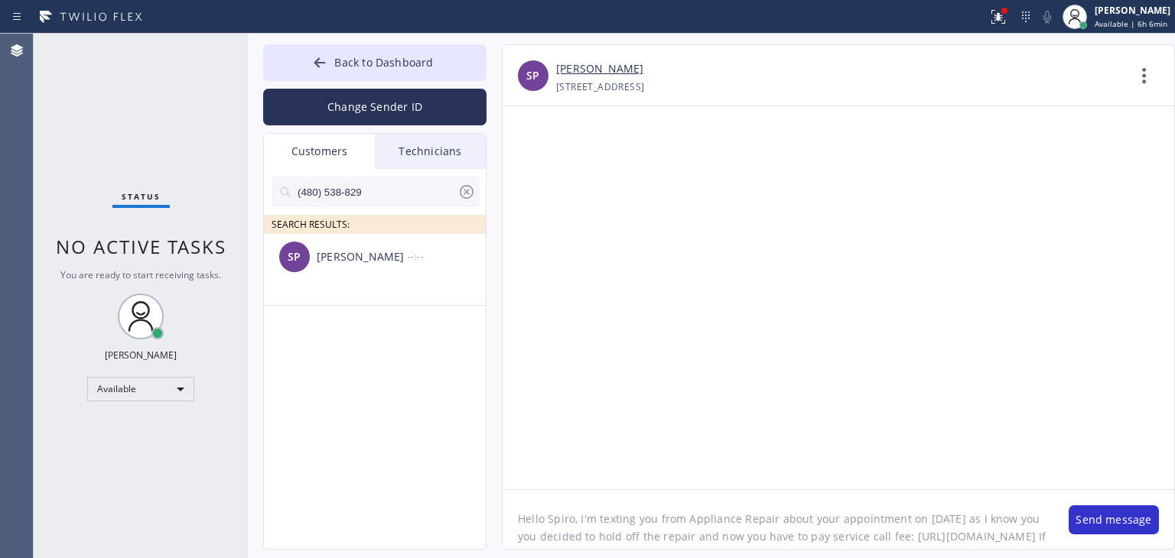
type input "(480) 538-829"
click at [406, 246] on div "SP [PERSON_NAME] --:--" at bounding box center [375, 257] width 223 height 46
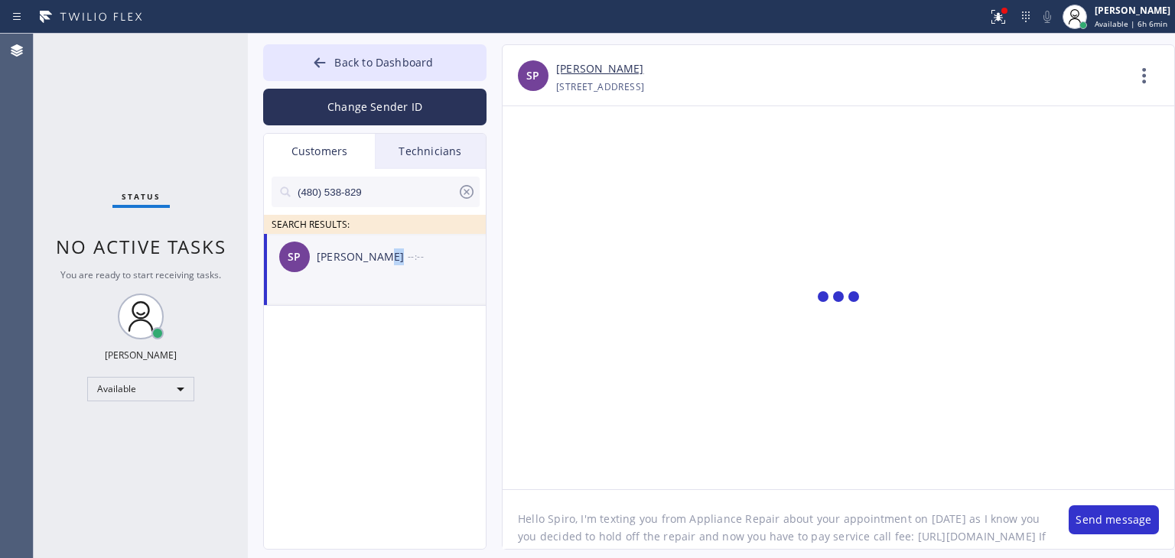
click at [406, 246] on div "SP [PERSON_NAME] --:--" at bounding box center [375, 257] width 223 height 46
click at [1086, 524] on button "Send message" at bounding box center [1113, 519] width 90 height 29
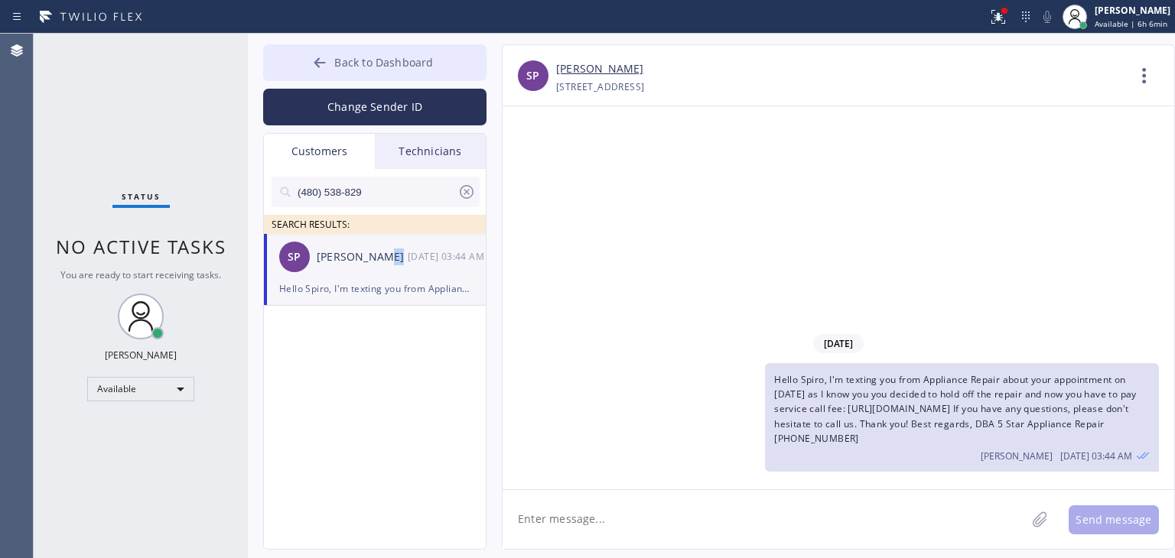
click at [366, 47] on button "Back to Dashboard" at bounding box center [374, 62] width 223 height 37
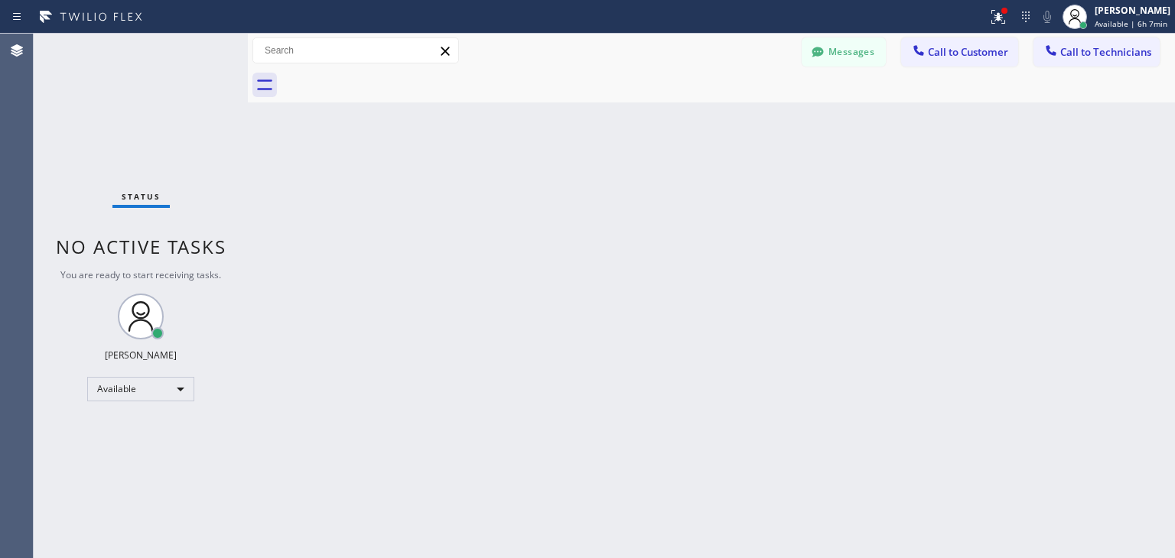
click at [822, 70] on div at bounding box center [727, 85] width 893 height 34
click at [841, 52] on button "Messages" at bounding box center [843, 51] width 84 height 29
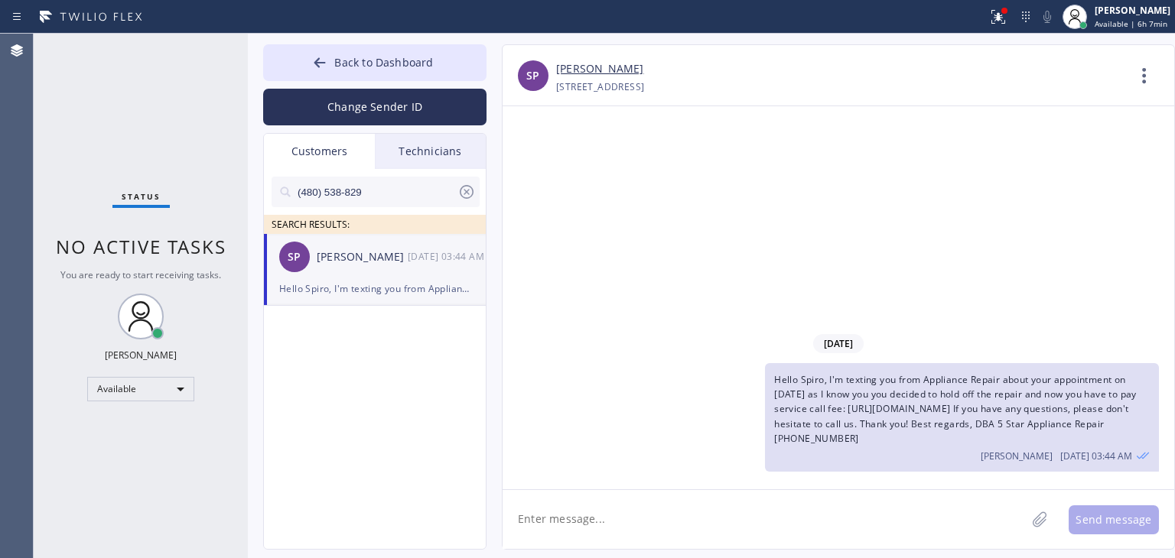
click at [465, 197] on icon at bounding box center [466, 192] width 18 height 18
click at [425, 200] on input "text" at bounding box center [388, 192] width 184 height 31
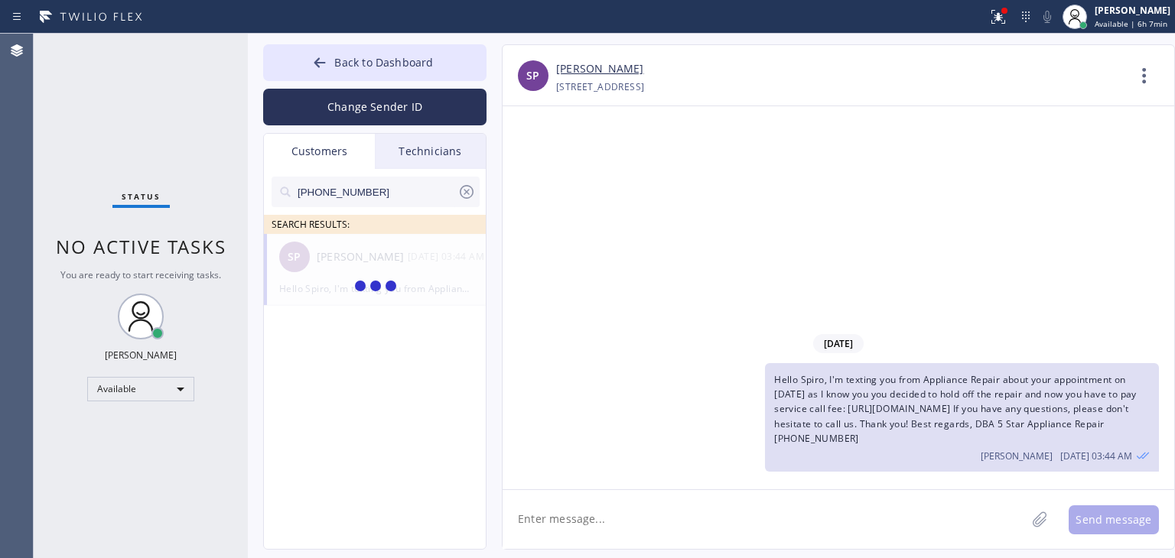
click at [425, 200] on input "[PHONE_NUMBER]" at bounding box center [376, 192] width 161 height 31
click at [425, 200] on input "(312) 972-399_" at bounding box center [376, 192] width 161 height 31
type input "(312) 972-399"
click at [406, 258] on div "[PERSON_NAME]" at bounding box center [362, 258] width 91 height 18
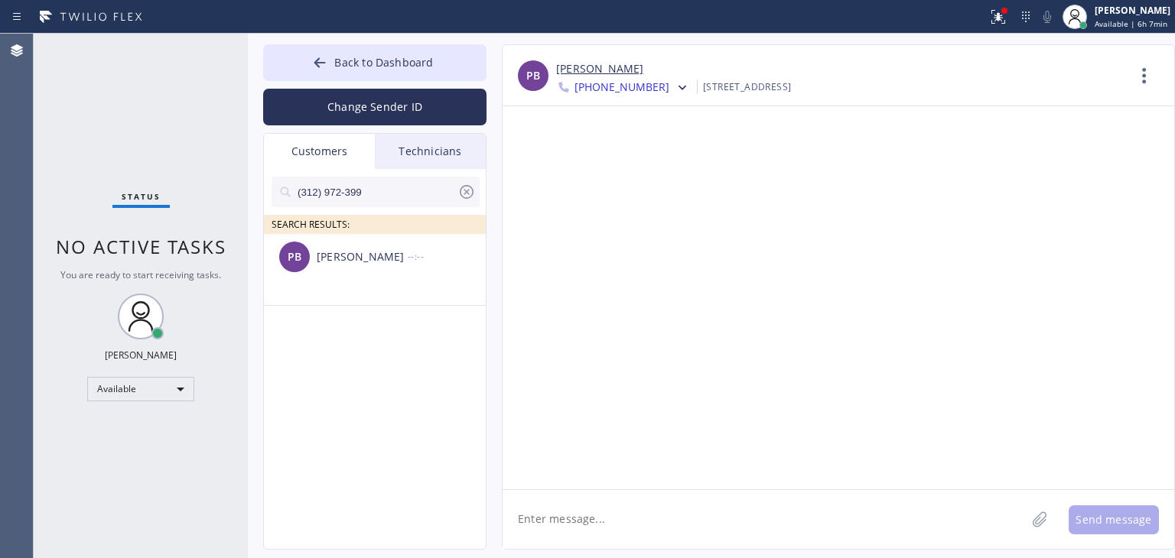
click at [581, 525] on textarea at bounding box center [763, 519] width 523 height 59
paste textarea "Sub Zero Refrigerator Repair [GEOGRAPHIC_DATA]"
click at [582, 525] on textarea "Hello [PERSON_NAME], Sub Zero Refrigerator Repair [GEOGRAPHIC_DATA]" at bounding box center [777, 519] width 551 height 59
click at [796, 518] on textarea "Hello [PERSON_NAME], It's Sub Zero Refrigerator Repair [GEOGRAPHIC_DATA]" at bounding box center [777, 519] width 551 height 59
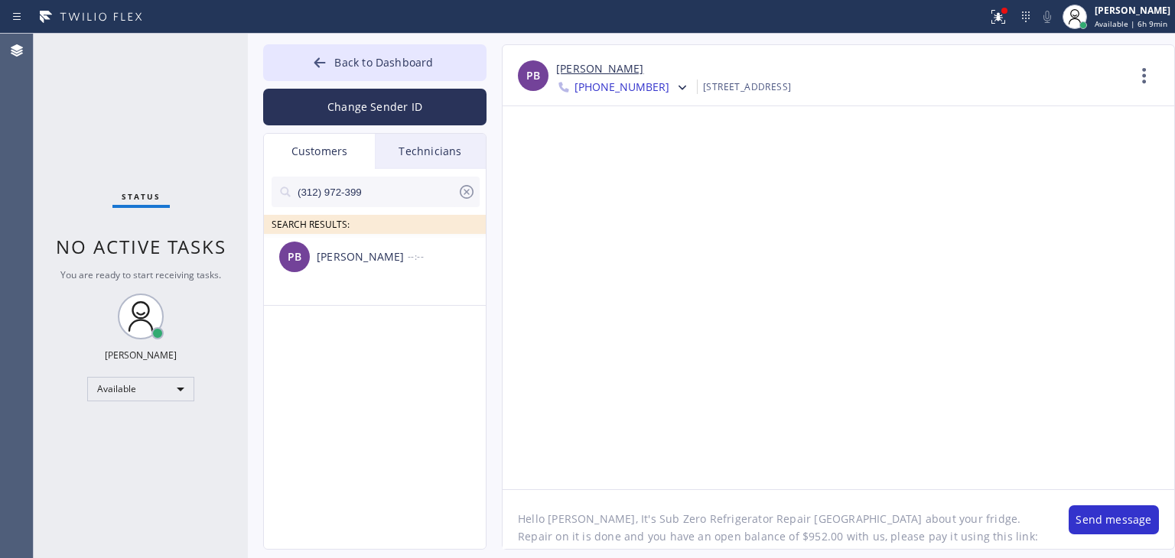
paste textarea "[URL][DOMAIN_NAME]"
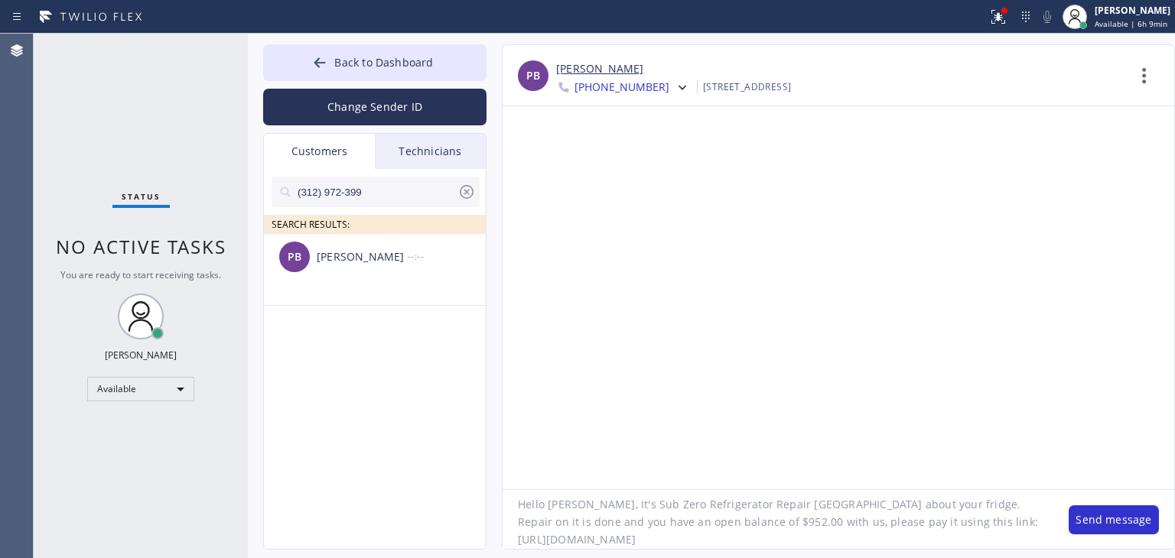
click at [933, 515] on textarea "Hello [PERSON_NAME], It's Sub Zero Refrigerator Repair [GEOGRAPHIC_DATA] about …" at bounding box center [777, 519] width 551 height 59
type textarea "Hello [PERSON_NAME], It's Sub Zero Refrigerator Repair [GEOGRAPHIC_DATA] about …"
click at [416, 74] on button "Back to Dashboard" at bounding box center [374, 62] width 223 height 37
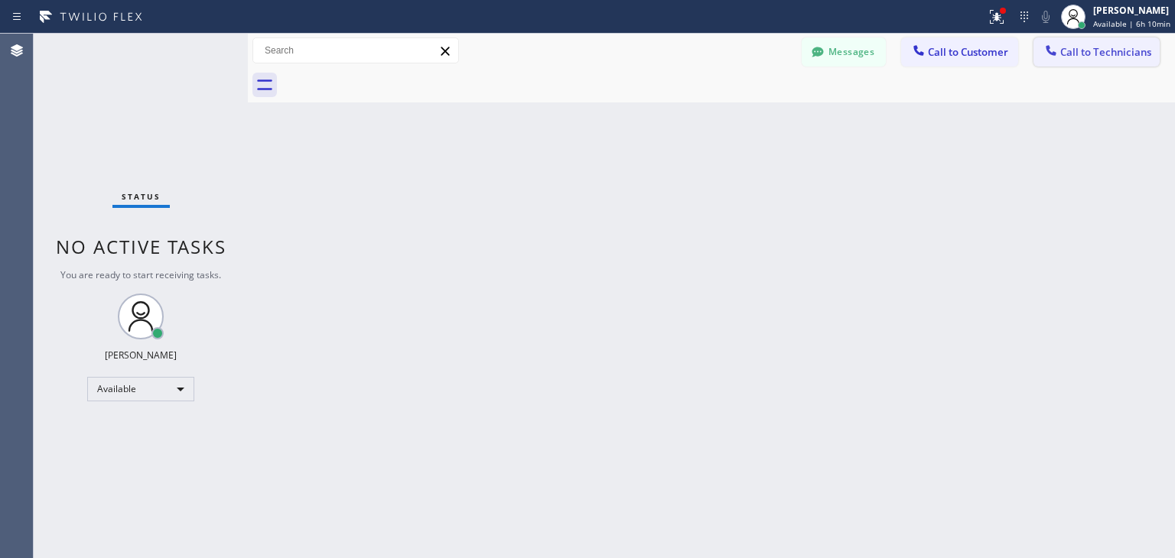
click at [1097, 59] on span "Call to Technicians" at bounding box center [1105, 52] width 91 height 14
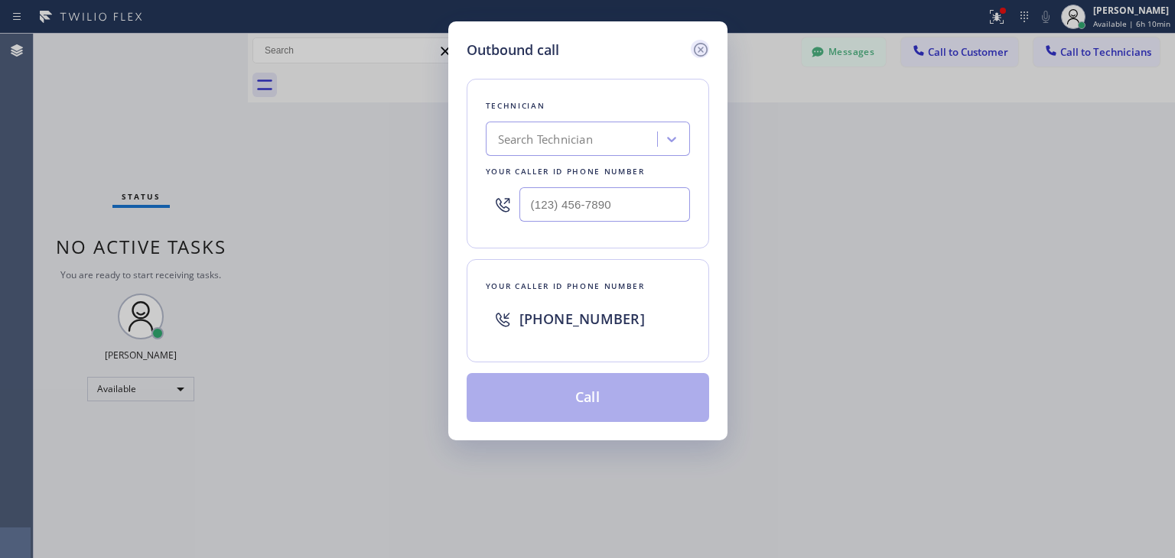
click at [704, 50] on icon at bounding box center [700, 50] width 18 height 18
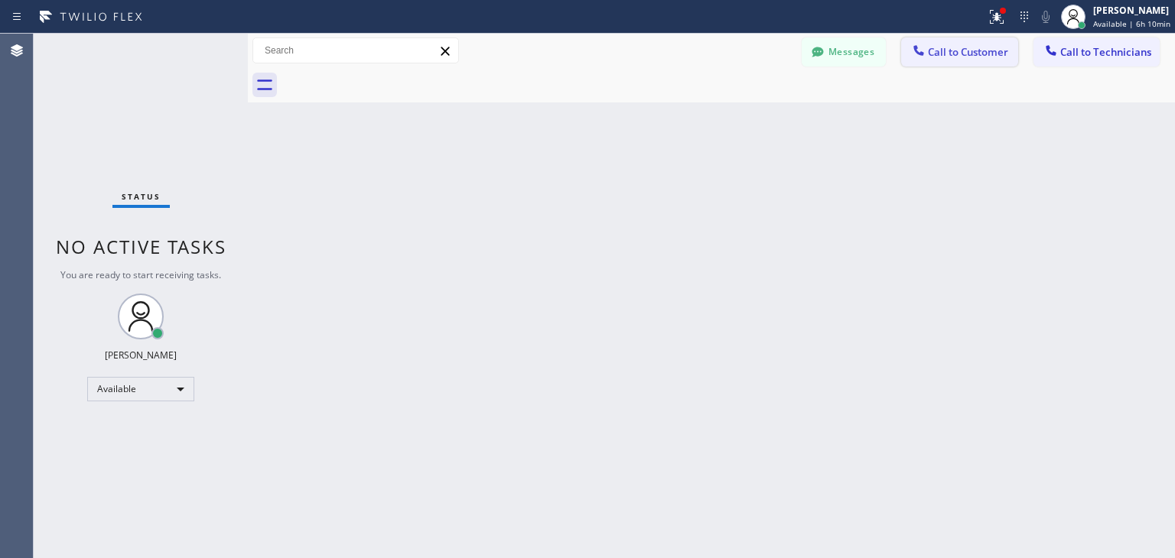
click at [968, 48] on span "Call to Customer" at bounding box center [968, 52] width 80 height 14
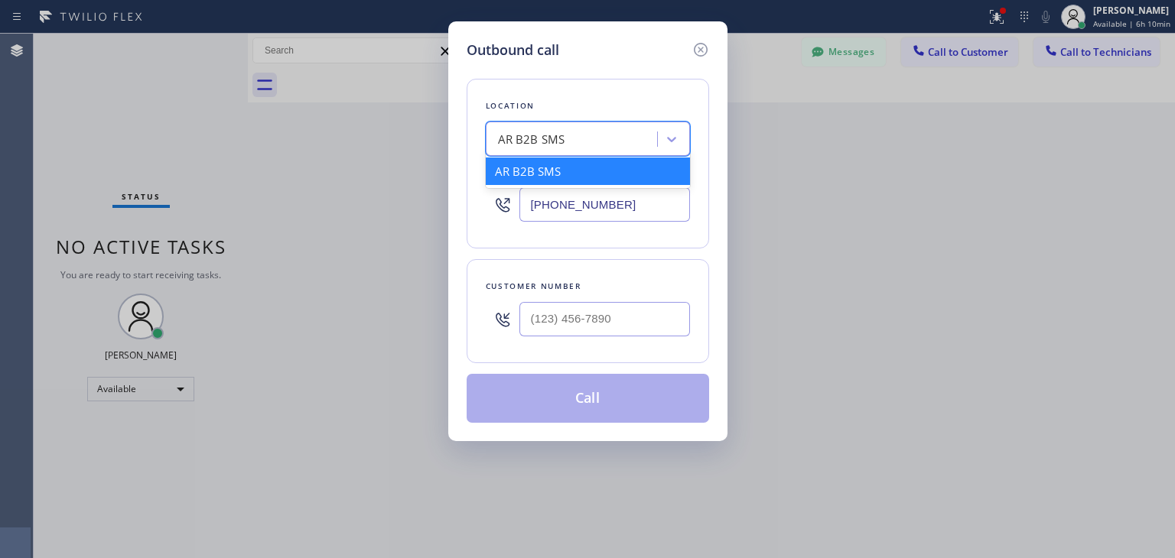
click at [632, 129] on div "AR B2B SMS" at bounding box center [573, 139] width 167 height 27
paste input "Sub Zero Refrigerator Repair [GEOGRAPHIC_DATA]"
type input "Sub Zero Refrigerator Repair [GEOGRAPHIC_DATA]"
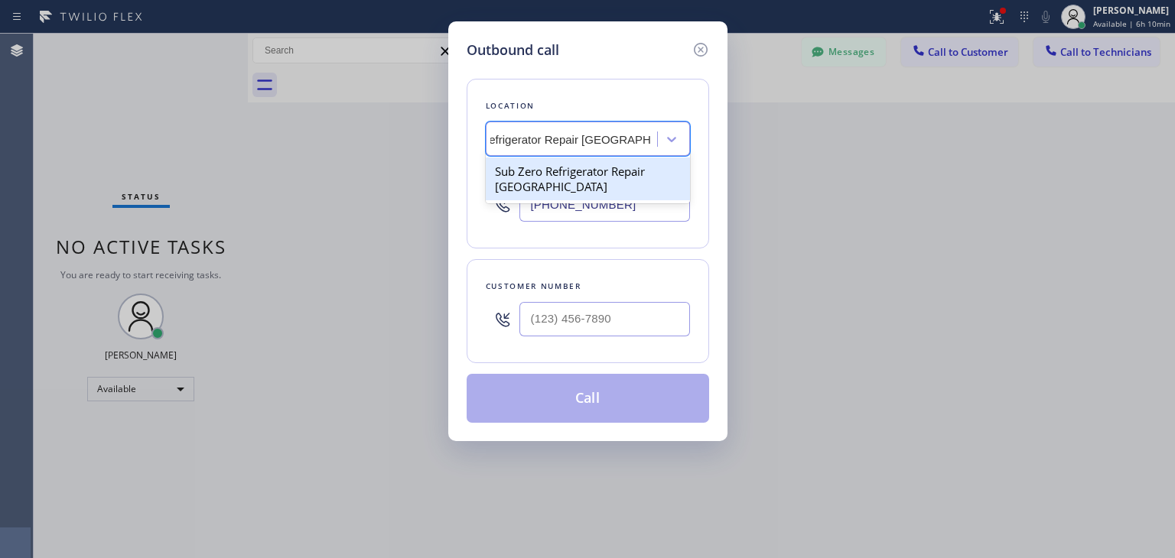
click at [639, 171] on div "Sub Zero Refrigerator Repair [GEOGRAPHIC_DATA]" at bounding box center [588, 179] width 204 height 43
type input "[PHONE_NUMBER]"
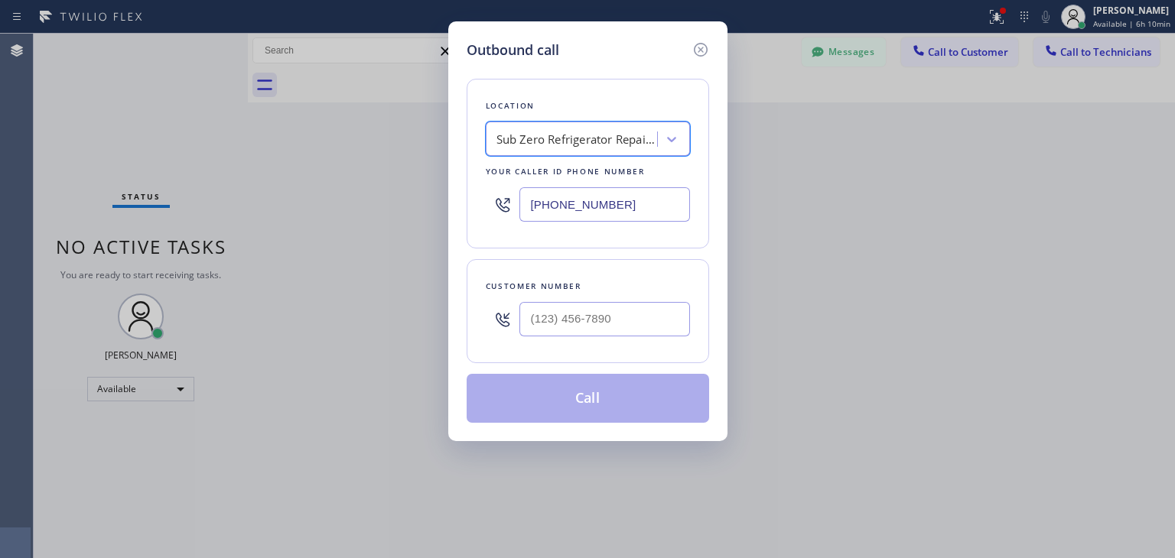
scroll to position [0, 1]
drag, startPoint x: 643, startPoint y: 224, endPoint x: 655, endPoint y: 216, distance: 13.8
click at [655, 216] on div "[PHONE_NUMBER]" at bounding box center [588, 205] width 204 height 50
click at [655, 216] on input "[PHONE_NUMBER]" at bounding box center [604, 204] width 171 height 34
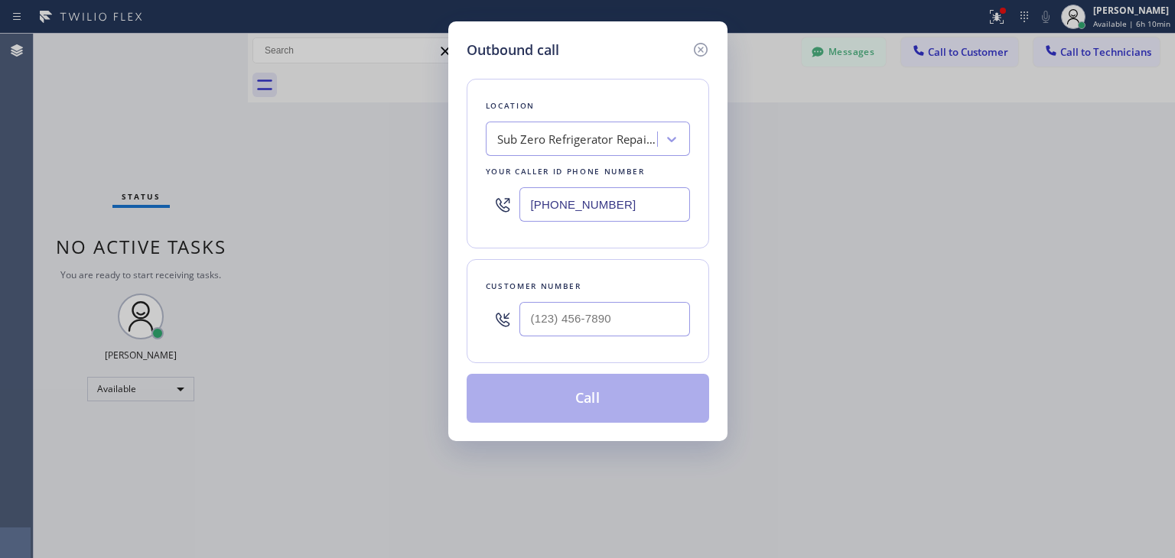
click at [655, 216] on input "[PHONE_NUMBER]" at bounding box center [604, 204] width 171 height 34
click at [699, 47] on icon at bounding box center [700, 50] width 18 height 18
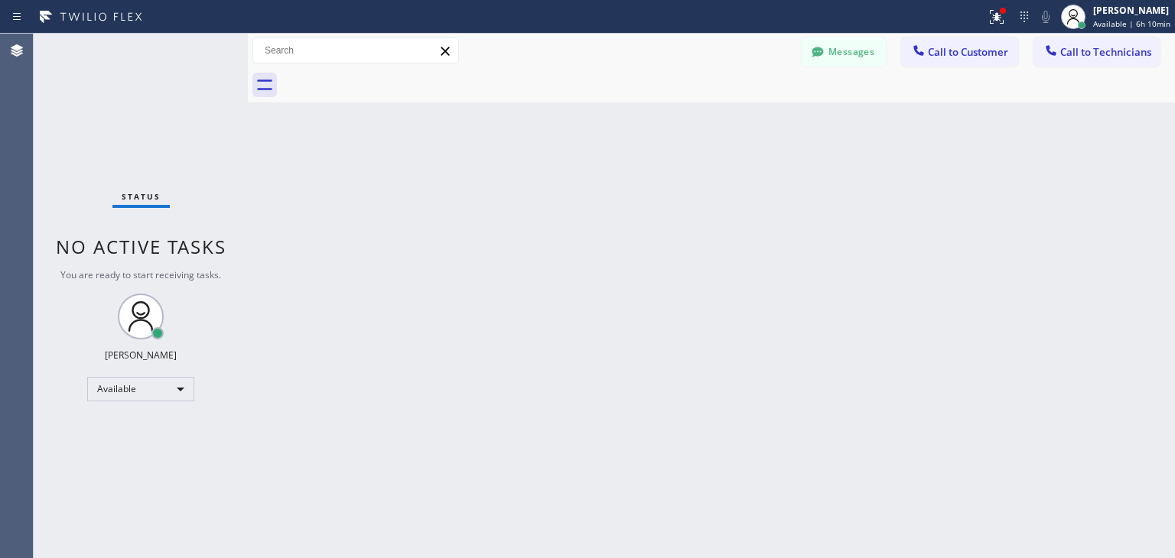
click at [798, 50] on div "Messages Call to Customer Call to Technicians Outbound call Location Search loc…" at bounding box center [711, 50] width 927 height 27
click at [801, 50] on button "Messages" at bounding box center [843, 51] width 84 height 29
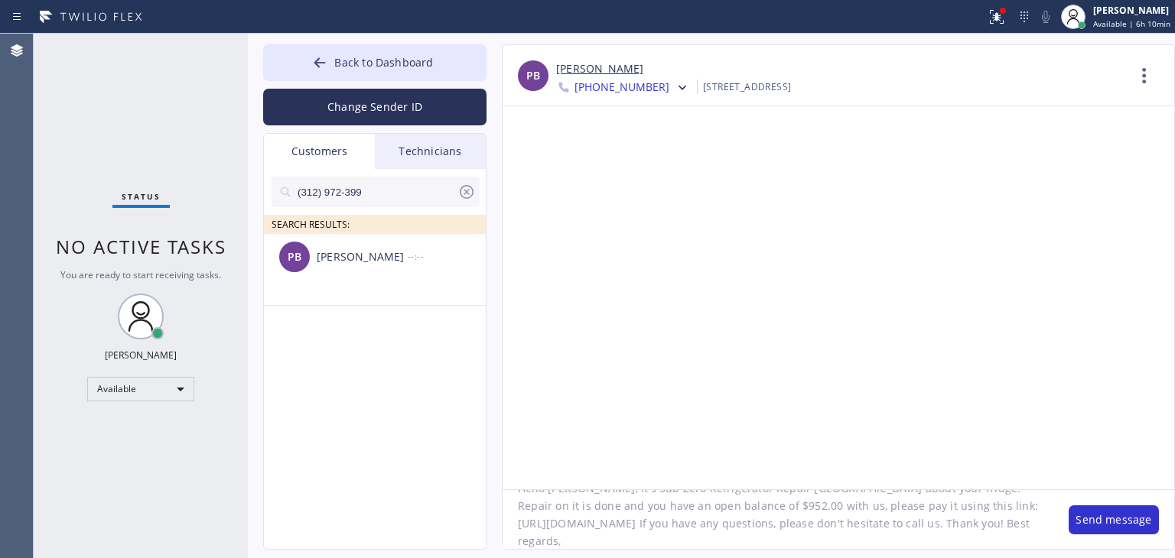
click at [804, 538] on textarea "Hello [PERSON_NAME], It's Sub Zero Refrigerator Repair [GEOGRAPHIC_DATA] about …" at bounding box center [777, 519] width 551 height 59
paste textarea "[PHONE_NUMBER]"
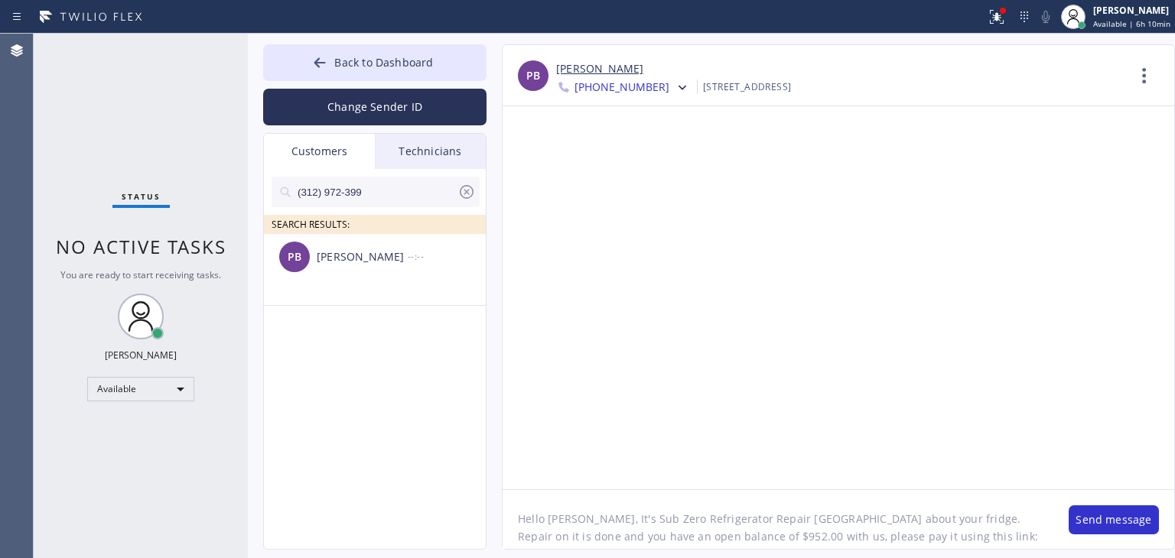
drag, startPoint x: 600, startPoint y: 521, endPoint x: 788, endPoint y: 516, distance: 188.2
click at [788, 516] on textarea "Hello [PERSON_NAME], It's Sub Zero Refrigerator Repair [GEOGRAPHIC_DATA] about …" at bounding box center [777, 519] width 551 height 59
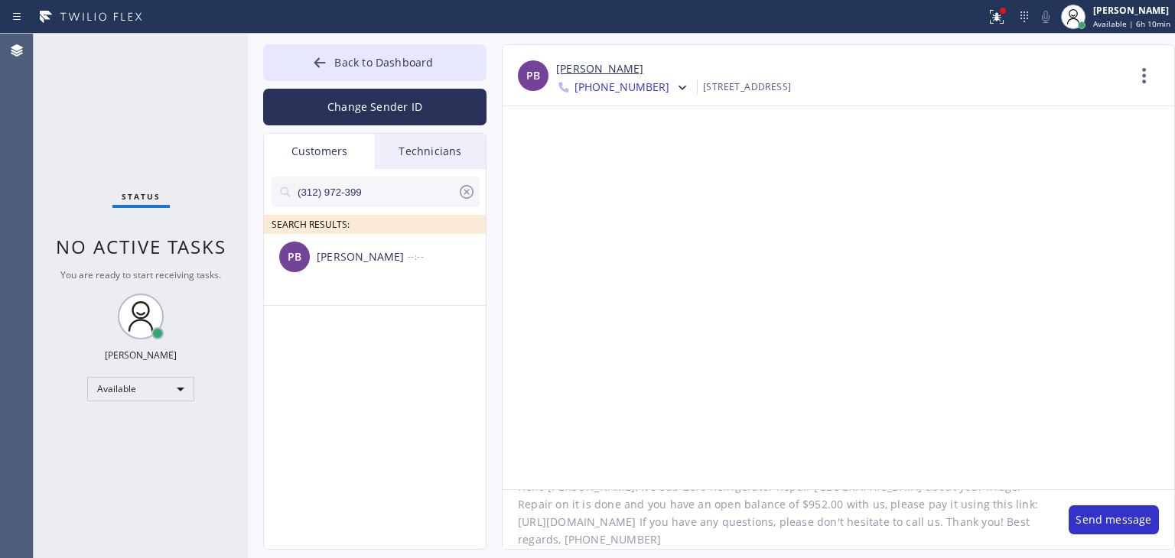
click at [809, 530] on textarea "Hello [PERSON_NAME], It's Sub Zero Refrigerator Repair [GEOGRAPHIC_DATA] about …" at bounding box center [777, 519] width 551 height 59
paste textarea "Sub Zero Refrigerator Repair [GEOGRAPHIC_DATA]"
type textarea "Hello [PERSON_NAME], It's Sub Zero Refrigerator Repair [GEOGRAPHIC_DATA] about …"
click at [1119, 515] on button "Send message" at bounding box center [1113, 519] width 90 height 29
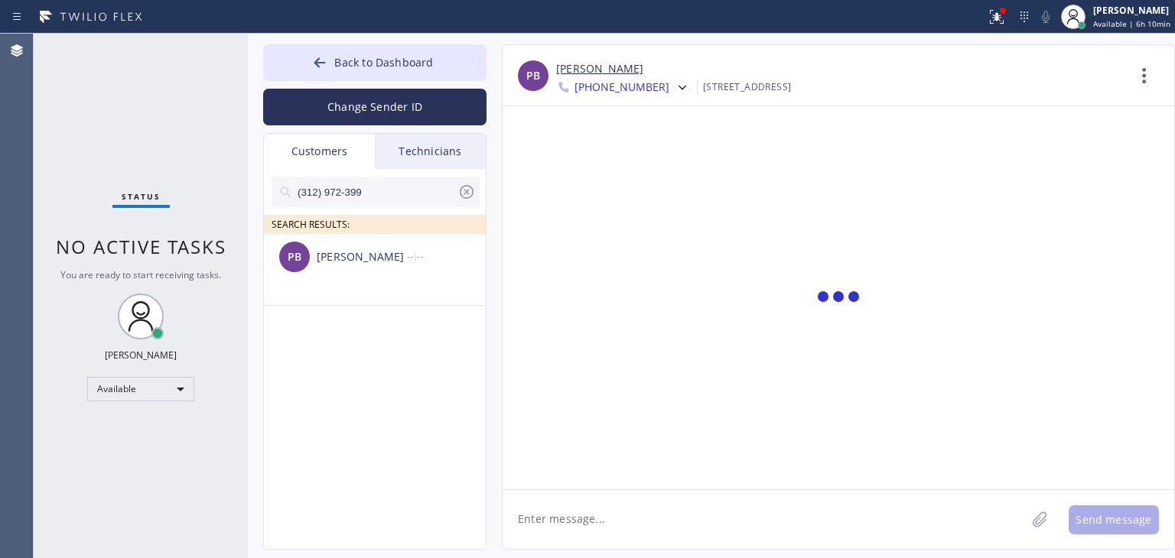
scroll to position [0, 0]
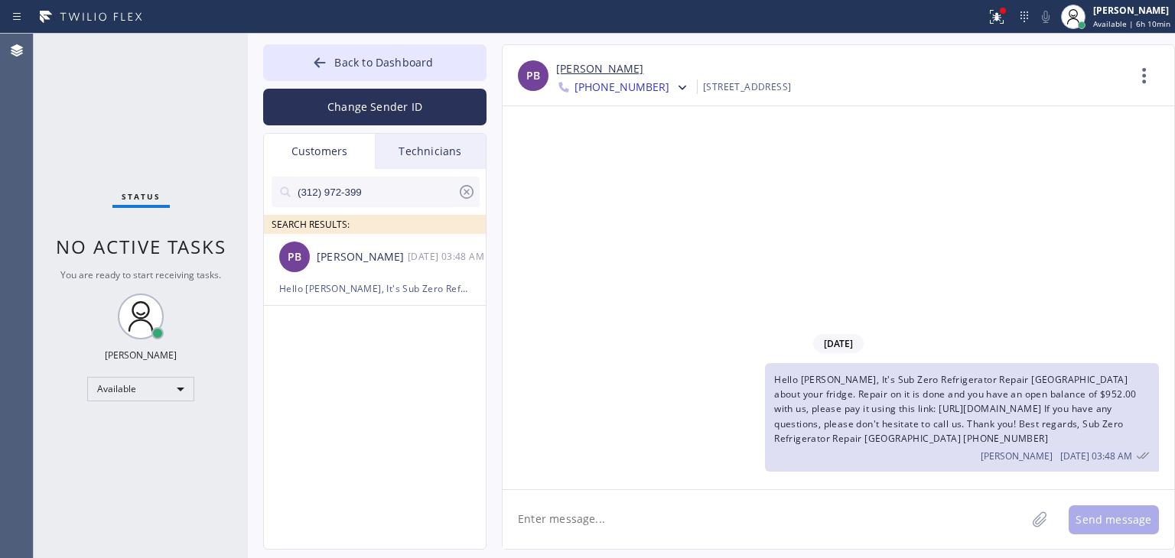
click at [942, 424] on span "Hello [PERSON_NAME], It's Sub Zero Refrigerator Repair [GEOGRAPHIC_DATA] about …" at bounding box center [955, 409] width 362 height 72
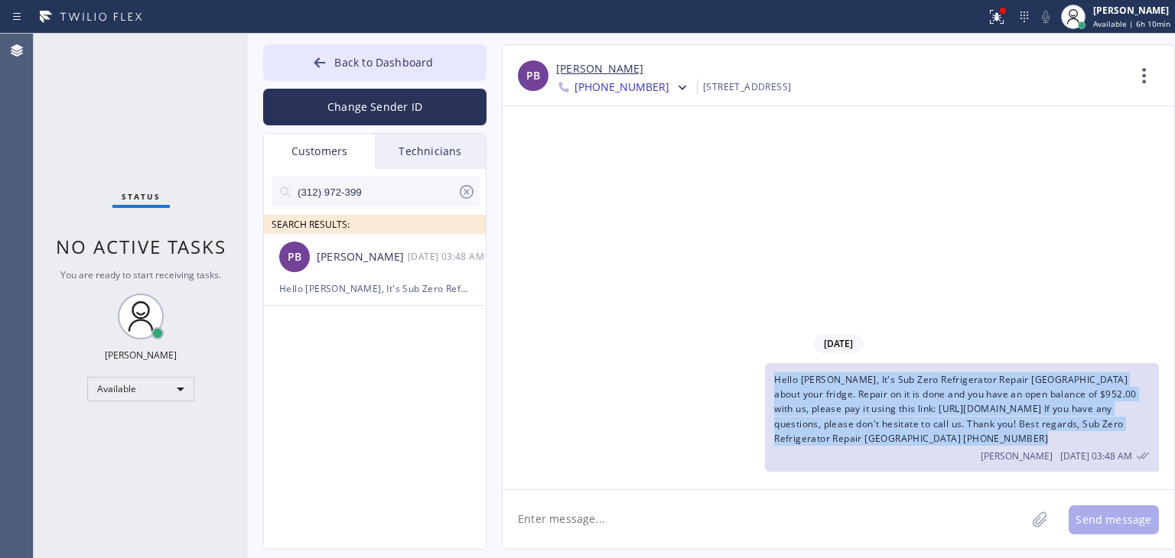
click at [942, 424] on span "Hello [PERSON_NAME], It's Sub Zero Refrigerator Repair [GEOGRAPHIC_DATA] about …" at bounding box center [955, 409] width 362 height 72
copy span "Hello [PERSON_NAME], It's Sub Zero Refrigerator Repair [GEOGRAPHIC_DATA] about …"
click at [674, 85] on icon at bounding box center [681, 87] width 15 height 15
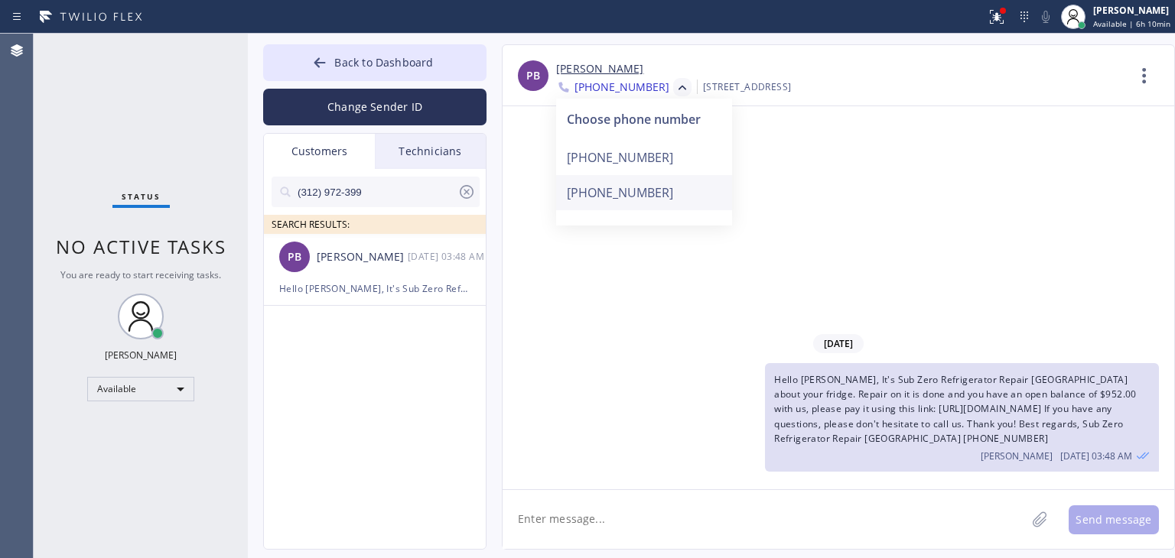
click at [655, 181] on div "[PHONE_NUMBER]" at bounding box center [644, 192] width 176 height 35
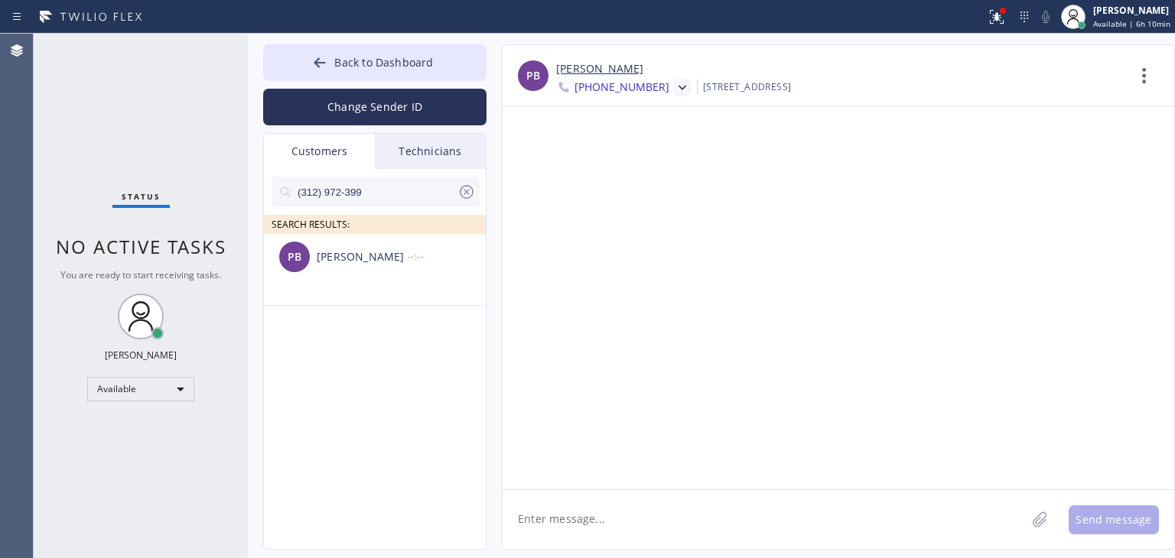
paste textarea "Hello [PERSON_NAME], It's Sub Zero Refrigerator Repair [GEOGRAPHIC_DATA] about …"
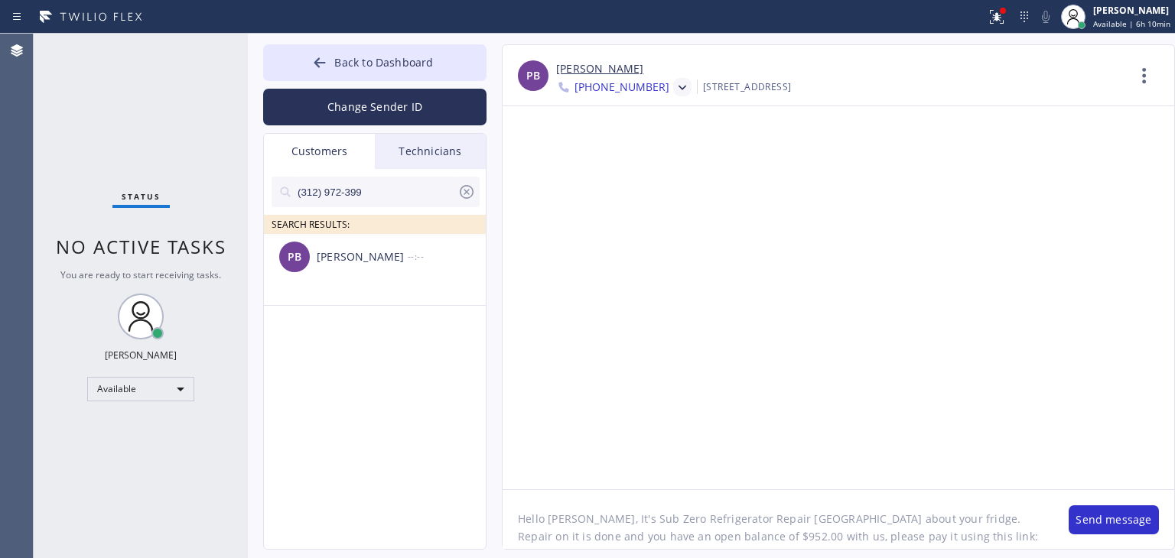
click at [731, 540] on textarea "Hello [PERSON_NAME], It's Sub Zero Refrigerator Repair [GEOGRAPHIC_DATA] about …" at bounding box center [777, 519] width 551 height 59
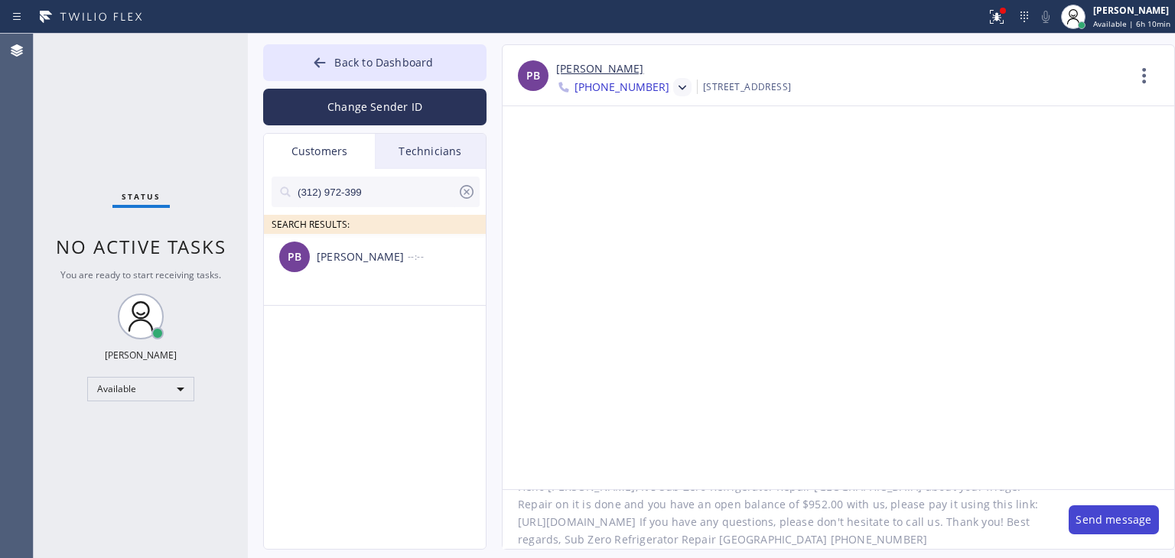
type textarea "Hello [PERSON_NAME], It's Sub Zero Refrigerator Repair [GEOGRAPHIC_DATA] about …"
click at [1089, 511] on button "Send message" at bounding box center [1113, 519] width 90 height 29
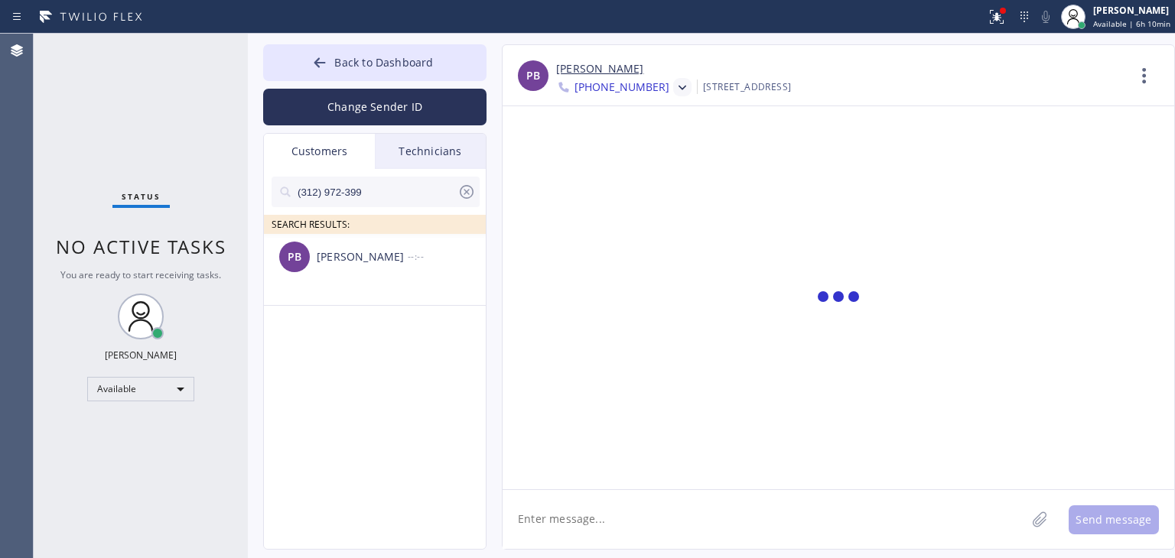
scroll to position [0, 0]
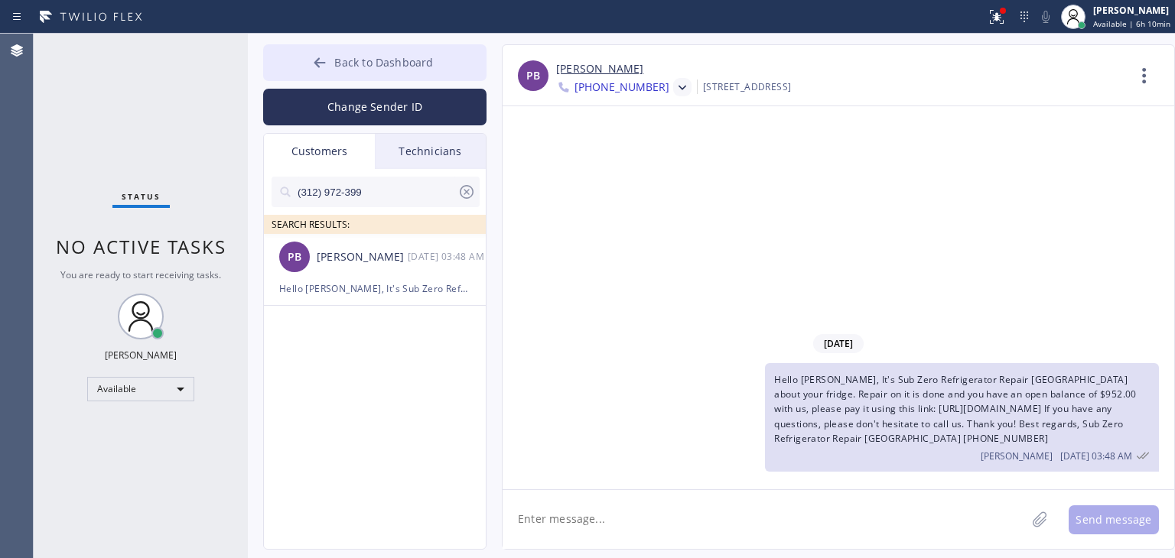
click at [430, 44] on button "Back to Dashboard" at bounding box center [374, 62] width 223 height 37
